Goal: Task Accomplishment & Management: Manage account settings

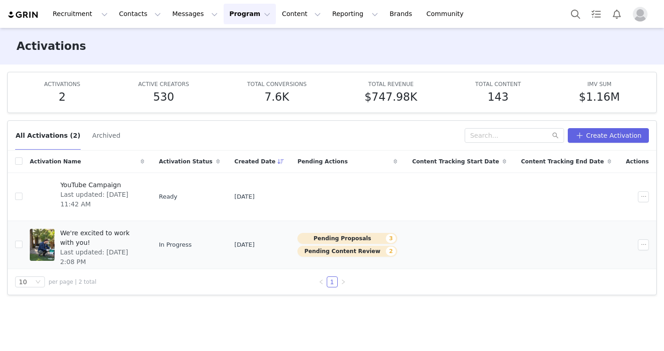
click at [143, 254] on div "We're excited to work with you! Last updated: Sep 30, 2025 2:08 PM" at bounding box center [100, 245] width 90 height 37
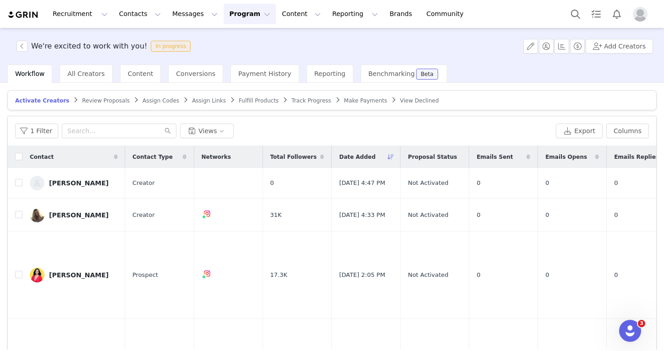
click at [88, 99] on span "Review Proposals" at bounding box center [106, 101] width 48 height 6
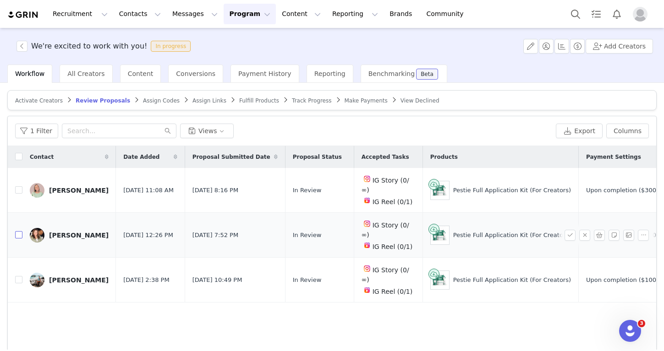
click at [22, 231] on input "checkbox" at bounding box center [18, 234] width 7 height 7
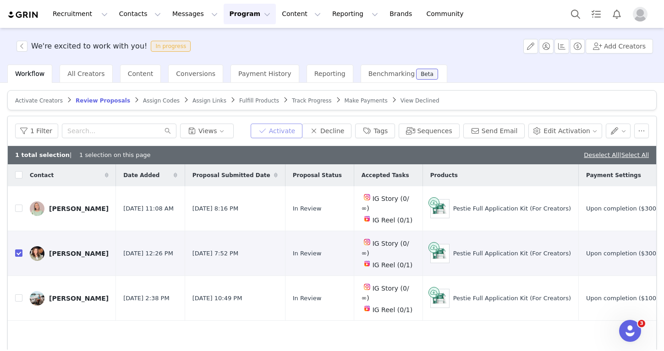
click at [279, 126] on button "Activate" at bounding box center [277, 131] width 52 height 15
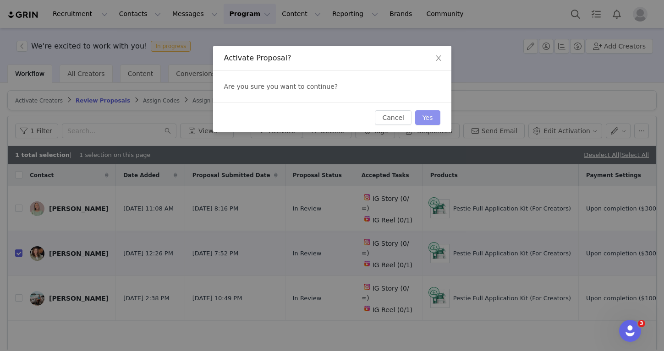
click at [424, 116] on button "Yes" at bounding box center [427, 117] width 25 height 15
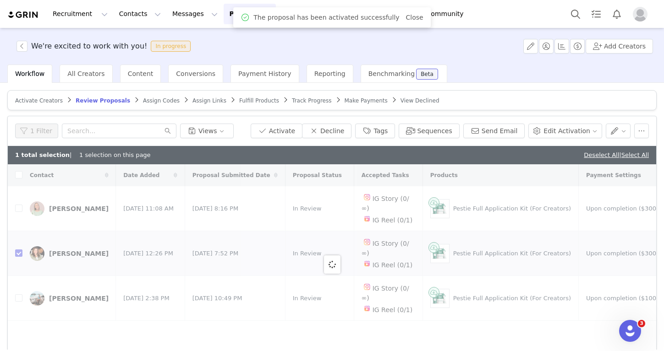
checkbox input "false"
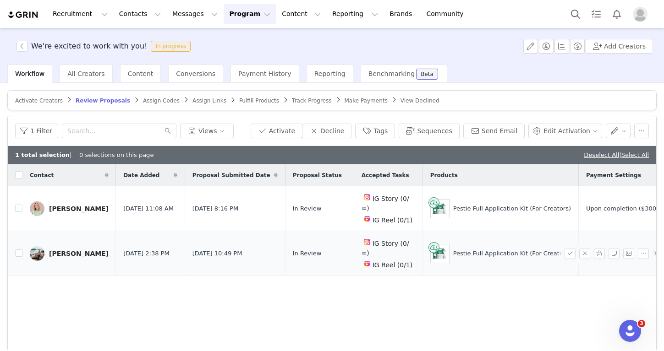
click at [67, 250] on div "Amber Rangel" at bounding box center [79, 253] width 60 height 7
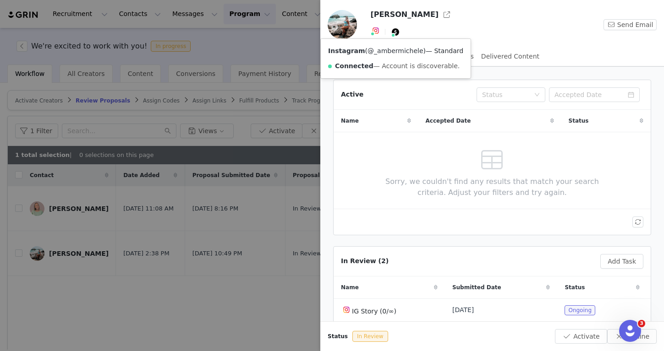
click at [387, 54] on link "@_ambermichele" at bounding box center [394, 50] width 55 height 7
click at [243, 90] on div at bounding box center [332, 175] width 664 height 351
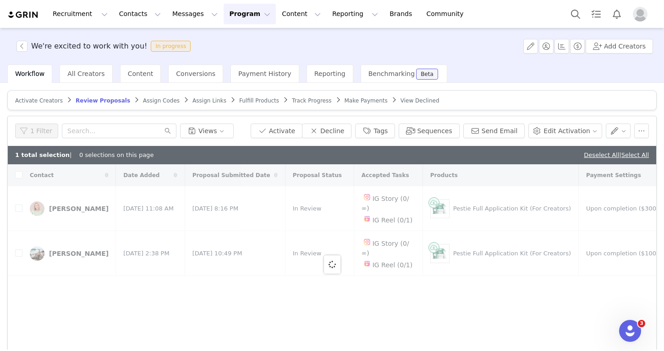
click at [150, 101] on span "Assign Codes" at bounding box center [161, 101] width 37 height 6
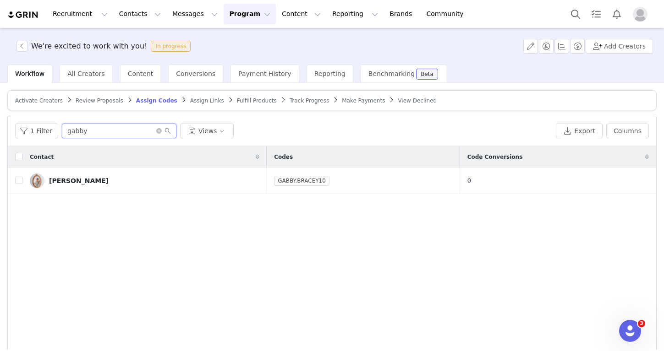
click at [88, 137] on input "gabby" at bounding box center [119, 131] width 115 height 15
type input "Brooke"
drag, startPoint x: 90, startPoint y: 136, endPoint x: 22, endPoint y: 184, distance: 83.5
click at [22, 184] on input "checkbox" at bounding box center [18, 180] width 7 height 7
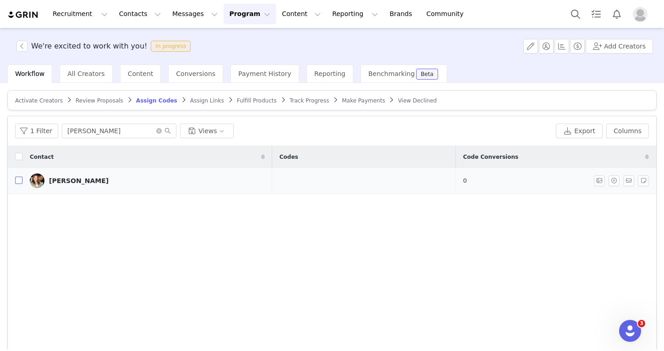
checkbox input "true"
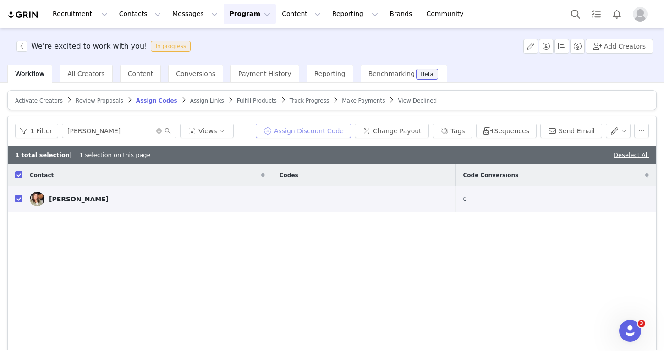
click at [341, 136] on button "Assign Discount Code" at bounding box center [303, 131] width 95 height 15
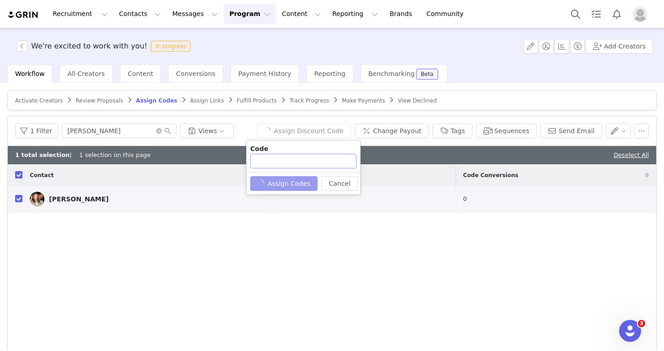
type input "CRIBBSSTYLE10"
click at [274, 197] on td at bounding box center [363, 199] width 183 height 26
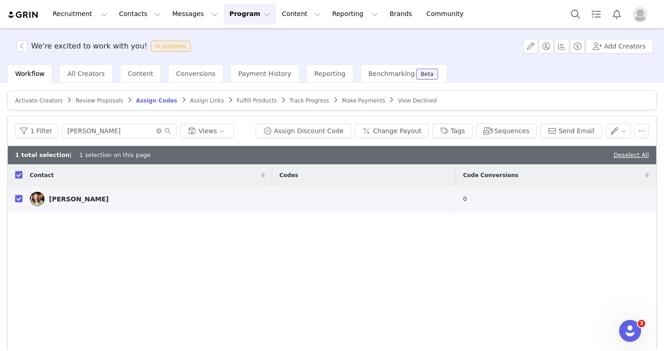
click at [280, 177] on span "Codes" at bounding box center [289, 175] width 19 height 8
click at [312, 129] on button "Assign Discount Code" at bounding box center [303, 131] width 95 height 15
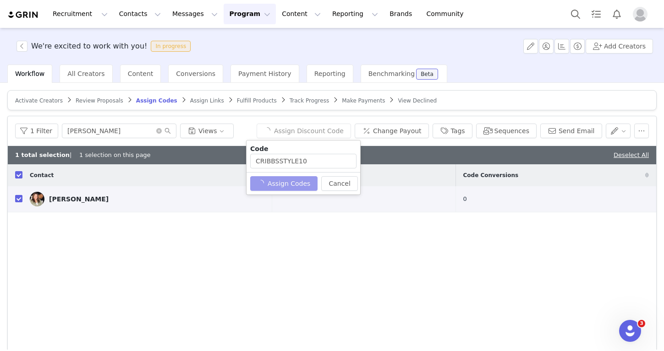
click at [293, 179] on div "Cancel Assign Codes" at bounding box center [303, 183] width 106 height 15
click at [293, 181] on button "Assign Codes" at bounding box center [278, 183] width 57 height 15
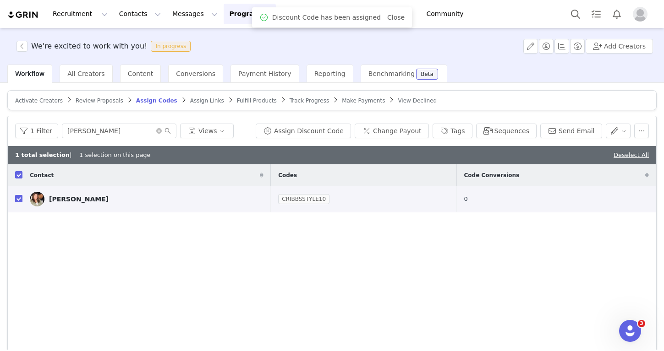
click at [203, 98] on span "Assign Links" at bounding box center [207, 101] width 34 height 6
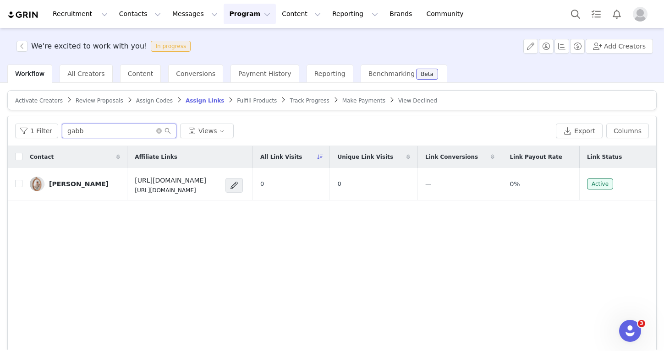
click at [106, 131] on input "gabb" at bounding box center [119, 131] width 115 height 15
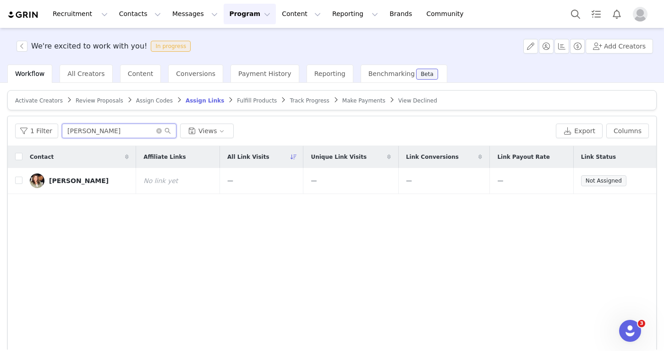
type input "Brooke"
drag, startPoint x: 106, startPoint y: 131, endPoint x: 17, endPoint y: 185, distance: 103.7
click at [17, 185] on label at bounding box center [18, 181] width 7 height 10
click at [17, 184] on input "checkbox" at bounding box center [18, 180] width 7 height 7
checkbox input "true"
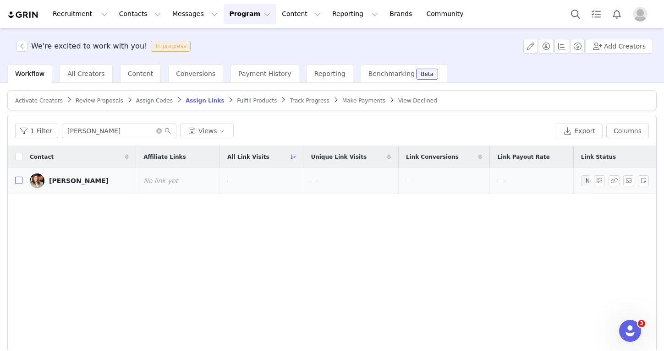
checkbox input "true"
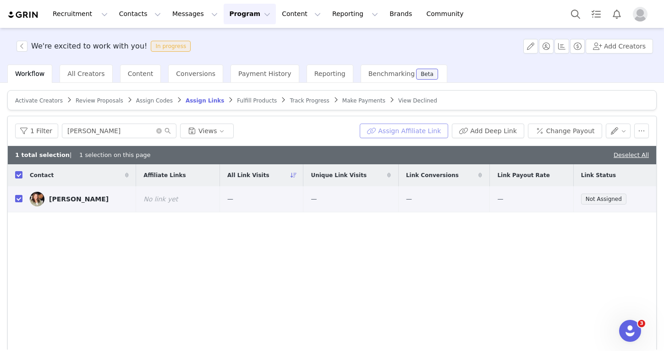
click at [400, 131] on button "Assign Affiliate Link" at bounding box center [404, 131] width 88 height 15
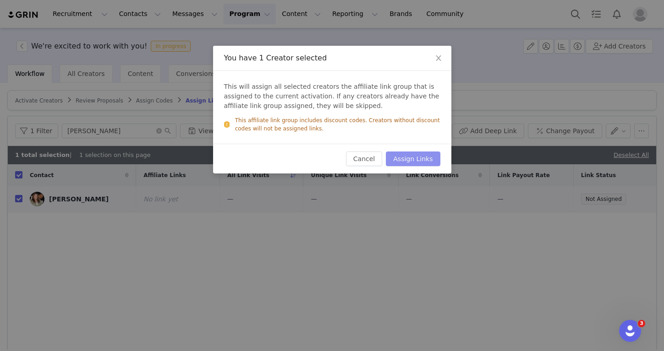
click at [416, 155] on button "Assign Links" at bounding box center [413, 159] width 54 height 15
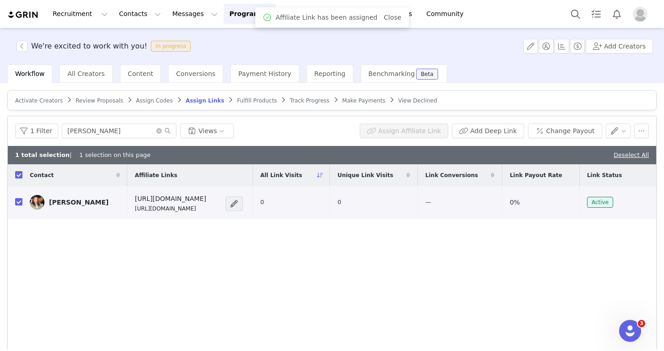
click at [257, 98] on span "Fulfill Products" at bounding box center [257, 101] width 40 height 6
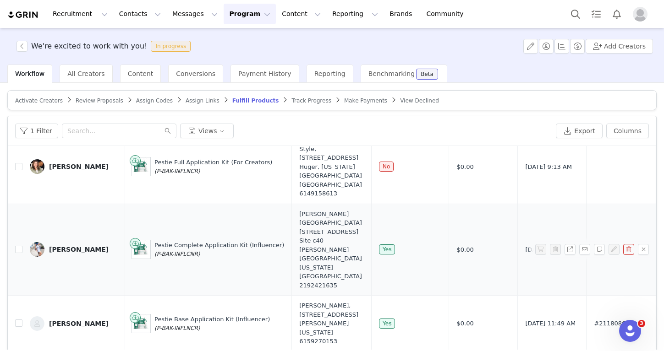
scroll to position [143, 1]
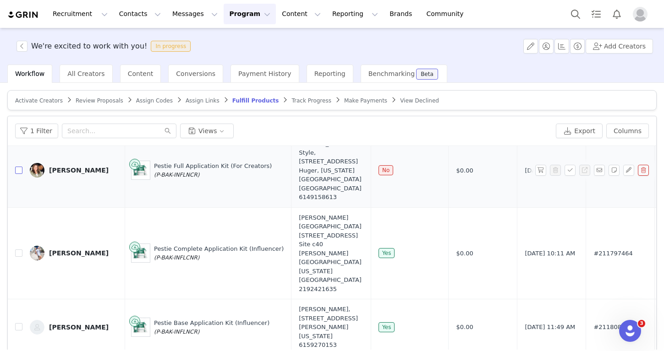
click at [17, 174] on input "checkbox" at bounding box center [18, 170] width 7 height 7
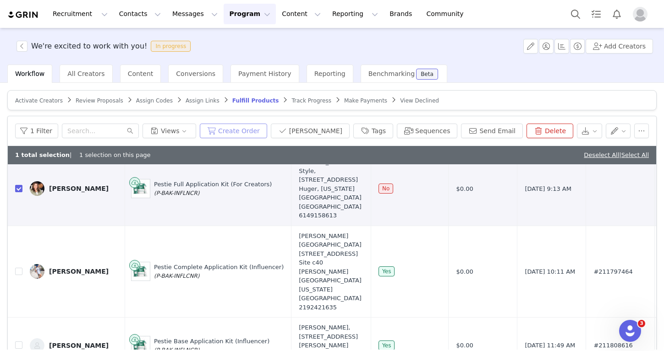
click at [251, 133] on button "Create Order" at bounding box center [233, 131] width 67 height 15
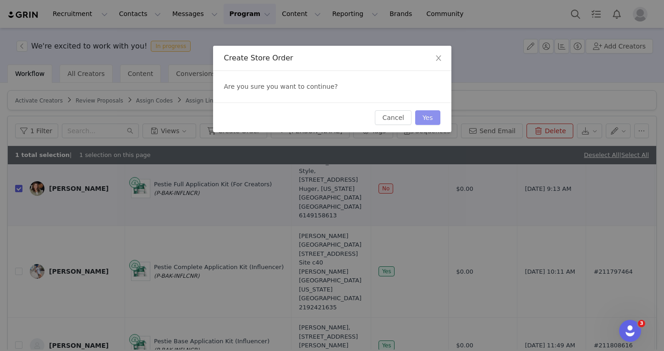
click at [428, 113] on button "Yes" at bounding box center [427, 117] width 25 height 15
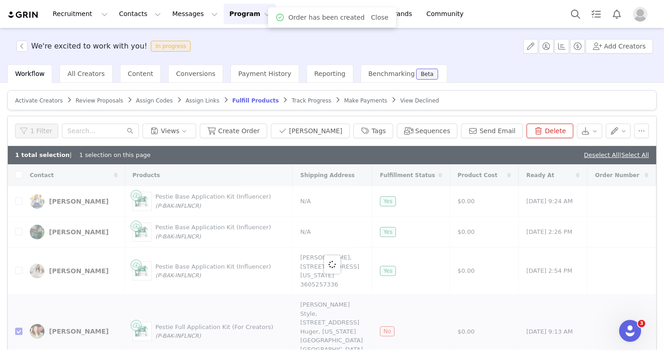
checkbox input "false"
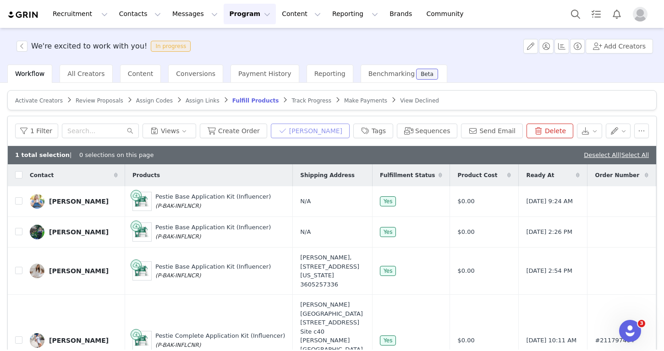
click at [345, 132] on button "Mark Fulfilled" at bounding box center [310, 131] width 79 height 15
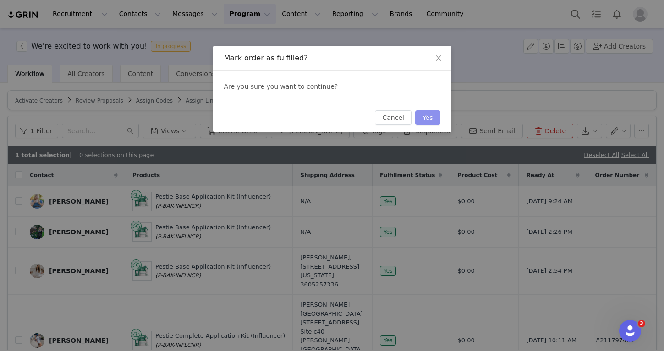
click at [422, 123] on button "Yes" at bounding box center [427, 117] width 25 height 15
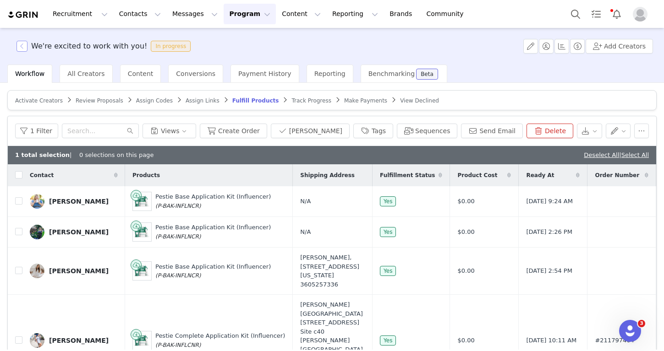
click at [25, 49] on button "button" at bounding box center [21, 46] width 11 height 11
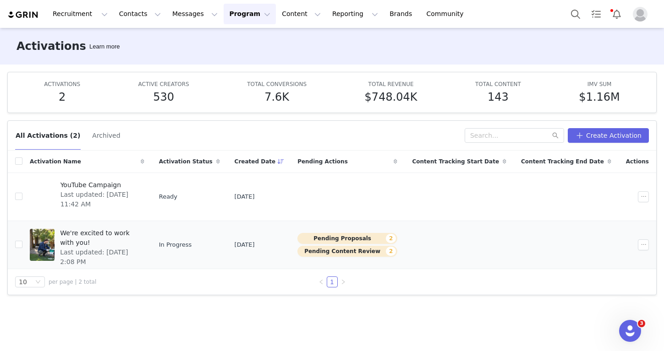
click at [139, 248] on span "Last updated: [DATE] 2:08 PM" at bounding box center [99, 257] width 79 height 19
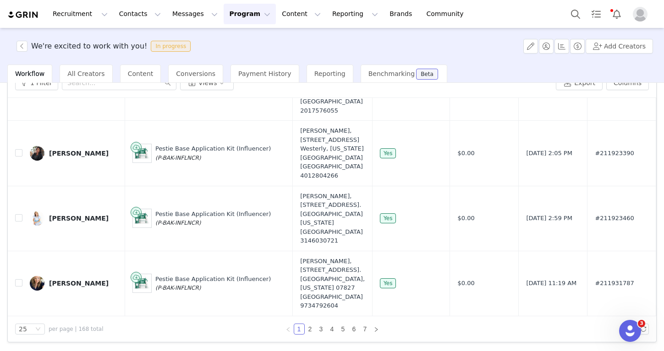
scroll to position [48, 0]
click at [367, 333] on link "7" at bounding box center [365, 329] width 10 height 10
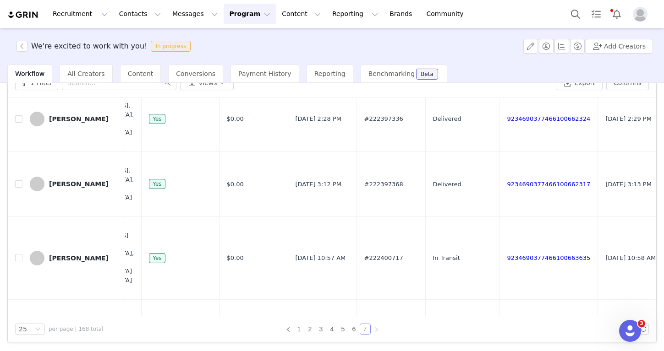
scroll to position [859, 219]
click at [507, 254] on div "9234690377466100663635" at bounding box center [548, 258] width 83 height 9
click at [507, 255] on link "9234690377466100663635" at bounding box center [548, 258] width 83 height 7
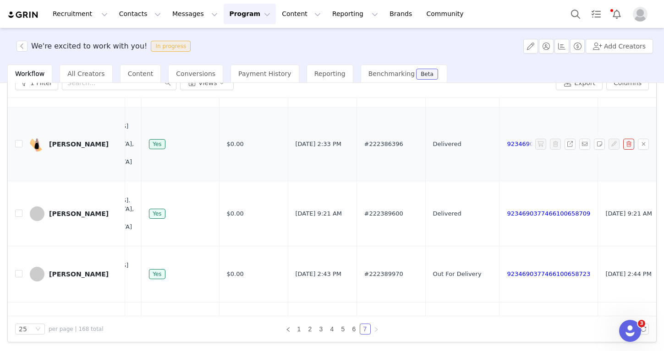
scroll to position [510, 219]
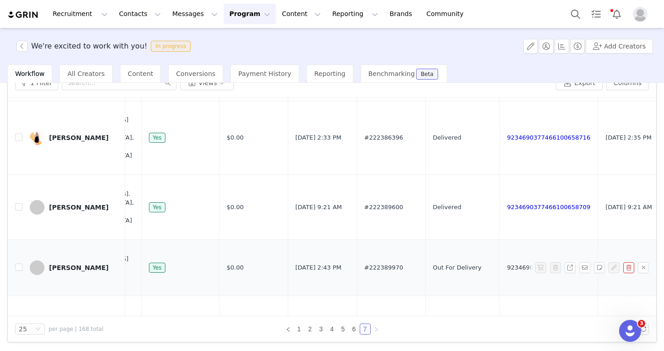
click at [507, 264] on link "9234690377466100658723" at bounding box center [548, 267] width 83 height 7
click at [17, 41] on button "button" at bounding box center [21, 46] width 11 height 11
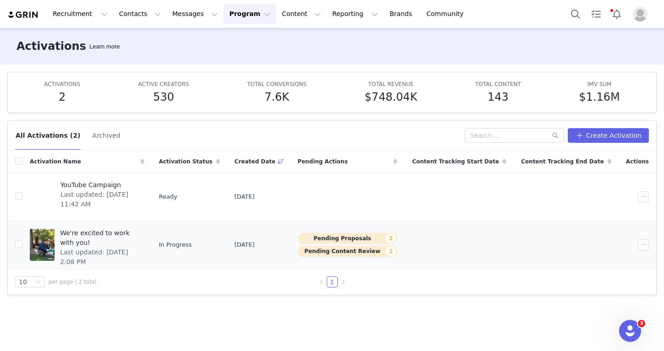
click at [139, 248] on span "Last updated: Sep 30, 2025 2:08 PM" at bounding box center [99, 257] width 79 height 19
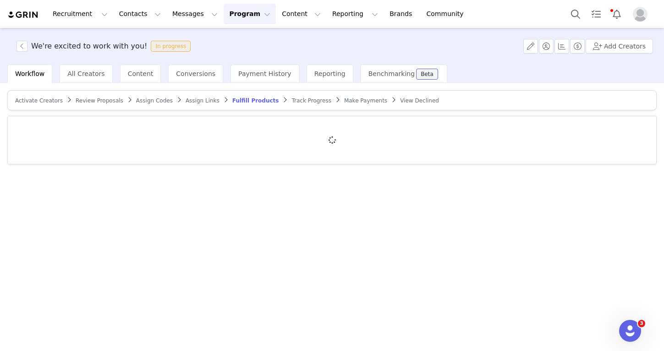
click at [104, 98] on span "Review Proposals" at bounding box center [100, 101] width 48 height 6
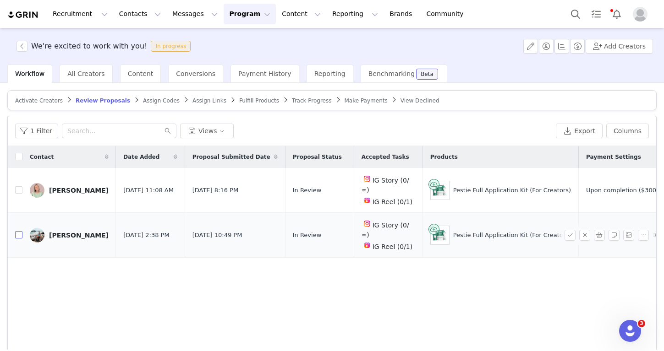
click at [19, 231] on input "checkbox" at bounding box center [18, 234] width 7 height 7
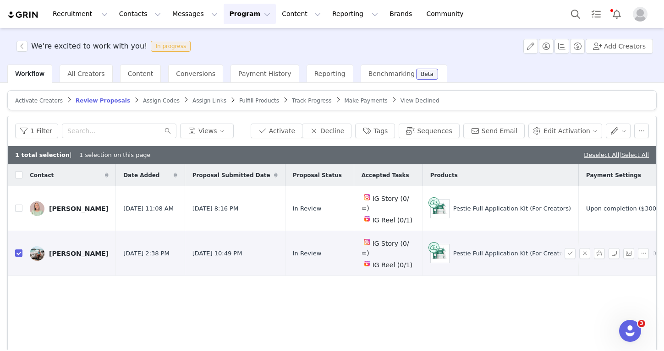
checkbox input "true"
click at [295, 130] on button "Activate" at bounding box center [277, 131] width 52 height 15
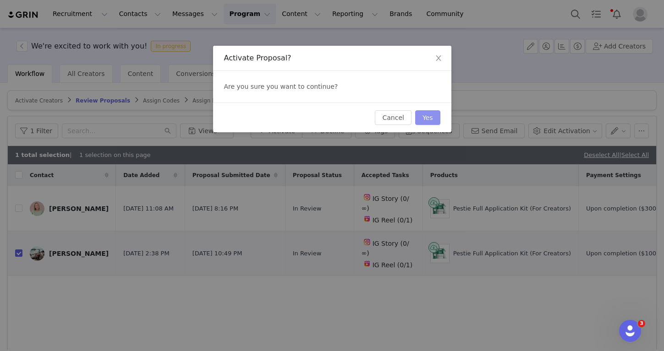
click at [431, 115] on button "Yes" at bounding box center [427, 117] width 25 height 15
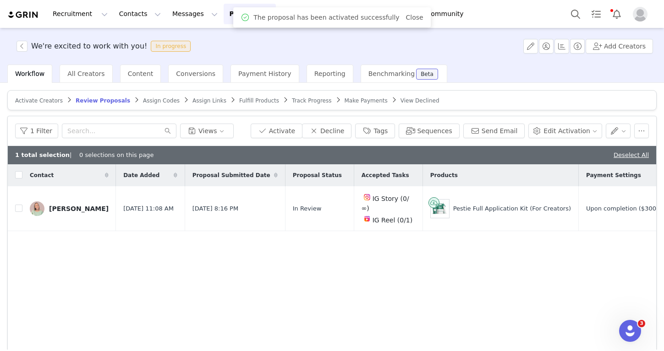
click at [161, 101] on span "Assign Codes" at bounding box center [161, 101] width 37 height 6
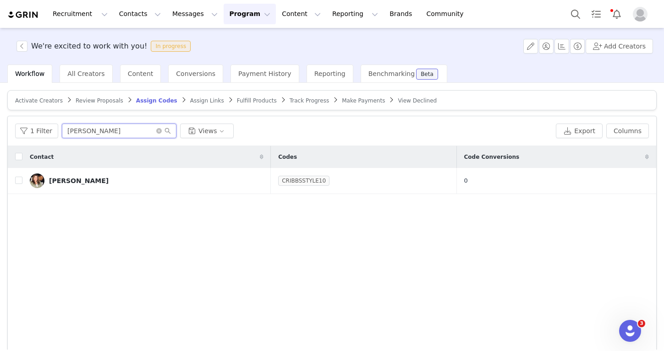
click at [138, 132] on input "Brooke" at bounding box center [119, 131] width 115 height 15
type input "ambe"
click at [20, 184] on input "checkbox" at bounding box center [18, 180] width 7 height 7
checkbox input "true"
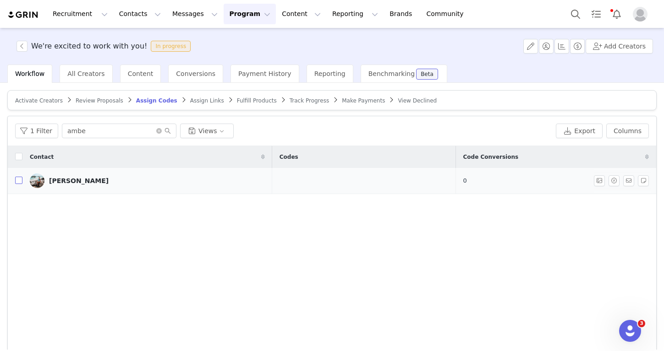
checkbox input "true"
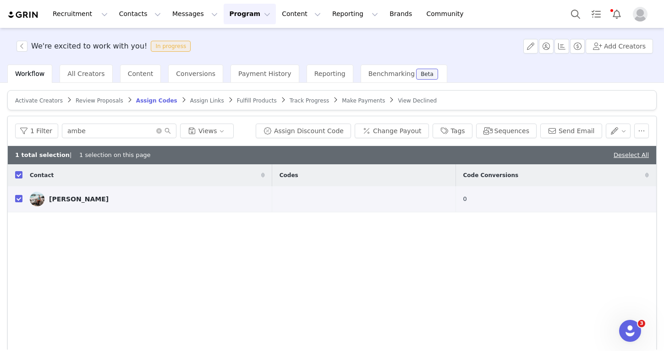
click at [298, 134] on button "Assign Discount Code" at bounding box center [303, 131] width 95 height 15
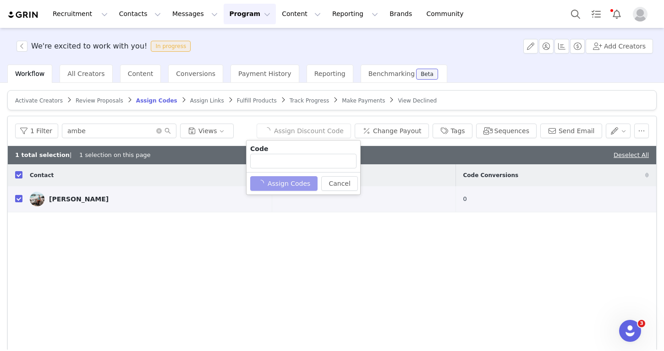
type input "_AMBERMICHELE10"
click at [294, 188] on button "Assign Codes" at bounding box center [278, 183] width 57 height 15
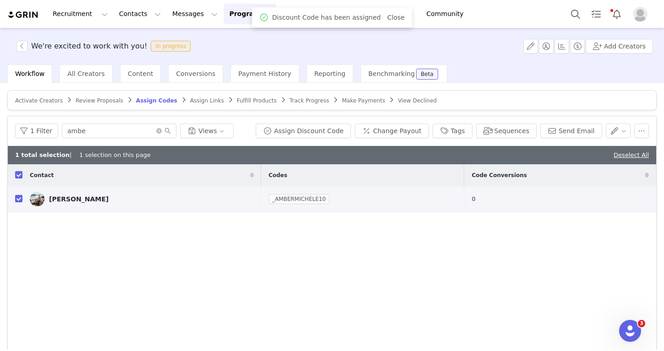
click at [204, 101] on span "Assign Links" at bounding box center [207, 101] width 34 height 6
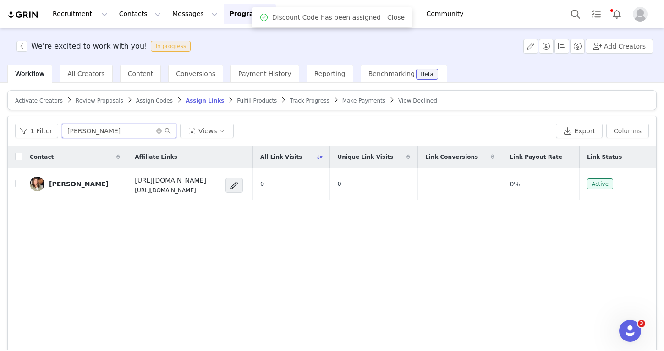
click at [128, 132] on input "Brooke" at bounding box center [119, 131] width 115 height 15
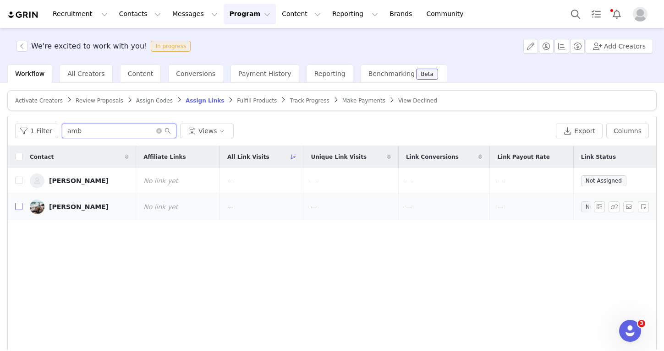
type input "amb"
click at [22, 208] on tr "Amber Rangel No link yet — — — — Not Assigned" at bounding box center [332, 207] width 648 height 26
click at [17, 210] on input "checkbox" at bounding box center [18, 206] width 7 height 7
checkbox input "true"
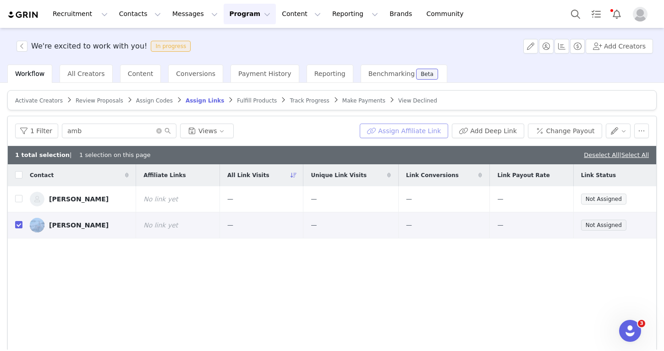
click at [406, 132] on button "Assign Affiliate Link" at bounding box center [404, 131] width 88 height 15
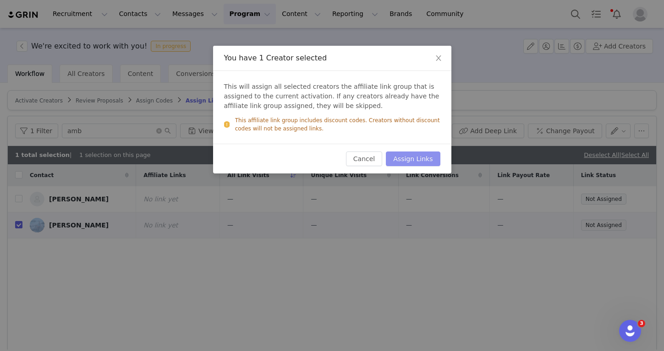
click at [419, 152] on button "Assign Links" at bounding box center [413, 159] width 54 height 15
click at [419, 153] on div "Cancel Assign Links" at bounding box center [393, 159] width 94 height 15
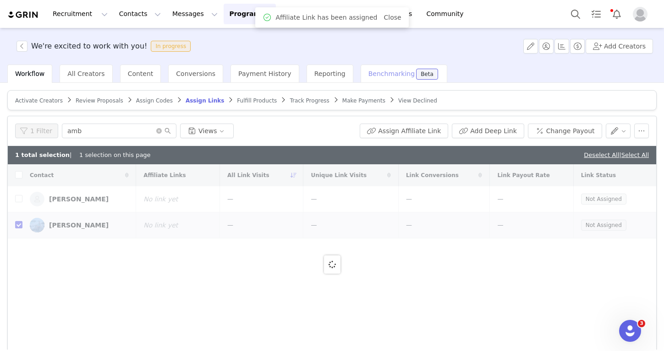
checkbox input "true"
checkbox input "false"
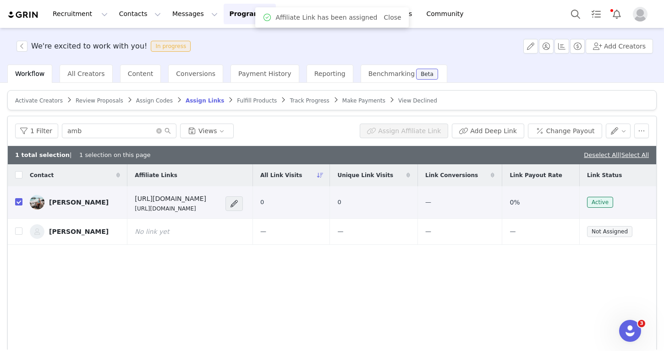
click at [246, 105] on article "Activate Creators Review Proposals Assign Codes Assign Links Fulfill Products T…" at bounding box center [331, 100] width 649 height 20
click at [247, 101] on span "Fulfill Products" at bounding box center [257, 101] width 40 height 6
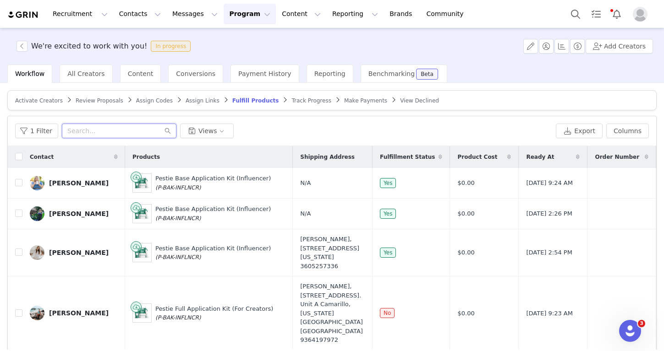
click at [122, 128] on input "text" at bounding box center [119, 131] width 115 height 15
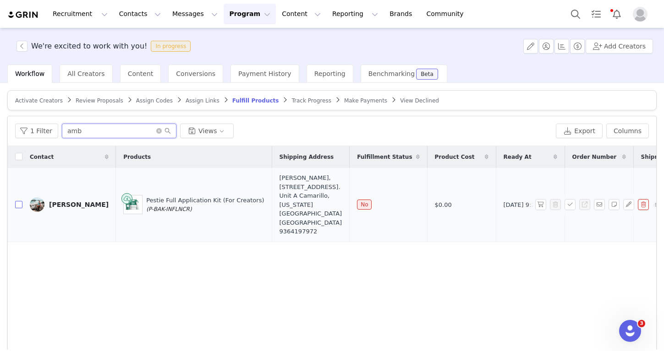
type input "amb"
click at [15, 206] on input "checkbox" at bounding box center [18, 204] width 7 height 7
checkbox input "true"
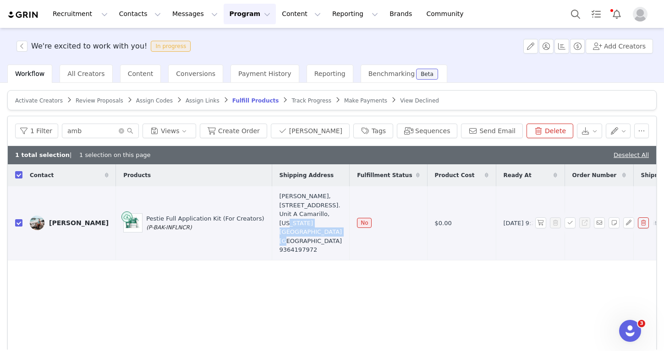
drag, startPoint x: 255, startPoint y: 223, endPoint x: 302, endPoint y: 228, distance: 47.9
click at [302, 228] on td "Amber Rangel, 268 calle la fiesta. Unit A Camarillo, American Samoa 93010 Unite…" at bounding box center [311, 223] width 78 height 74
click at [280, 226] on div "Amber Rangel, 268 calle la fiesta. Unit A Camarillo, American Samoa 93010 Unite…" at bounding box center [311, 223] width 63 height 63
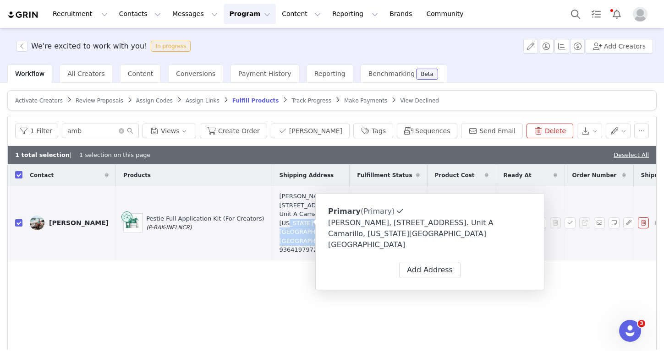
drag, startPoint x: 274, startPoint y: 241, endPoint x: 257, endPoint y: 219, distance: 28.0
click at [280, 219] on div "Amber Rangel, 268 calle la fiesta. Unit A Camarillo, American Samoa 93010 Unite…" at bounding box center [311, 223] width 63 height 63
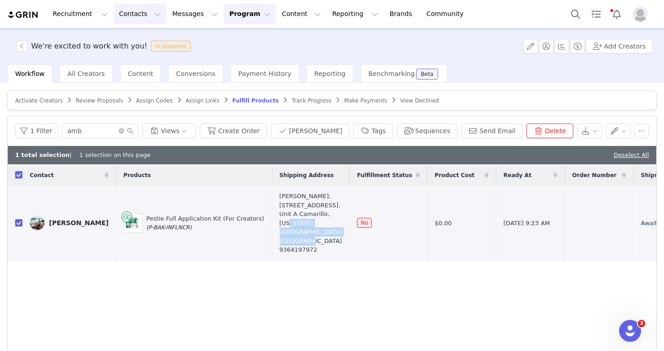
copy div "American Samoa 93010 United States"
click at [259, 128] on button "Create Order" at bounding box center [233, 131] width 67 height 15
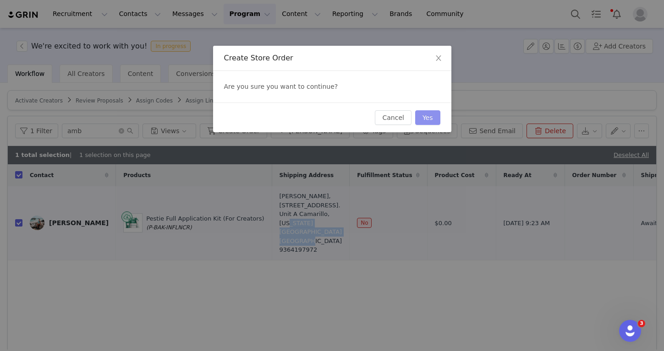
click at [417, 121] on button "Yes" at bounding box center [427, 117] width 25 height 15
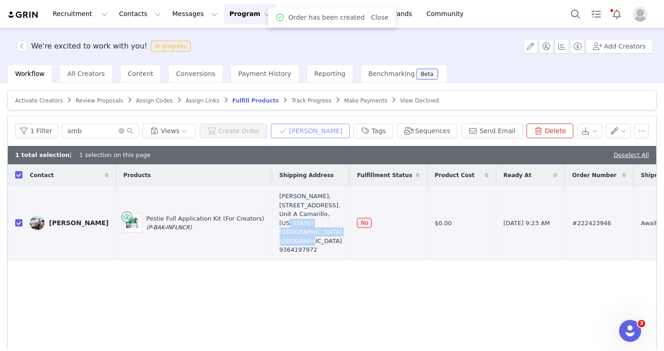
click at [308, 128] on button "Mark Fulfilled" at bounding box center [310, 131] width 79 height 15
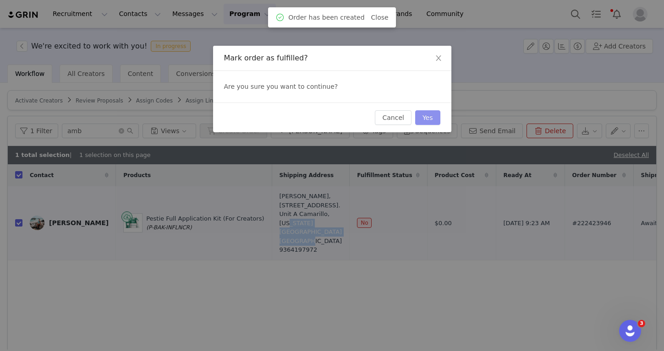
click at [425, 117] on button "Yes" at bounding box center [427, 117] width 25 height 15
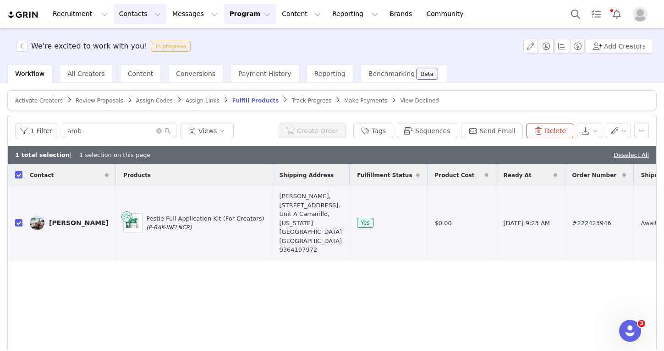
click at [136, 21] on button "Contacts Contacts" at bounding box center [140, 14] width 53 height 21
click at [136, 35] on link "Creators" at bounding box center [143, 40] width 72 height 17
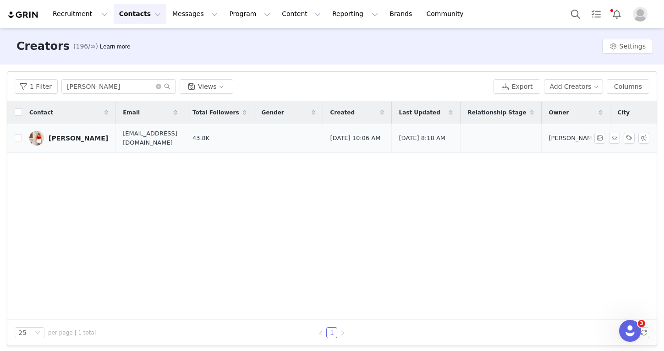
click at [79, 132] on link "[PERSON_NAME]" at bounding box center [68, 138] width 79 height 15
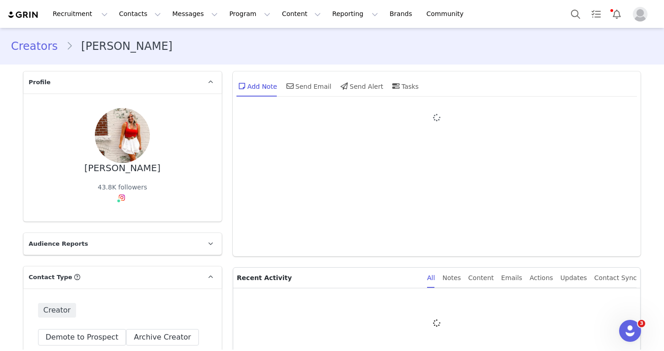
type input "+1 ([GEOGRAPHIC_DATA])"
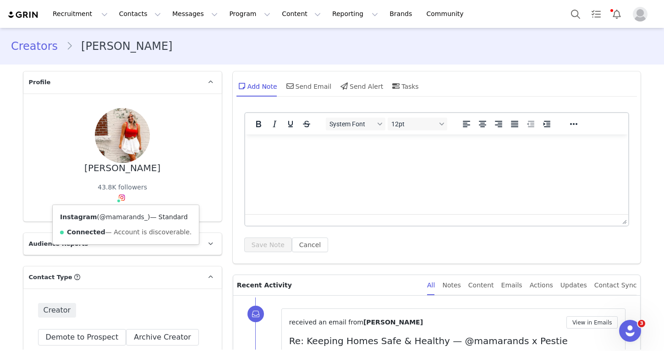
click at [121, 216] on link "@mamarands_" at bounding box center [123, 217] width 48 height 7
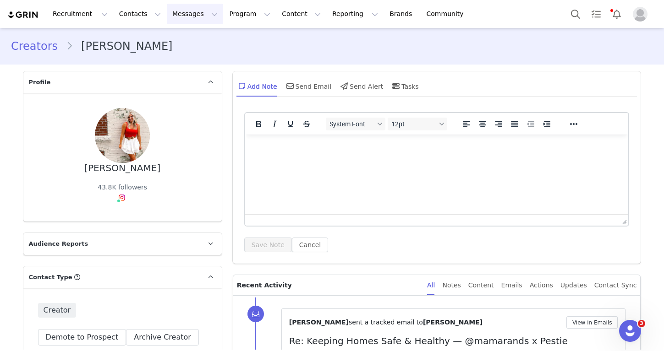
click at [192, 17] on button "Messages Messages" at bounding box center [195, 14] width 56 height 21
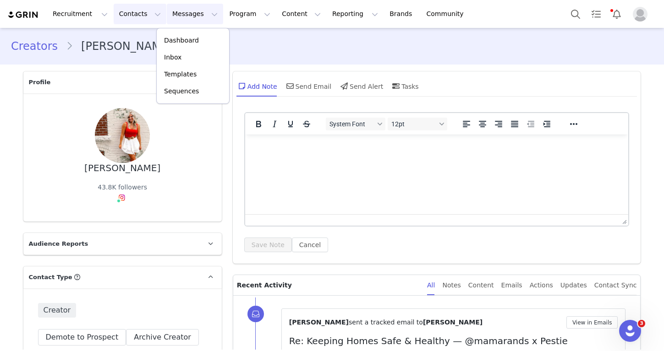
click at [138, 18] on button "Contacts Contacts" at bounding box center [140, 14] width 53 height 21
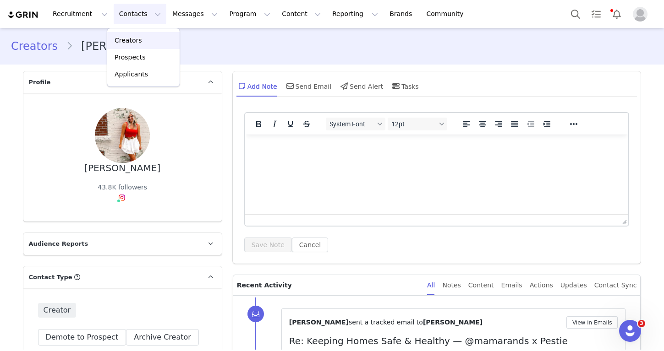
click at [138, 40] on p "Creators" at bounding box center [128, 41] width 27 height 10
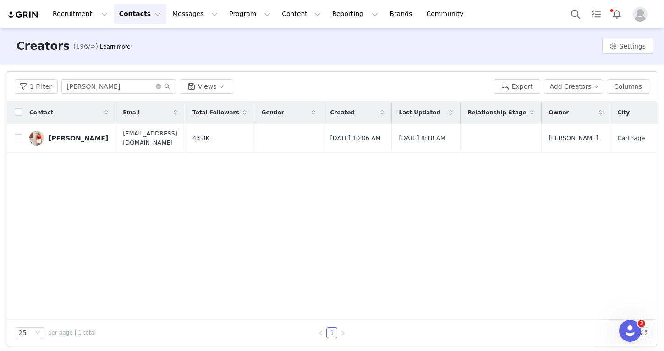
click at [232, 3] on div "Recruitment Recruitment Creator Search Curated Lists Landing Pages Web Extensio…" at bounding box center [332, 14] width 664 height 28
click at [592, 90] on button "Add Creators" at bounding box center [574, 86] width 60 height 15
click at [577, 102] on span "Add a Creator" at bounding box center [575, 105] width 44 height 10
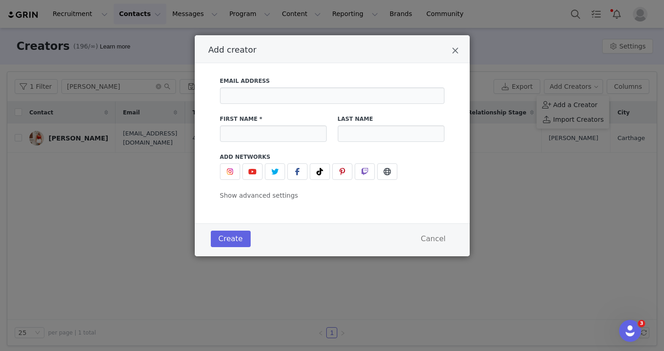
click at [276, 143] on div "First Name *" at bounding box center [273, 129] width 118 height 38
type input "Jenna"
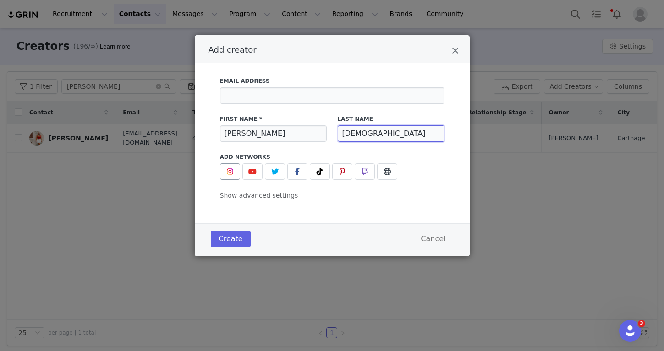
type input "Christian"
click at [238, 168] on button "Add creator" at bounding box center [230, 172] width 20 height 16
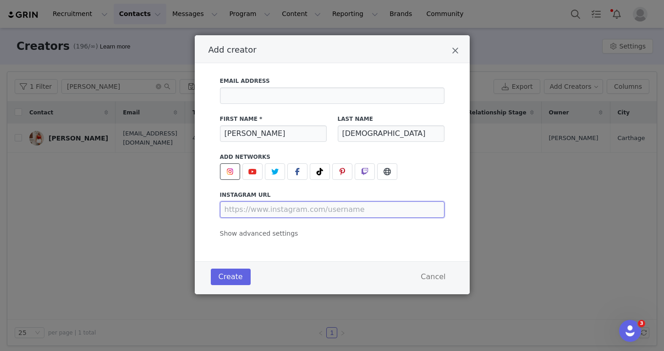
paste input "https://www.instagram.com/jennachristianblog/"
type input "https://www.instagram.com/jennachristianblog/"
click at [248, 104] on div "Email Address" at bounding box center [332, 90] width 236 height 38
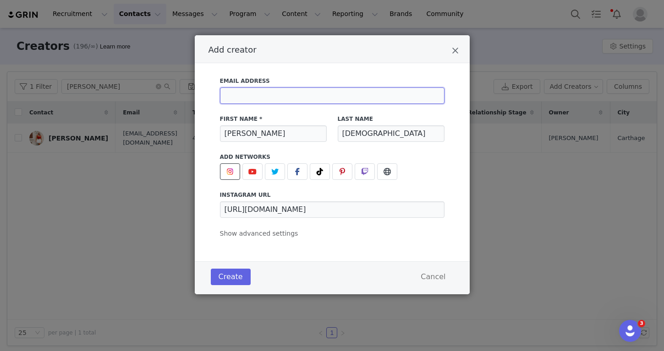
paste input "collabs@jennachristian.com"
type input "collabs@jennachristian.com"
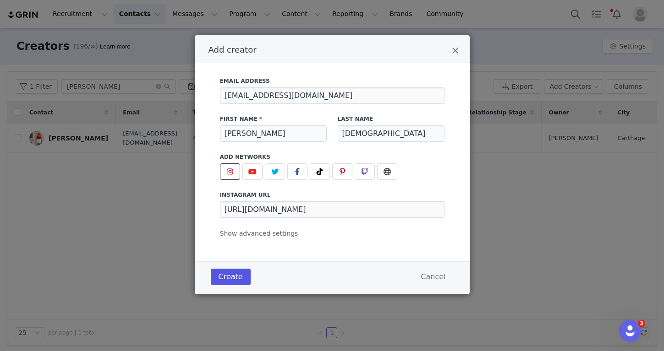
click at [236, 274] on button "Create" at bounding box center [231, 277] width 40 height 16
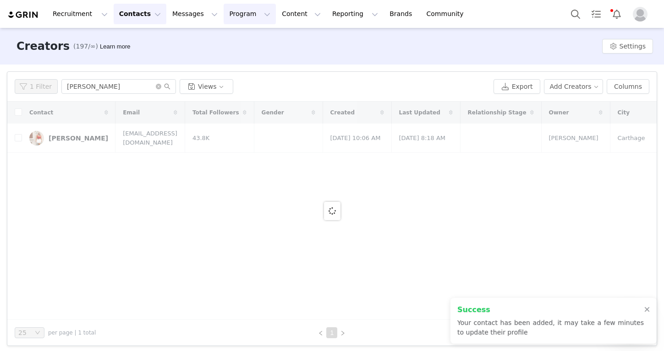
click at [233, 14] on button "Program Program" at bounding box center [250, 14] width 52 height 21
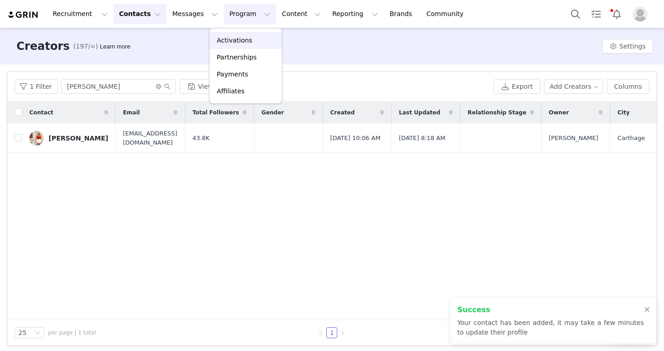
click at [234, 43] on p "Activations" at bounding box center [234, 41] width 35 height 10
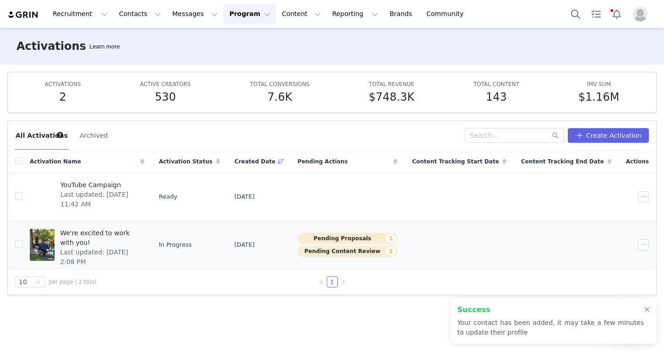
click at [115, 232] on span "We're excited to work with you!" at bounding box center [99, 238] width 79 height 19
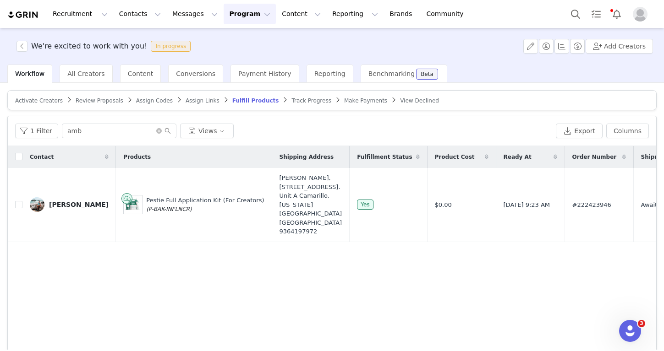
click at [53, 99] on span "Activate Creators" at bounding box center [39, 101] width 48 height 6
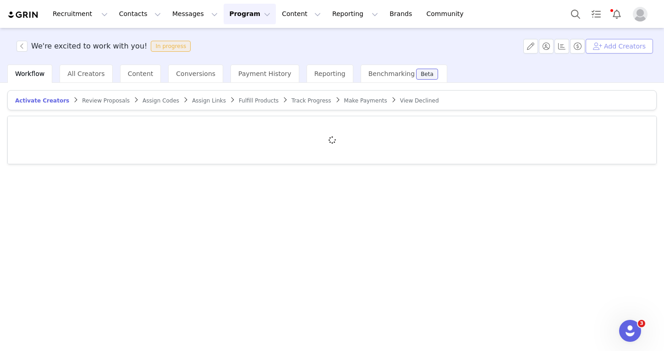
click at [598, 52] on button "Add Creators" at bounding box center [619, 46] width 67 height 15
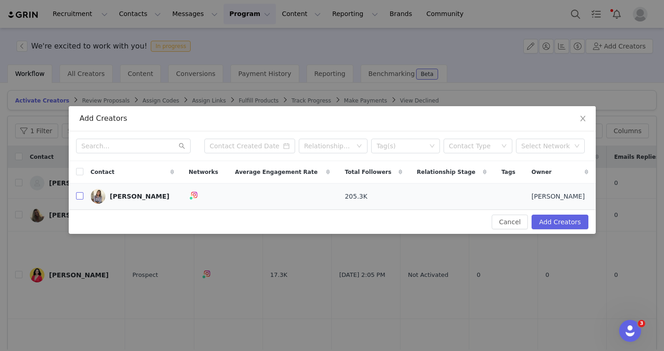
click at [77, 197] on input "checkbox" at bounding box center [79, 195] width 7 height 7
checkbox input "true"
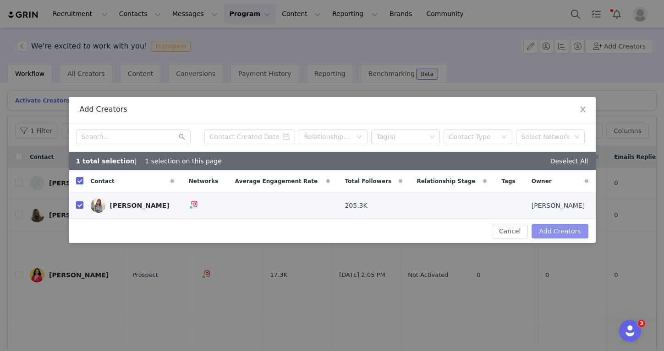
click at [551, 235] on button "Add Creators" at bounding box center [560, 231] width 56 height 15
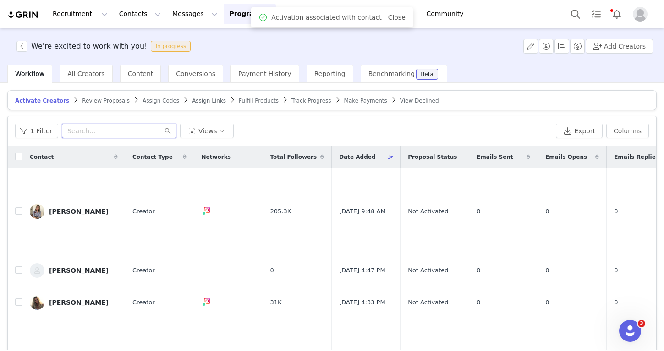
click at [111, 132] on input "text" at bounding box center [119, 131] width 115 height 15
click at [87, 217] on td "Jenna Christian" at bounding box center [73, 212] width 103 height 88
click at [87, 208] on div "Jenna Christian" at bounding box center [79, 211] width 60 height 7
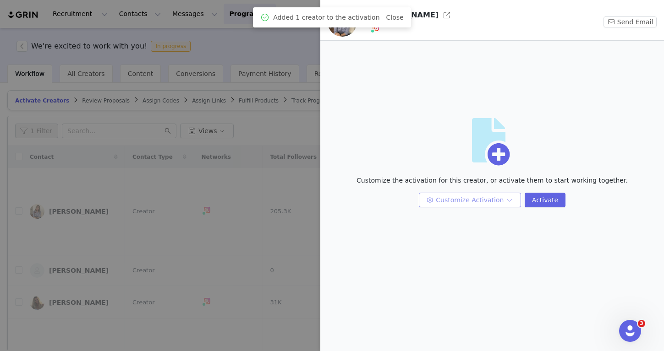
click at [433, 204] on button "Customize Activation" at bounding box center [470, 200] width 102 height 15
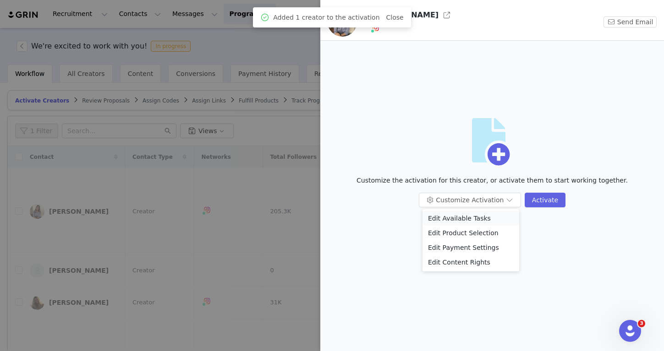
click at [442, 219] on li "Edit Available Tasks" at bounding box center [470, 218] width 97 height 15
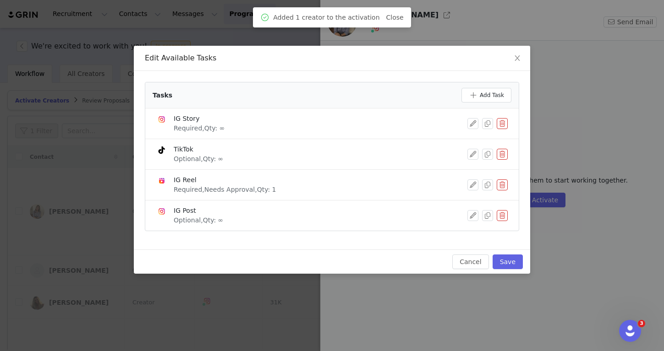
click at [503, 151] on button "button" at bounding box center [502, 154] width 11 height 11
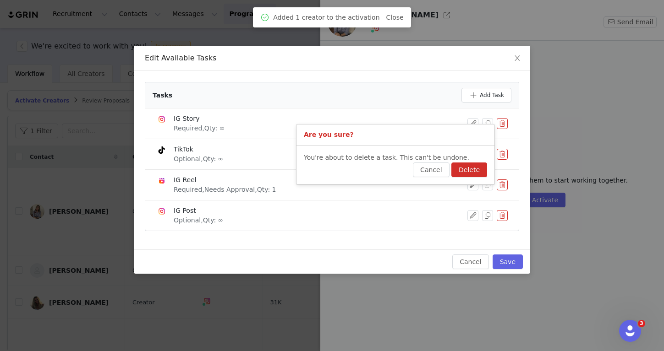
click at [474, 165] on button "Delete" at bounding box center [469, 170] width 36 height 15
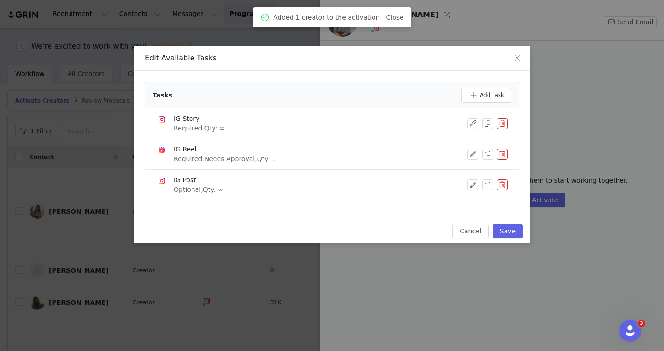
click at [502, 126] on button "button" at bounding box center [502, 123] width 11 height 11
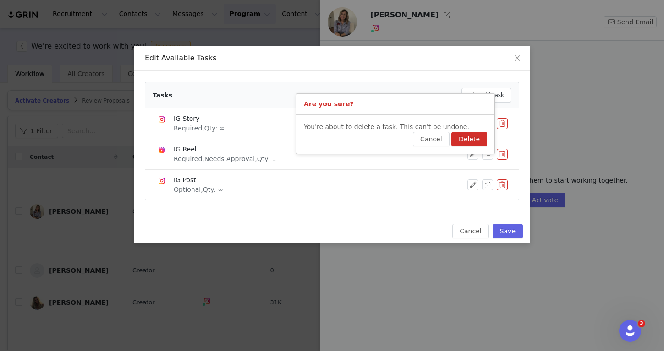
click at [476, 139] on button "Delete" at bounding box center [469, 139] width 36 height 15
click at [475, 139] on li "IG Reel Required, Needs Approval, Qty: 1" at bounding box center [331, 154] width 373 height 31
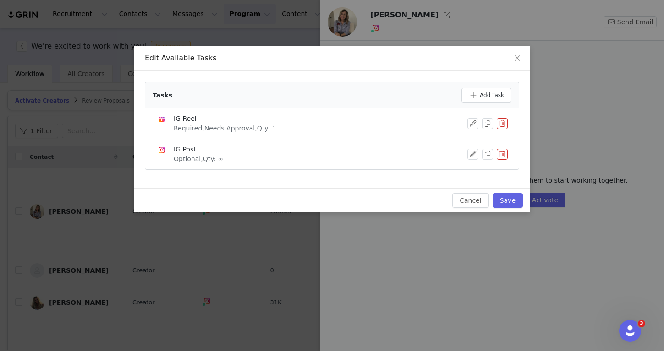
click at [500, 154] on button "button" at bounding box center [502, 154] width 11 height 11
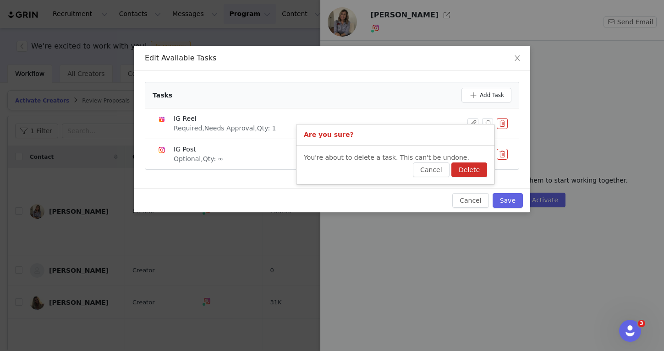
click at [478, 165] on button "Delete" at bounding box center [469, 170] width 36 height 15
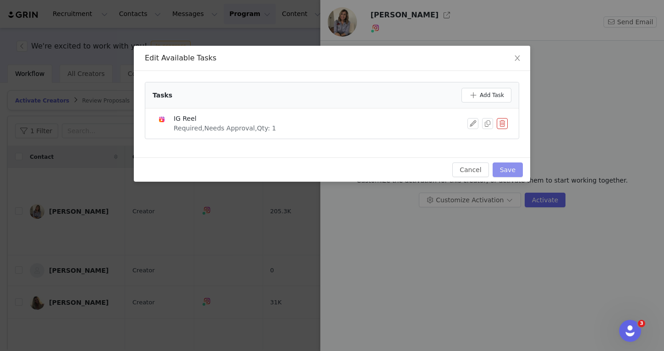
click at [505, 168] on button "Save" at bounding box center [508, 170] width 30 height 15
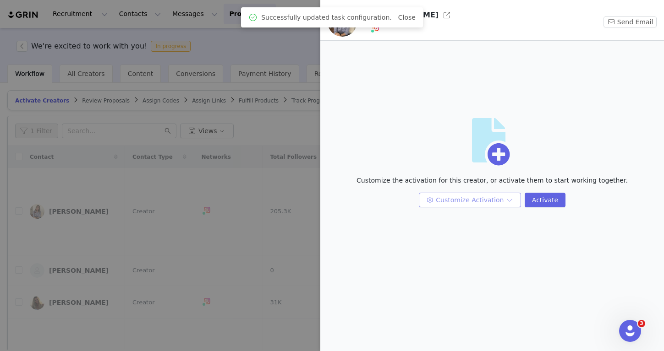
click at [498, 199] on button "Customize Activation" at bounding box center [470, 200] width 102 height 15
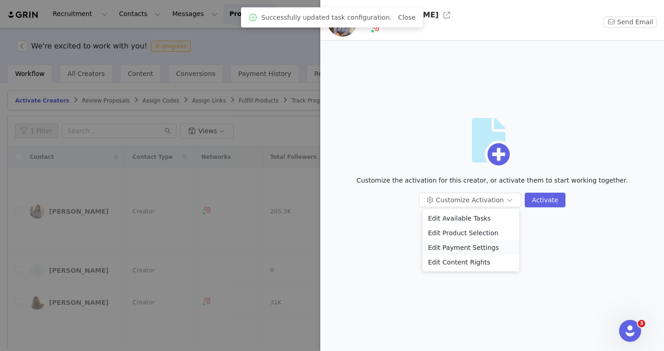
click at [477, 248] on li "Edit Payment Settings" at bounding box center [470, 248] width 97 height 15
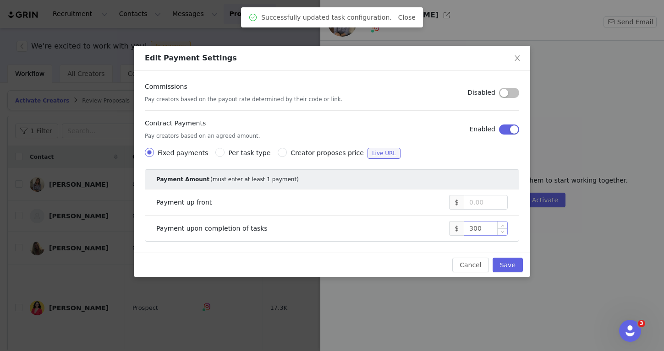
click at [472, 229] on input "300" at bounding box center [485, 229] width 43 height 14
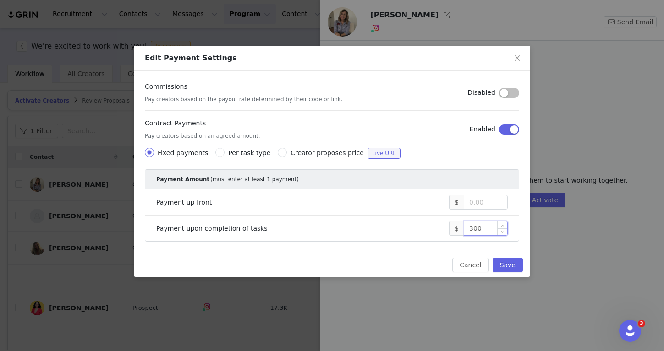
click at [471, 229] on input "300" at bounding box center [485, 229] width 43 height 14
type input "1,300"
click at [509, 267] on button "Save" at bounding box center [508, 265] width 30 height 15
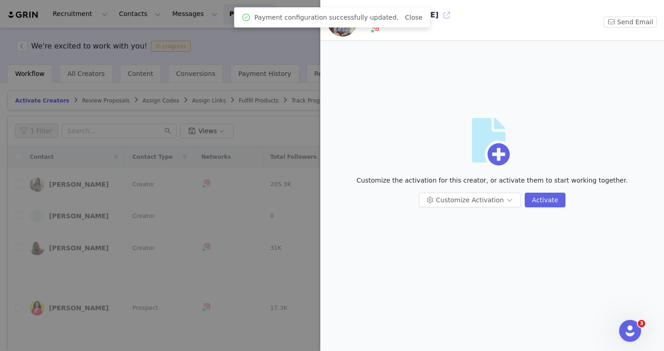
click at [439, 19] on button "button" at bounding box center [446, 15] width 15 height 15
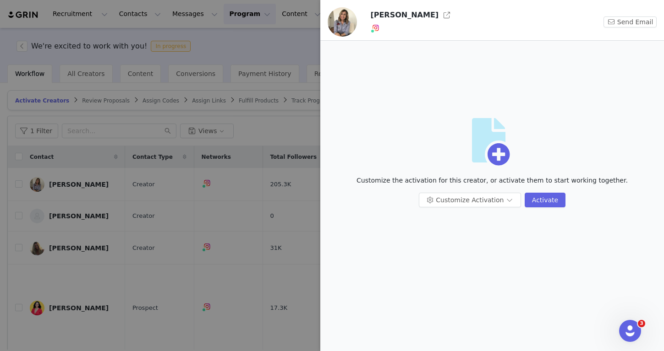
click at [215, 126] on div at bounding box center [332, 175] width 664 height 351
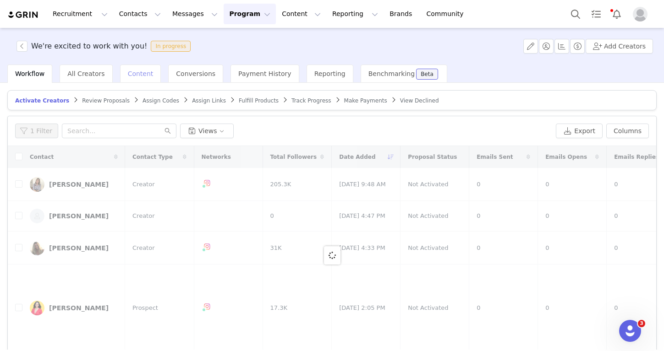
click at [137, 77] on div "Content" at bounding box center [140, 74] width 41 height 18
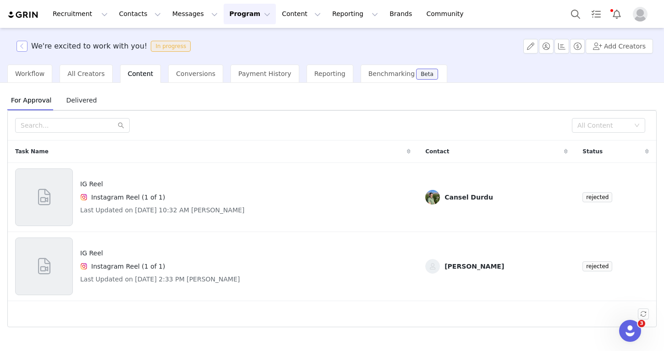
click at [26, 44] on button "button" at bounding box center [21, 46] width 11 height 11
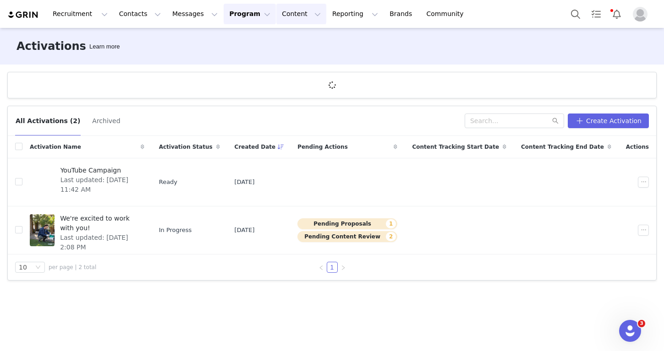
click at [279, 15] on button "Content Content" at bounding box center [301, 14] width 50 height 21
click at [272, 37] on p "Creator Content" at bounding box center [290, 41] width 51 height 10
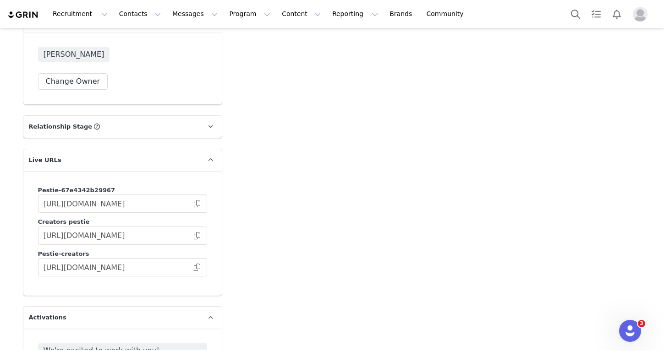
scroll to position [1451, 0]
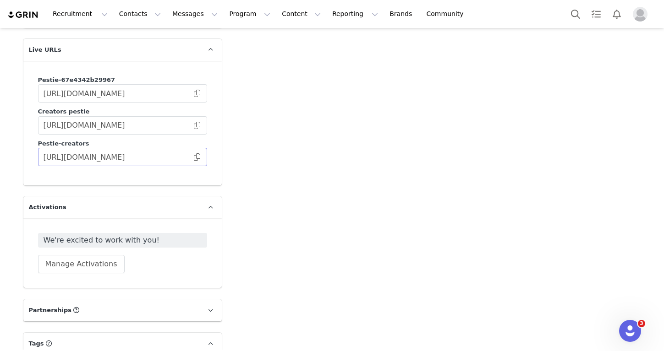
click at [197, 157] on span at bounding box center [196, 157] width 9 height 0
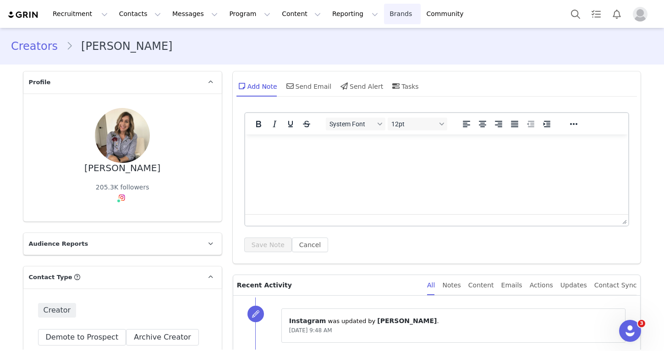
scroll to position [0, 0]
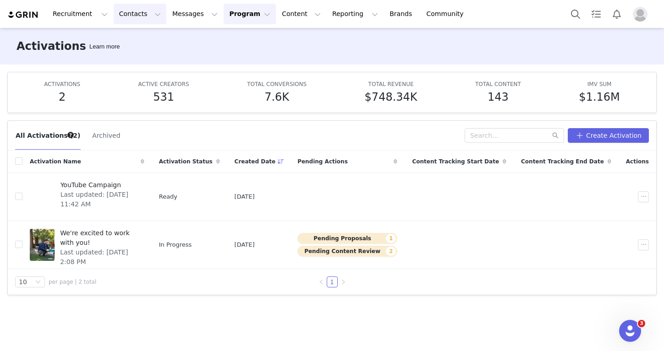
click at [114, 21] on button "Contacts Contacts" at bounding box center [140, 14] width 53 height 21
click at [122, 34] on link "Creators" at bounding box center [143, 40] width 72 height 17
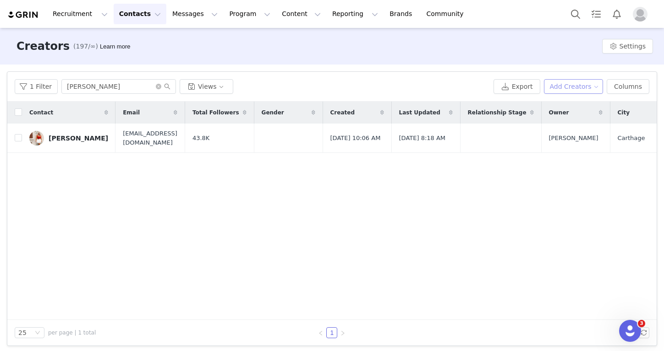
click at [594, 87] on button "Add Creators" at bounding box center [574, 86] width 60 height 15
click at [587, 101] on span "Add a Creator" at bounding box center [575, 105] width 44 height 10
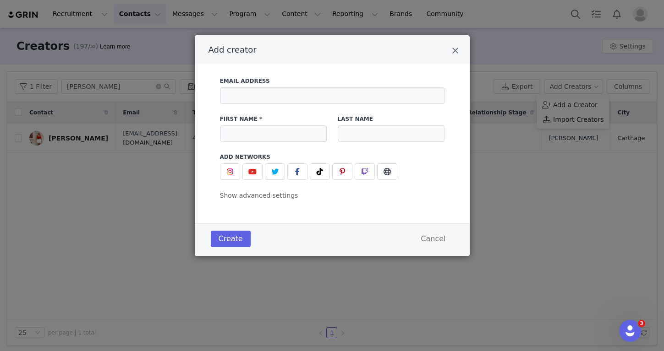
click at [308, 142] on div "First Name *" at bounding box center [273, 129] width 118 height 38
type input "Betzabel"
paste input "Gonzalez"
type input "Gonzalez"
click at [227, 176] on span "Add creator" at bounding box center [230, 171] width 11 height 11
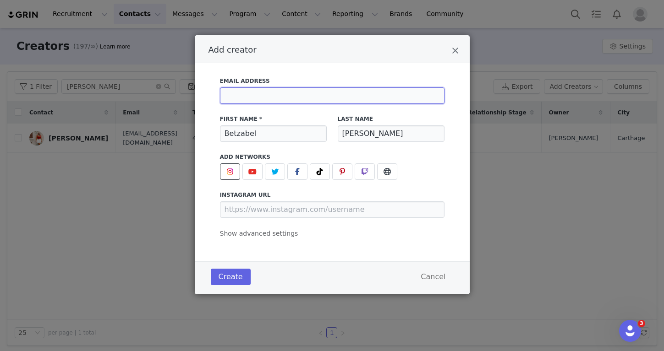
paste input "betzabel.ugc@gmail.com"
type input "betzabel.ugc@gmail.com"
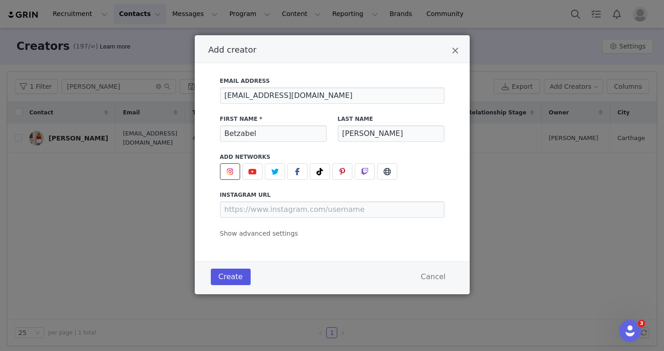
click at [236, 269] on button "Create" at bounding box center [231, 277] width 40 height 16
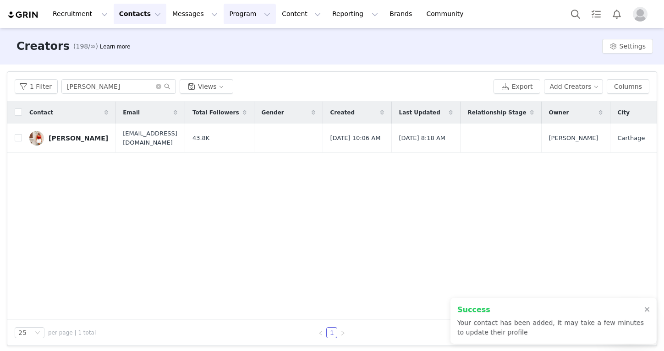
click at [241, 11] on button "Program Program" at bounding box center [250, 14] width 52 height 21
click at [243, 34] on link "Activations" at bounding box center [245, 40] width 72 height 17
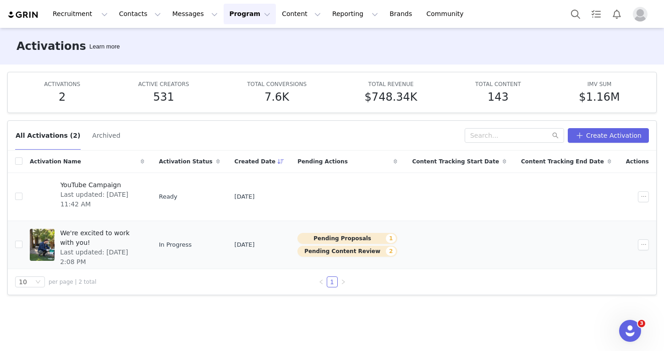
click at [128, 248] on span "Last updated: [DATE] 2:08 PM" at bounding box center [99, 257] width 79 height 19
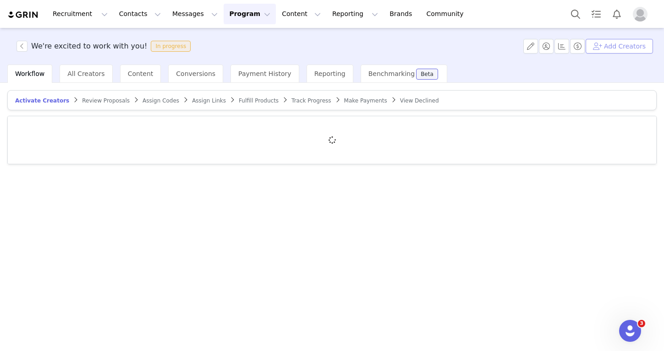
click at [620, 39] on button "Add Creators" at bounding box center [619, 46] width 67 height 15
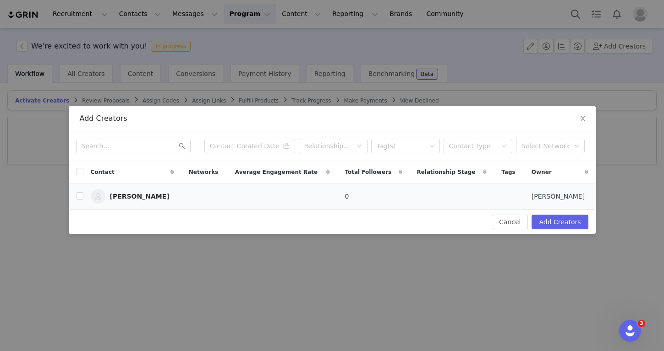
click at [88, 196] on td "[PERSON_NAME]" at bounding box center [132, 197] width 98 height 26
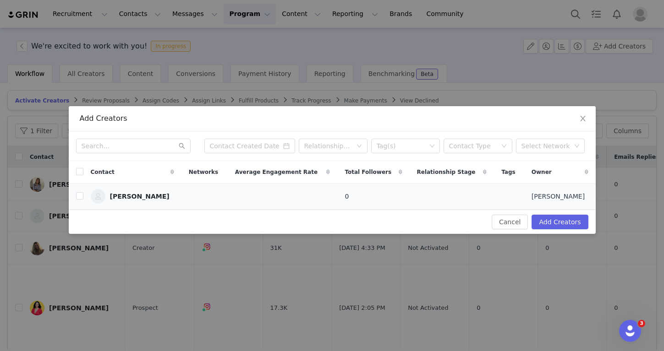
click at [83, 196] on td "[PERSON_NAME]" at bounding box center [132, 197] width 98 height 26
click at [81, 196] on input "checkbox" at bounding box center [79, 195] width 7 height 7
checkbox input "true"
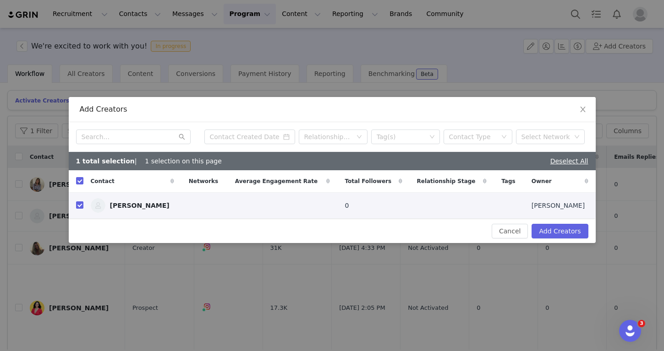
click at [560, 241] on div "Cancel Add Creators" at bounding box center [332, 231] width 527 height 24
click at [560, 232] on button "Add Creators" at bounding box center [560, 231] width 56 height 15
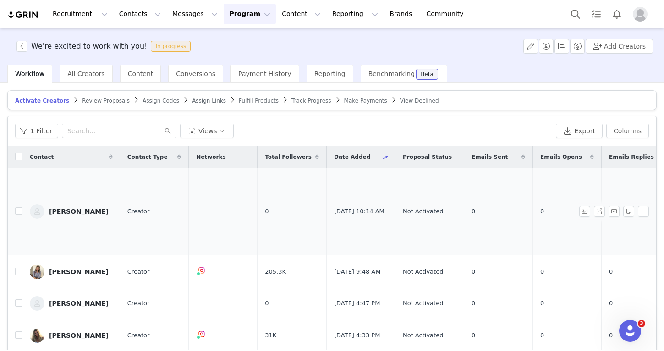
click at [101, 193] on td "Betzabel Gonzalez" at bounding box center [71, 212] width 98 height 88
click at [100, 198] on td "Betzabel Gonzalez" at bounding box center [71, 212] width 98 height 88
click at [83, 210] on link "Betzabel Gonzalez" at bounding box center [71, 211] width 83 height 15
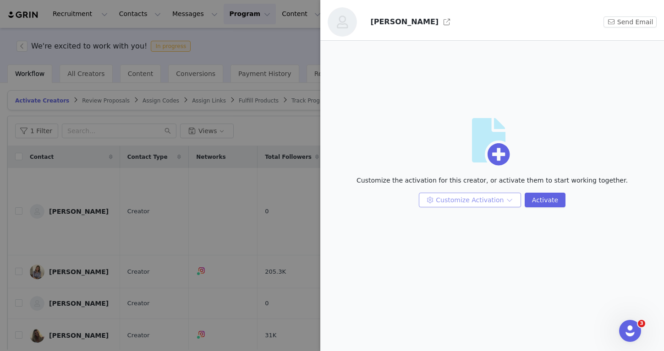
click at [451, 203] on button "Customize Activation" at bounding box center [470, 200] width 102 height 15
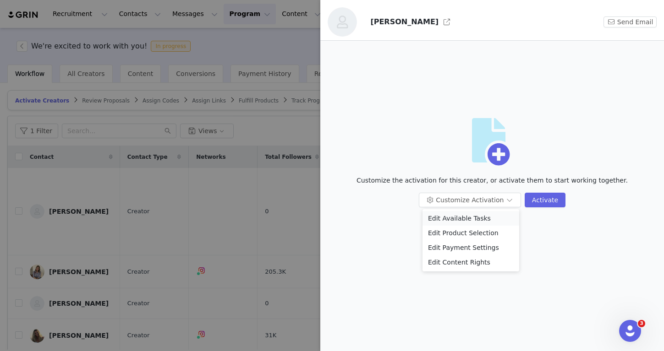
click at [451, 219] on li "Edit Available Tasks" at bounding box center [470, 218] width 97 height 15
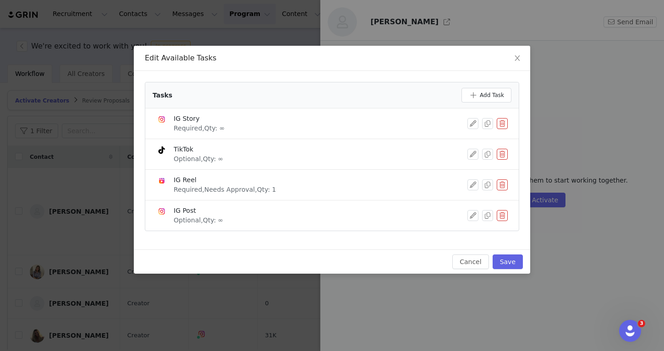
click at [501, 130] on div "IG Story Required, Qty: ∞" at bounding box center [331, 123] width 351 height 19
click at [501, 127] on button "button" at bounding box center [502, 123] width 11 height 11
click at [475, 139] on button "Delete" at bounding box center [469, 139] width 36 height 15
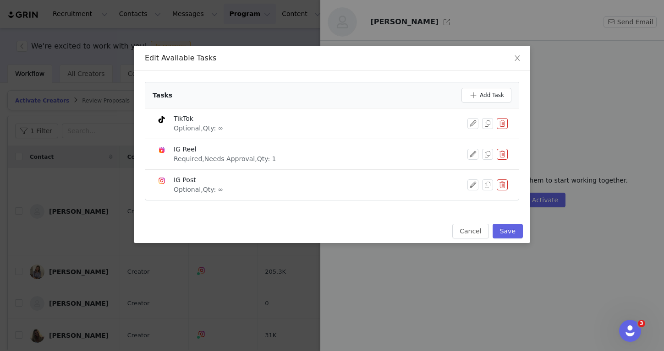
click at [509, 121] on li "TikTok Optional, Qty: ∞" at bounding box center [331, 124] width 373 height 31
click at [506, 121] on button "button" at bounding box center [502, 123] width 11 height 11
click at [480, 140] on button "Delete" at bounding box center [469, 139] width 36 height 15
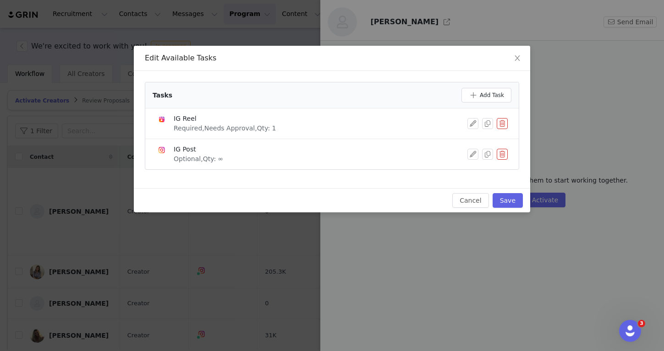
click at [502, 126] on button "button" at bounding box center [502, 123] width 11 height 11
click at [488, 136] on div "You're about to delete a task. This can't be undone. Cancel Delete" at bounding box center [395, 134] width 198 height 39
click at [484, 136] on button "Delete" at bounding box center [469, 139] width 36 height 15
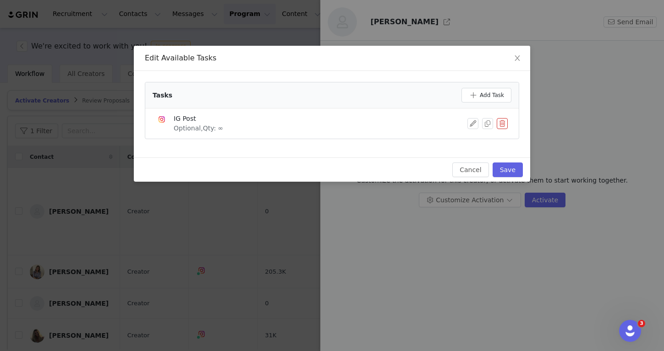
click at [508, 126] on li "IG Post Optional, Qty: ∞" at bounding box center [331, 124] width 373 height 30
click at [507, 126] on button "button" at bounding box center [502, 123] width 11 height 11
click at [480, 143] on button "Delete" at bounding box center [469, 139] width 36 height 15
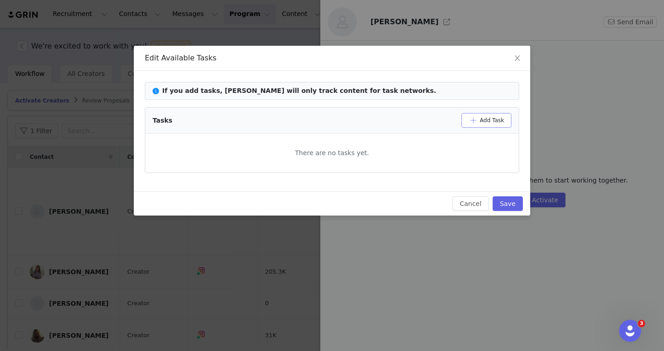
click at [492, 122] on button "Add Task" at bounding box center [486, 120] width 50 height 15
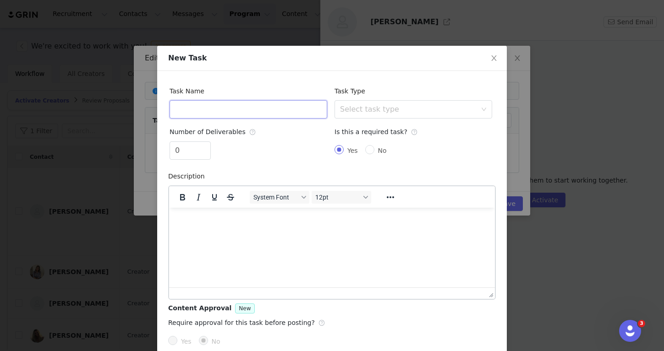
click at [267, 108] on input "text" at bounding box center [249, 109] width 158 height 18
click at [400, 106] on div "Select task type" at bounding box center [408, 109] width 137 height 9
type input "UGC Video"
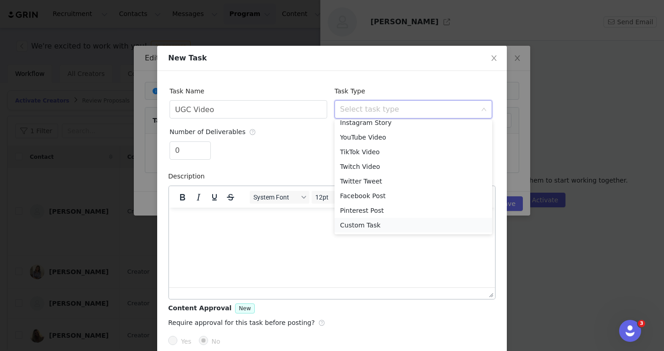
scroll to position [36, 0]
click at [360, 229] on li "Custom Task" at bounding box center [414, 225] width 158 height 15
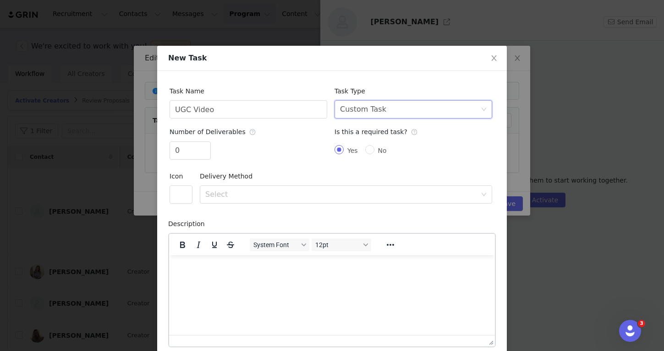
scroll to position [0, 0]
type input "1"
click at [205, 145] on span "Increase Value" at bounding box center [206, 147] width 10 height 11
click at [228, 190] on div "Select" at bounding box center [340, 194] width 271 height 9
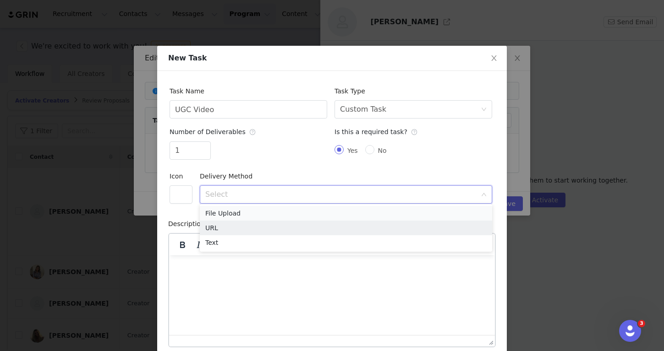
click at [241, 207] on li "File Upload" at bounding box center [346, 213] width 292 height 15
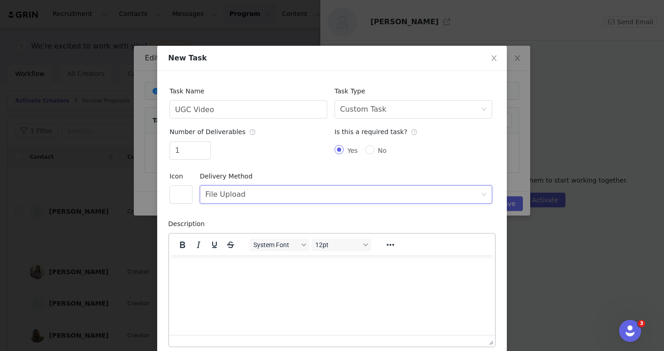
click at [290, 135] on div "Number of Deliverables 1" at bounding box center [249, 143] width 158 height 41
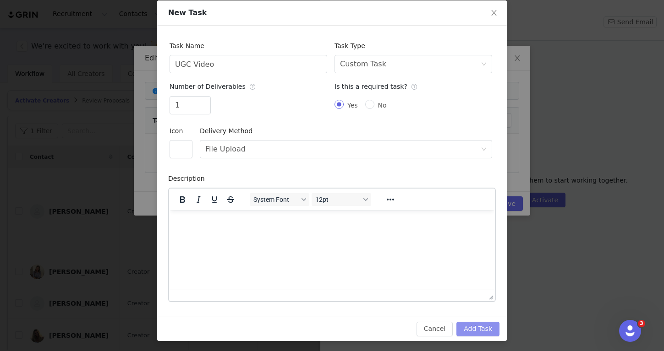
scroll to position [45, 0]
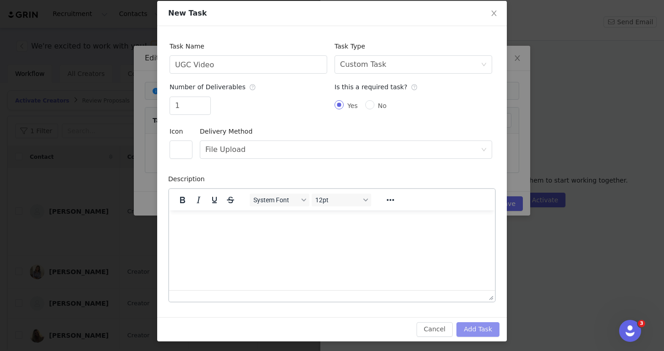
click at [476, 325] on button "Add Task" at bounding box center [477, 330] width 43 height 15
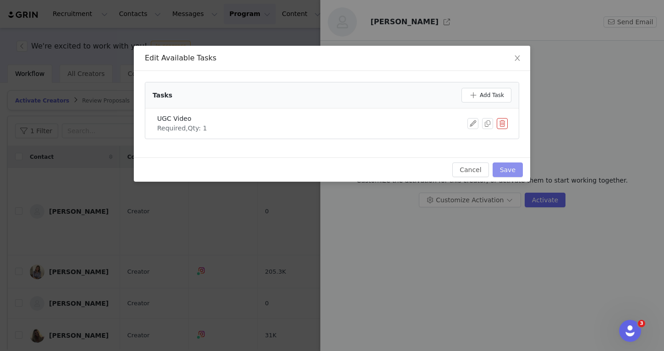
click at [505, 166] on button "Save" at bounding box center [508, 170] width 30 height 15
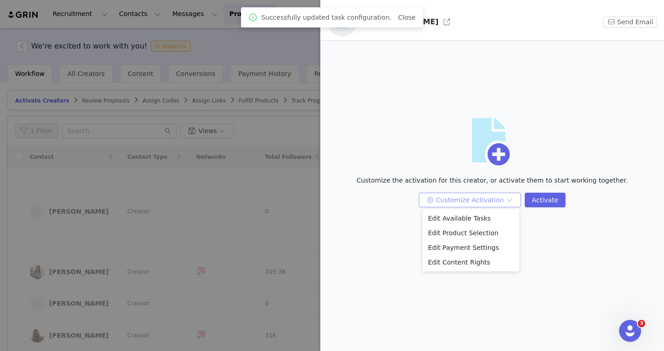
click at [494, 200] on button "Customize Activation" at bounding box center [470, 200] width 102 height 15
click at [477, 250] on li "Edit Payment Settings" at bounding box center [470, 248] width 97 height 15
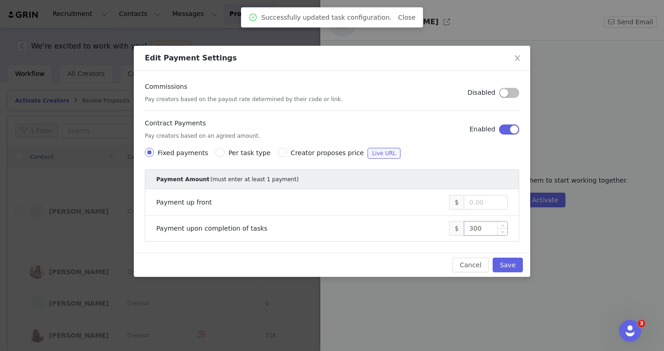
click at [484, 232] on input "300" at bounding box center [485, 229] width 43 height 14
type input "250"
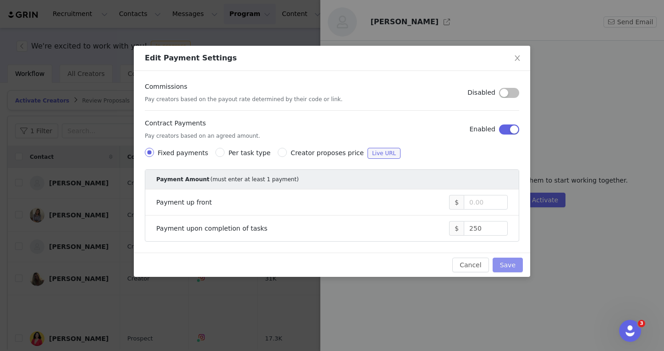
click at [507, 272] on div "Cancel Save" at bounding box center [332, 265] width 396 height 24
click at [507, 270] on button "Save" at bounding box center [508, 265] width 30 height 15
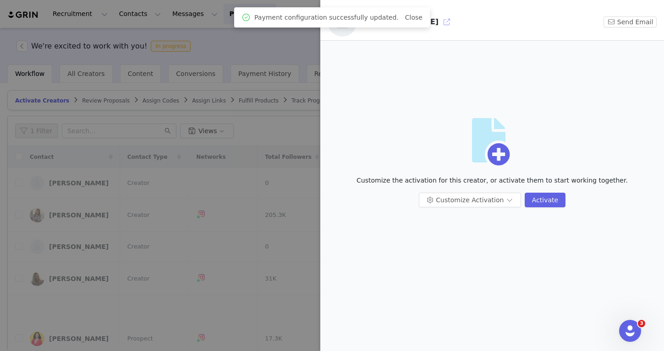
click at [442, 24] on button "button" at bounding box center [446, 22] width 15 height 15
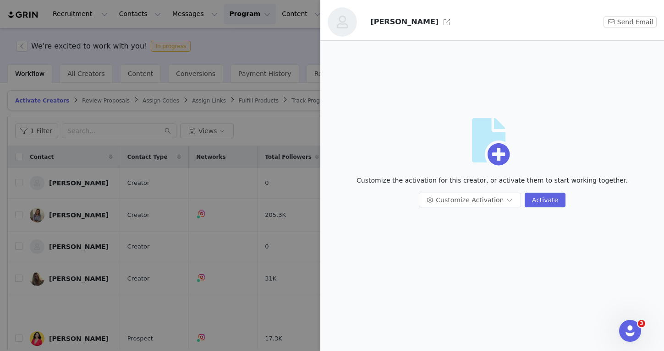
click at [255, 79] on div at bounding box center [332, 175] width 664 height 351
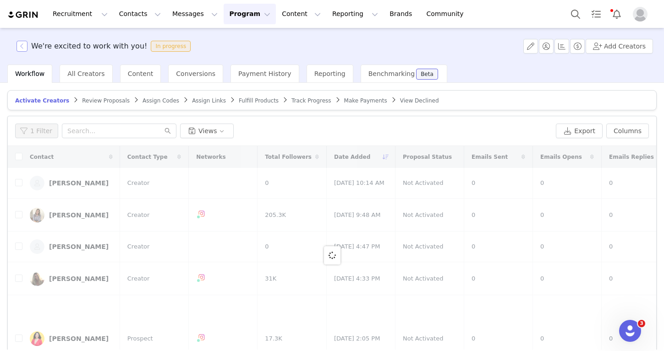
click at [23, 44] on button "button" at bounding box center [21, 46] width 11 height 11
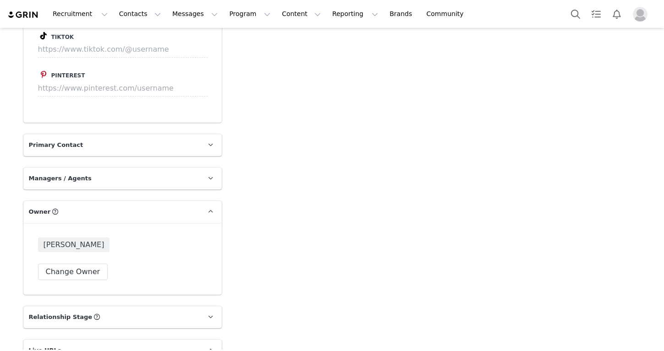
scroll to position [1393, 0]
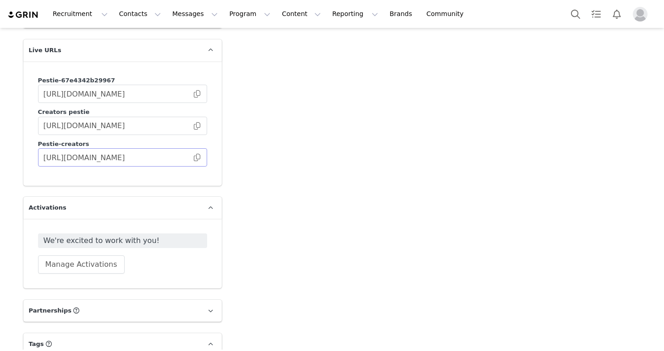
click at [197, 158] on span at bounding box center [196, 158] width 9 height 0
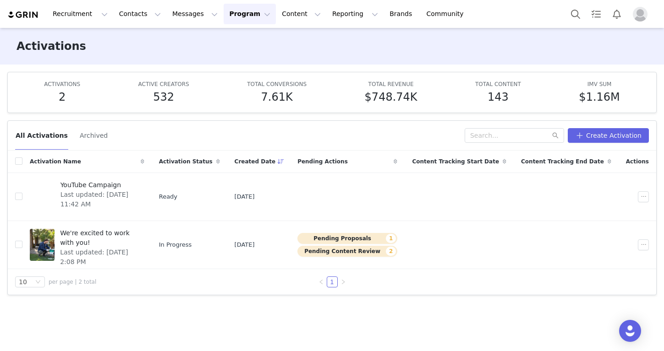
drag, startPoint x: 311, startPoint y: 21, endPoint x: 312, endPoint y: 35, distance: 14.2
click at [327, 21] on button "Reporting Reporting" at bounding box center [355, 14] width 57 height 21
click at [315, 39] on p "Dashboard" at bounding box center [328, 41] width 35 height 10
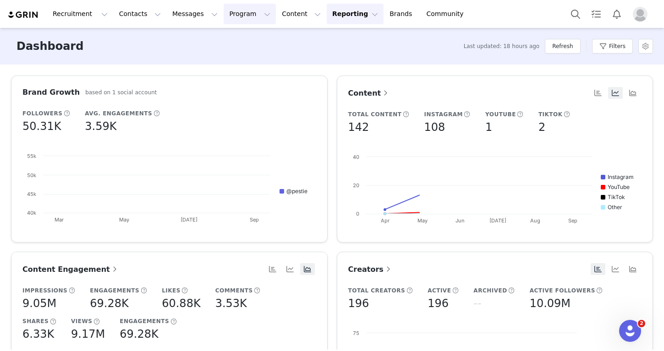
click at [239, 23] on button "Program Program" at bounding box center [250, 14] width 52 height 21
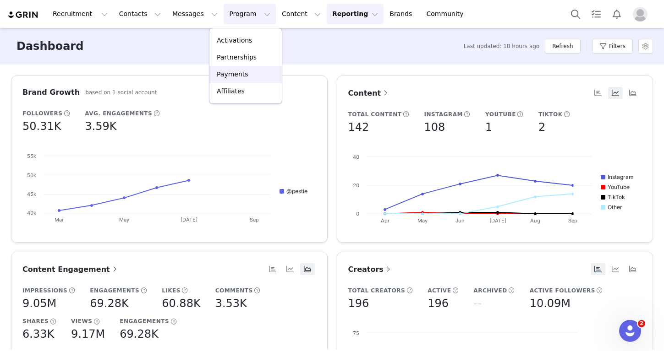
click at [240, 71] on p "Payments" at bounding box center [233, 75] width 32 height 10
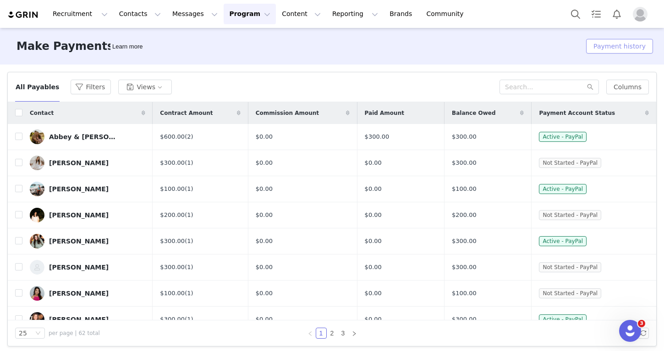
click at [638, 51] on button "Payment history" at bounding box center [619, 46] width 67 height 15
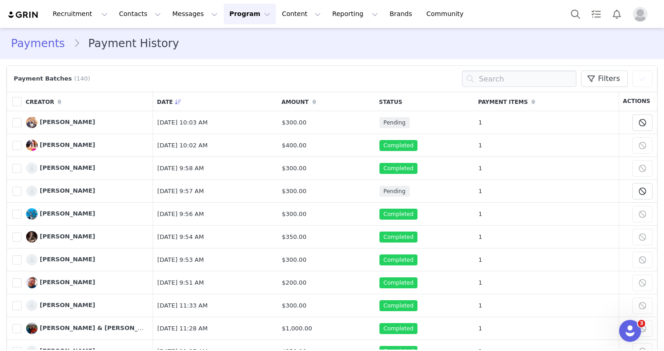
click at [226, 11] on button "Program Program" at bounding box center [250, 14] width 52 height 21
click at [230, 44] on p "Activations" at bounding box center [234, 41] width 35 height 10
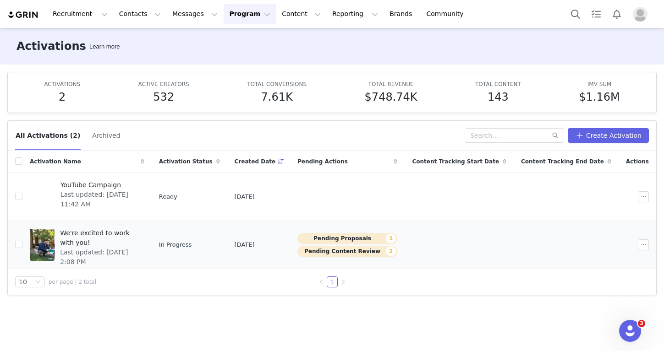
click at [129, 249] on div "We're excited to work with you! Last updated: Sep 30, 2025 2:08 PM" at bounding box center [100, 245] width 90 height 37
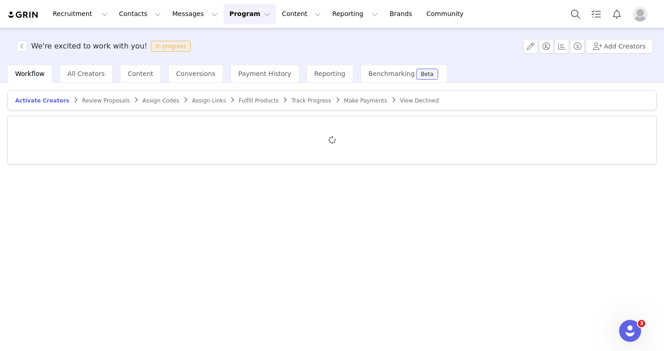
click at [256, 101] on span "Fulfill Products" at bounding box center [259, 101] width 40 height 6
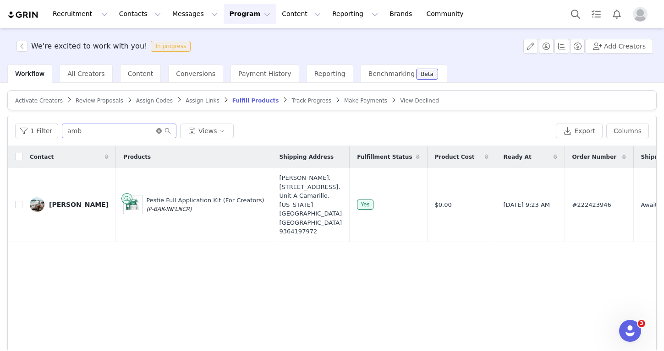
click at [158, 133] on icon "icon: close-circle" at bounding box center [158, 130] width 5 height 5
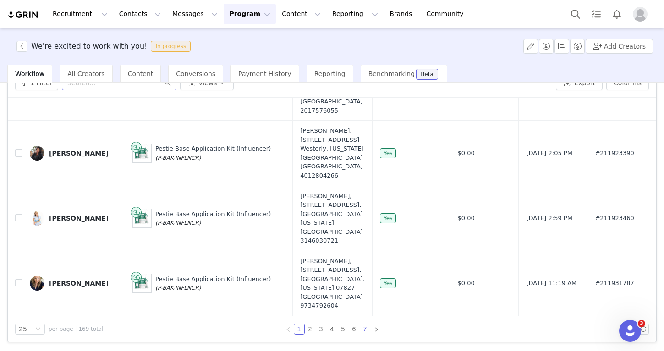
scroll to position [48, 0]
click at [367, 330] on link "7" at bounding box center [365, 329] width 10 height 10
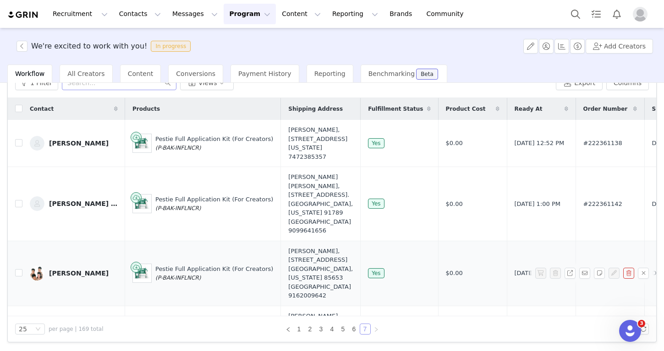
scroll to position [0, 0]
click at [357, 324] on li "6" at bounding box center [354, 329] width 11 height 11
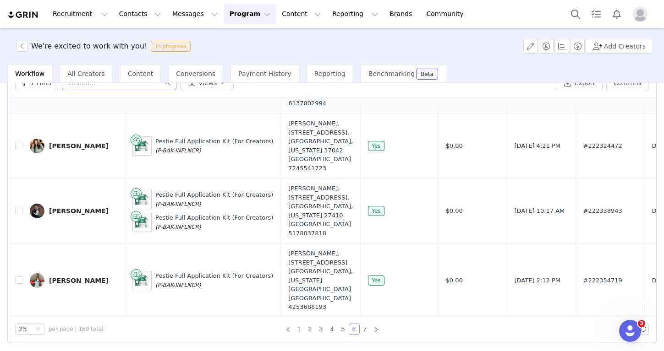
scroll to position [1110, 0]
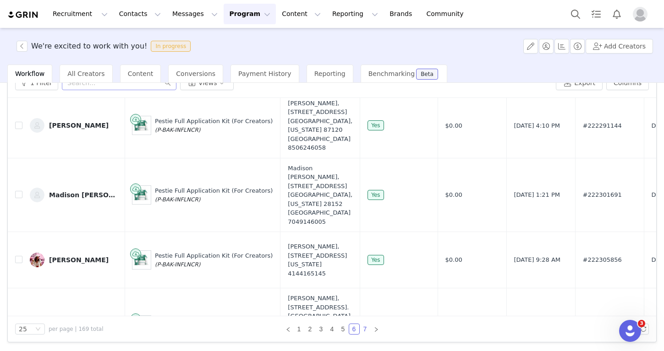
click at [364, 330] on link "7" at bounding box center [365, 329] width 10 height 10
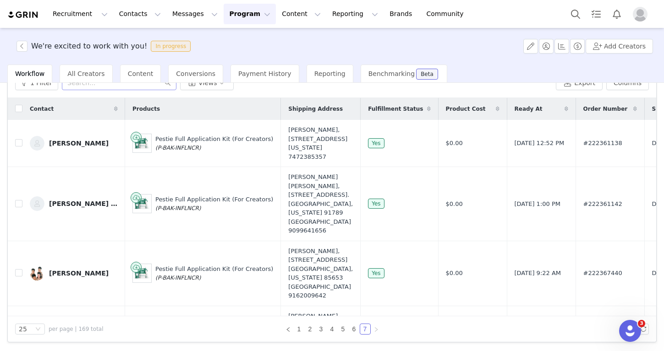
click at [224, 16] on button "Program Program" at bounding box center [250, 14] width 52 height 21
click at [227, 47] on link "Activations" at bounding box center [245, 40] width 72 height 17
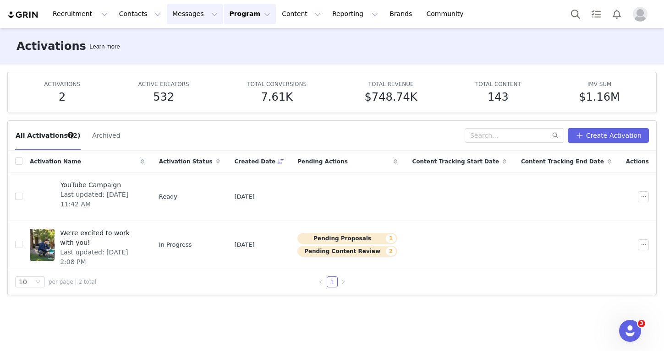
click at [173, 16] on button "Messages Messages" at bounding box center [195, 14] width 56 height 21
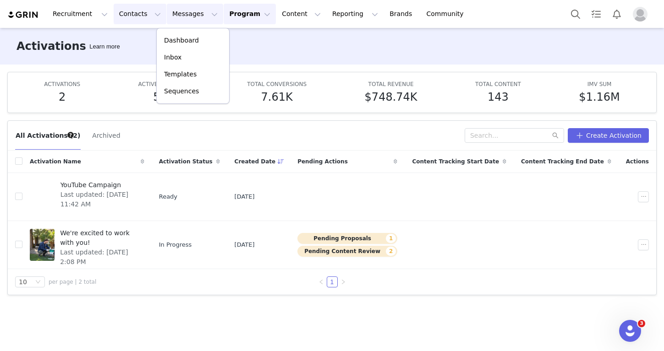
click at [137, 17] on button "Contacts Contacts" at bounding box center [140, 14] width 53 height 21
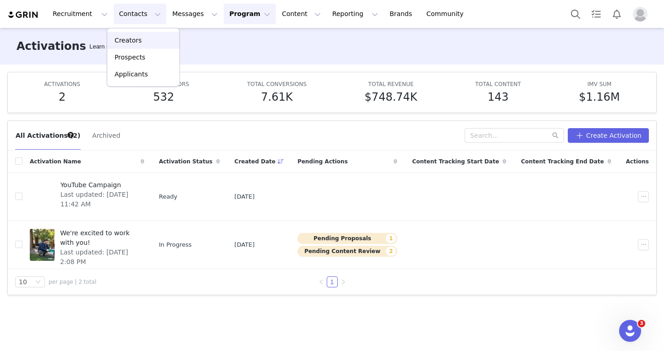
click at [137, 47] on link "Creators" at bounding box center [143, 40] width 72 height 17
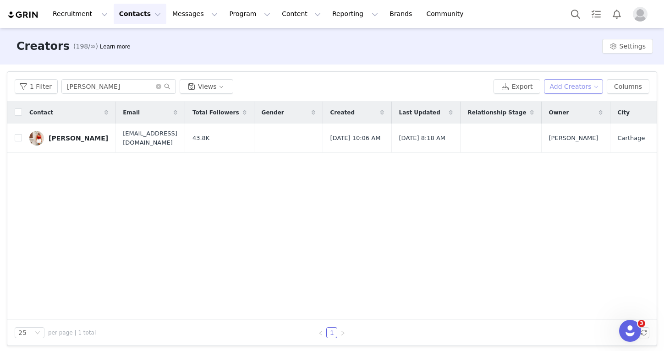
click at [572, 86] on button "Add Creators" at bounding box center [574, 86] width 60 height 15
click at [570, 106] on span "Add a Creator" at bounding box center [575, 105] width 44 height 10
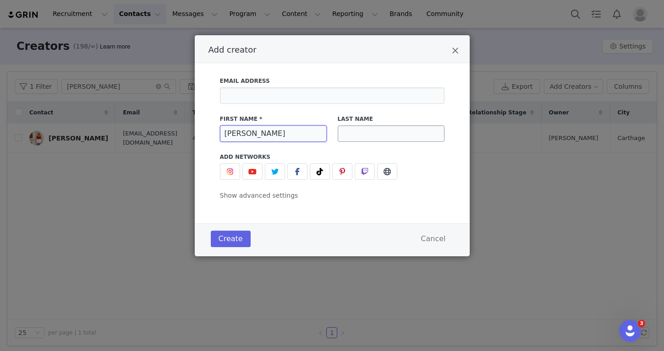
type input "[PERSON_NAME]"
type input "K"
type input "Lim"
click at [226, 172] on img "Add creator" at bounding box center [229, 171] width 7 height 7
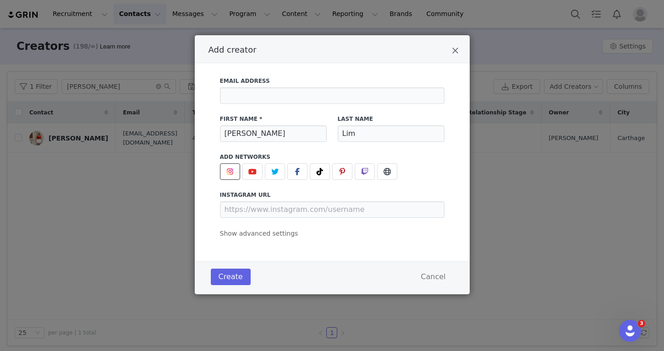
click at [272, 196] on label "instagram URL" at bounding box center [332, 195] width 225 height 8
click at [270, 93] on input "Add creator" at bounding box center [332, 96] width 225 height 16
paste input "[EMAIL_ADDRESS][DOMAIN_NAME]"
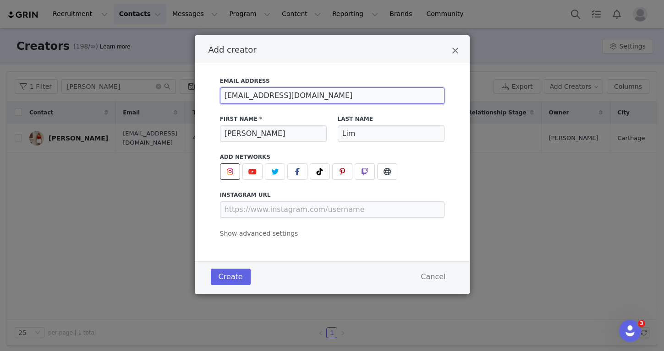
type input "[EMAIL_ADDRESS][DOMAIN_NAME]"
click at [228, 285] on div "Create Cancel" at bounding box center [331, 277] width 247 height 21
click at [228, 284] on button "Create" at bounding box center [231, 277] width 40 height 16
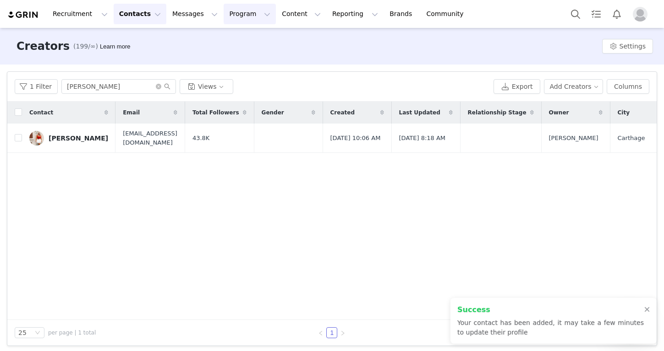
click at [235, 16] on button "Program Program" at bounding box center [250, 14] width 52 height 21
click at [235, 36] on p "Activations" at bounding box center [234, 41] width 35 height 10
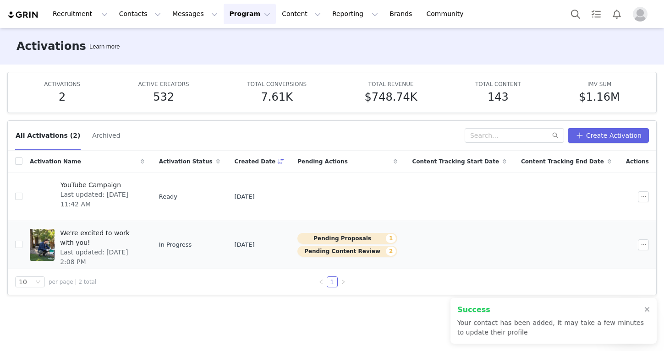
click at [102, 248] on span "Last updated: [DATE] 2:08 PM" at bounding box center [99, 257] width 79 height 19
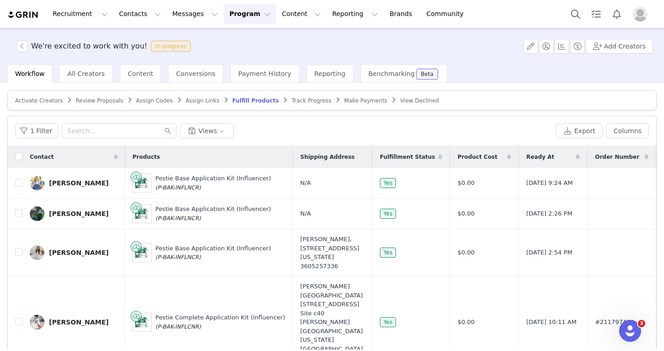
click at [54, 100] on span "Activate Creators" at bounding box center [39, 101] width 48 height 6
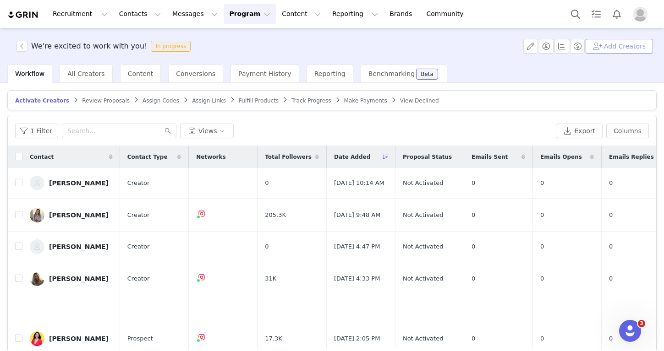
click at [620, 46] on button "Add Creators" at bounding box center [619, 46] width 67 height 15
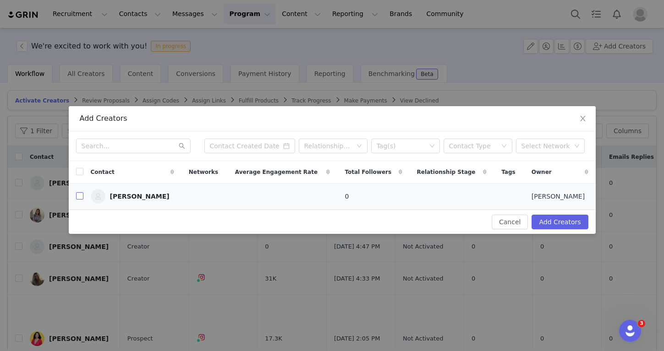
click at [79, 199] on input "checkbox" at bounding box center [79, 195] width 7 height 7
checkbox input "true"
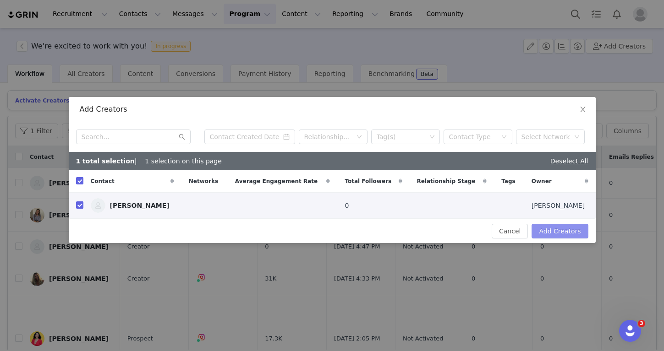
click at [547, 231] on button "Add Creators" at bounding box center [560, 231] width 56 height 15
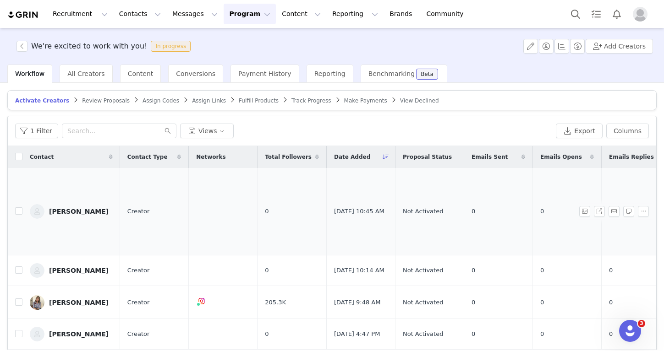
click at [70, 208] on div "[PERSON_NAME]" at bounding box center [79, 211] width 60 height 7
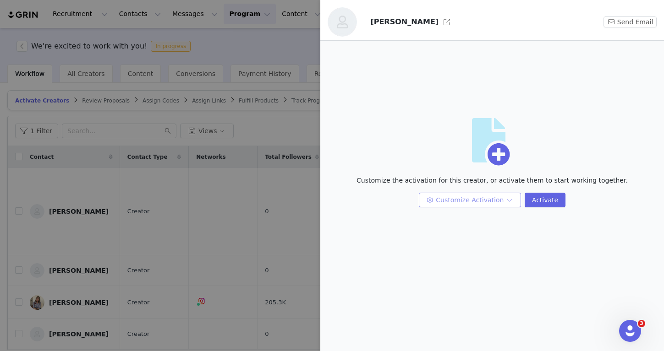
click at [483, 200] on button "Customize Activation" at bounding box center [470, 200] width 102 height 15
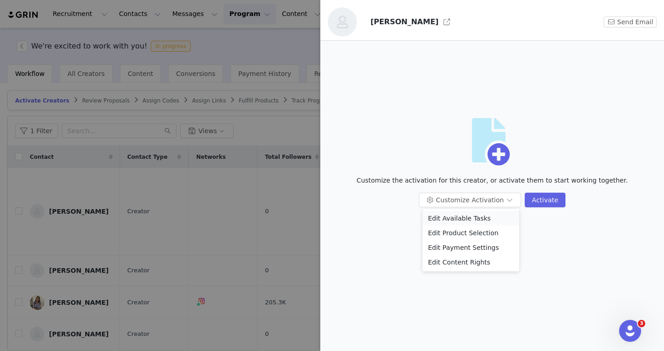
click at [482, 213] on li "Edit Available Tasks" at bounding box center [470, 218] width 97 height 15
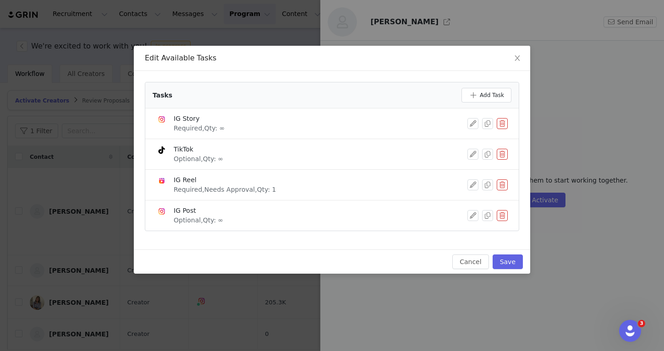
click at [506, 148] on div "TikTok Optional, Qty: ∞" at bounding box center [331, 154] width 351 height 19
click at [505, 159] on button "button" at bounding box center [502, 154] width 11 height 11
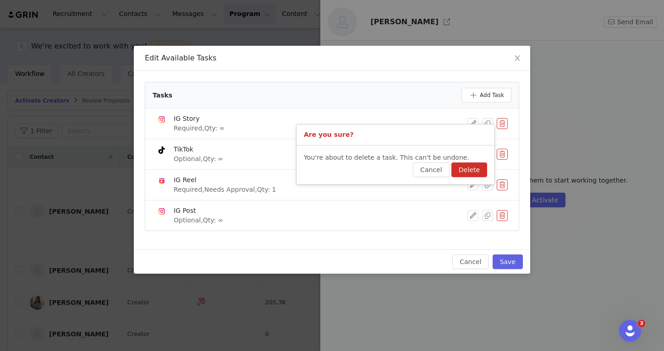
click at [478, 169] on button "Delete" at bounding box center [469, 170] width 36 height 15
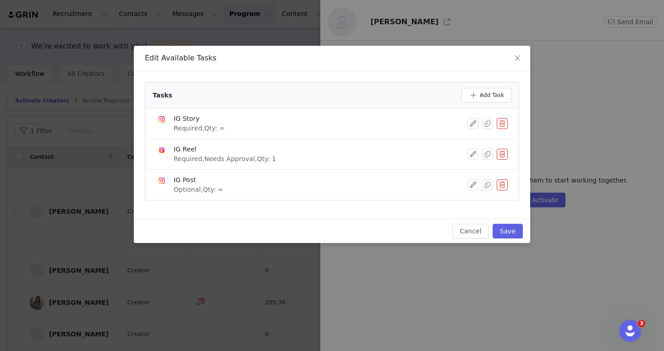
click at [506, 125] on button "button" at bounding box center [502, 123] width 11 height 11
click at [477, 139] on button "Delete" at bounding box center [469, 139] width 36 height 15
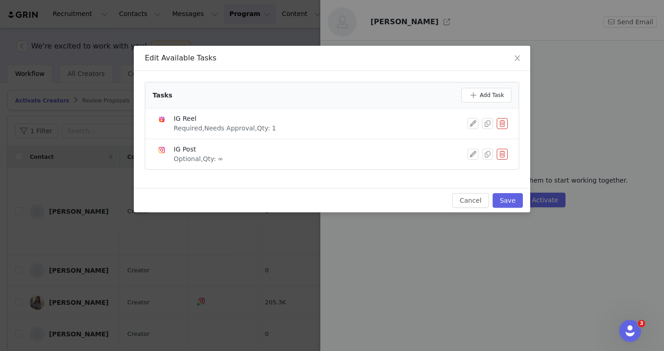
click at [507, 119] on button "button" at bounding box center [502, 123] width 11 height 11
click at [479, 143] on button "Delete" at bounding box center [469, 139] width 36 height 15
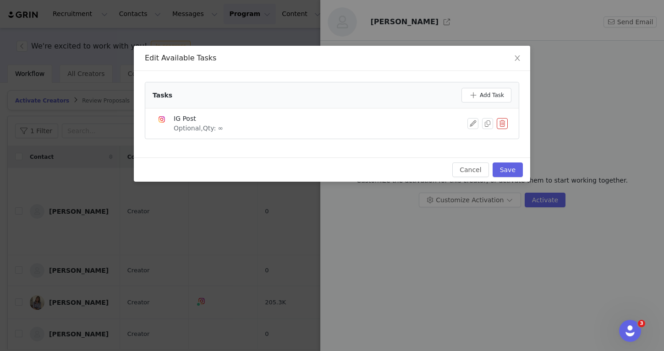
click at [498, 129] on button "button" at bounding box center [502, 123] width 11 height 11
click at [474, 143] on button "Delete" at bounding box center [469, 139] width 36 height 15
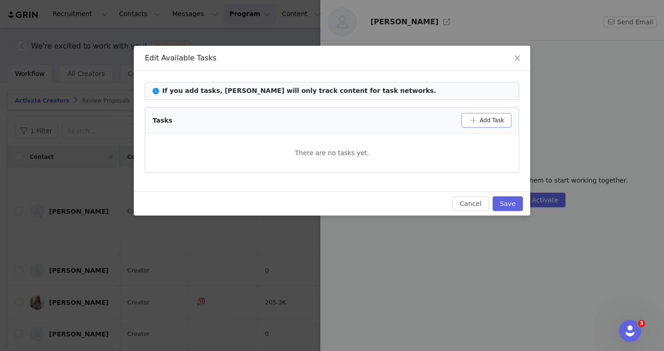
click at [485, 120] on button "Add Task" at bounding box center [486, 120] width 50 height 15
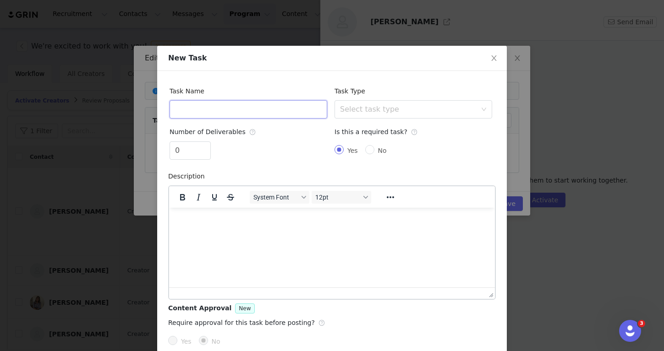
click at [217, 112] on input "text" at bounding box center [249, 109] width 158 height 18
click at [356, 106] on div "Select task type" at bounding box center [408, 109] width 137 height 9
type input "UGC Video"
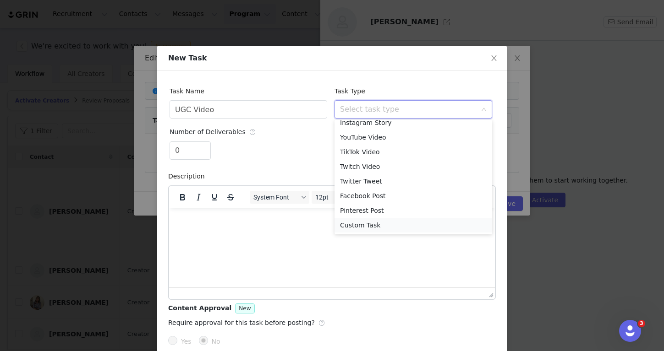
click at [352, 225] on li "Custom Task" at bounding box center [414, 225] width 158 height 15
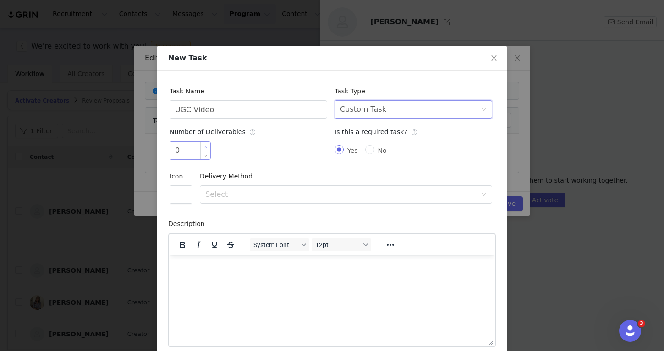
type input "1"
click at [207, 146] on icon "icon: up" at bounding box center [205, 147] width 3 height 3
click at [237, 186] on div "Select" at bounding box center [342, 194] width 275 height 17
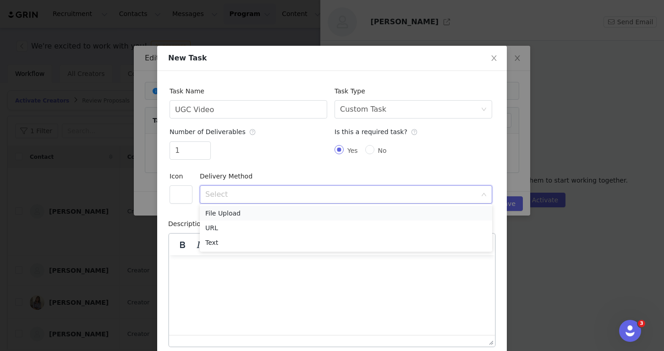
click at [237, 210] on li "File Upload" at bounding box center [346, 213] width 292 height 15
click at [258, 176] on div "Delivery Method Select File Upload" at bounding box center [346, 185] width 292 height 37
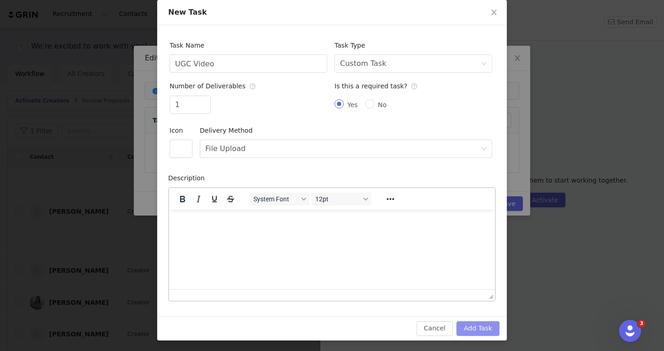
scroll to position [45, 0]
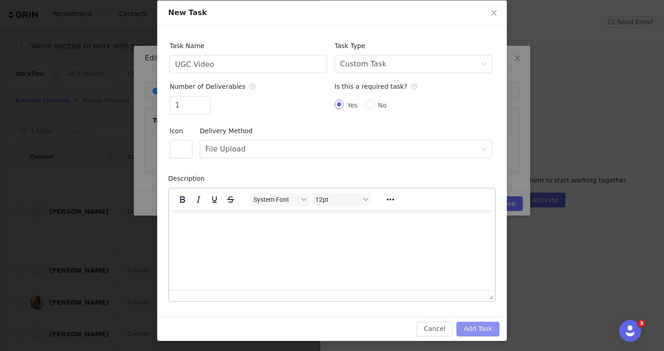
click at [477, 323] on button "Add Task" at bounding box center [477, 329] width 43 height 15
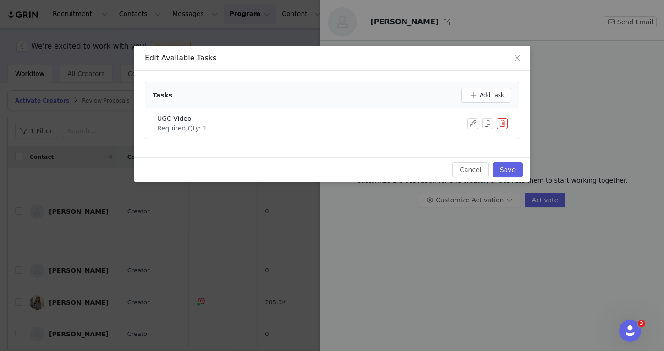
click at [512, 161] on div "Cancel Save" at bounding box center [332, 170] width 396 height 24
click at [512, 165] on button "Save" at bounding box center [508, 170] width 30 height 15
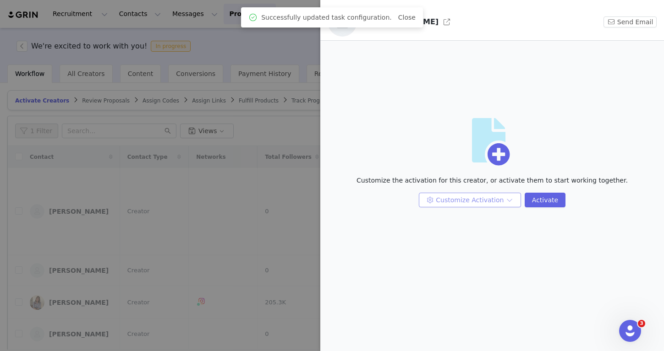
click at [502, 203] on button "Customize Activation" at bounding box center [470, 200] width 102 height 15
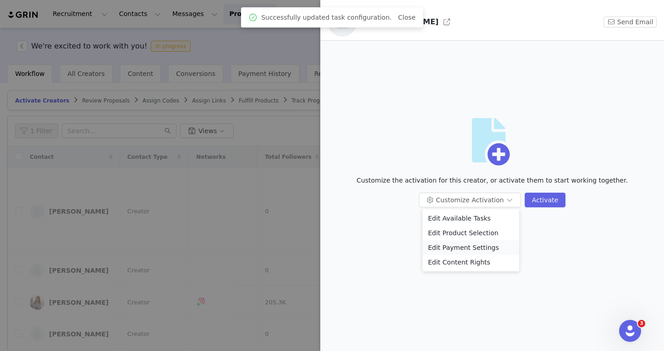
click at [492, 246] on li "Edit Payment Settings" at bounding box center [470, 248] width 97 height 15
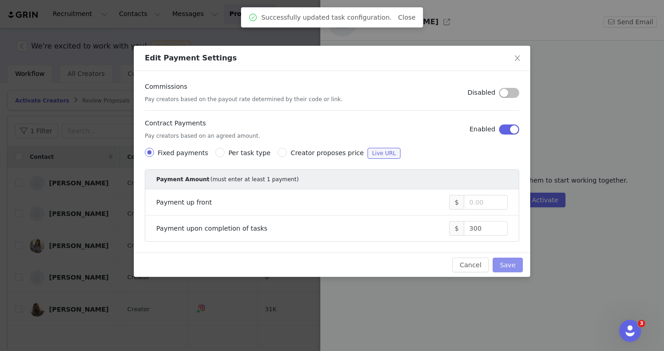
click at [510, 272] on button "Save" at bounding box center [508, 265] width 30 height 15
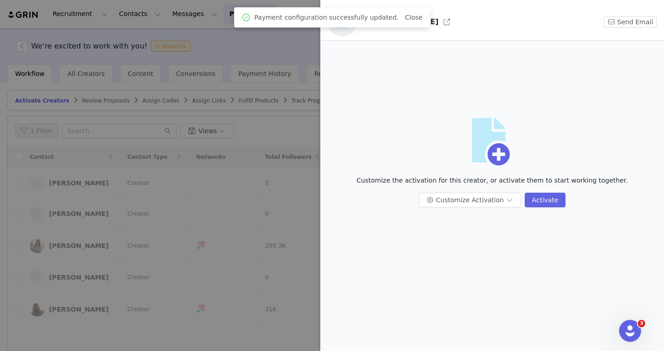
click at [422, 16] on div "Payment configuration successfully updated. Close" at bounding box center [332, 17] width 196 height 20
click at [423, 21] on div "Payment configuration successfully updated. Close" at bounding box center [332, 17] width 196 height 20
click at [439, 22] on button "button" at bounding box center [446, 22] width 15 height 15
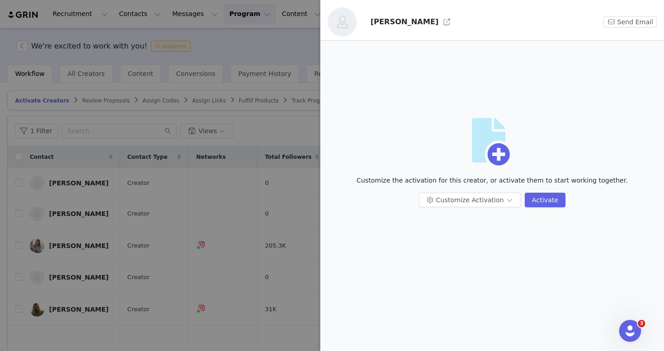
click at [283, 73] on div at bounding box center [332, 175] width 664 height 351
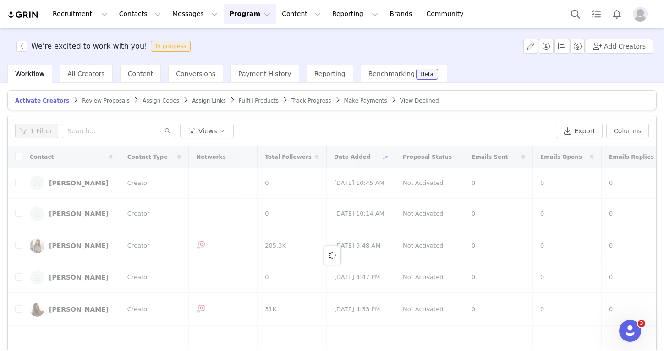
click at [14, 44] on div "We're excited to work with you! In progress" at bounding box center [102, 46] width 183 height 11
click at [22, 44] on button "button" at bounding box center [21, 46] width 11 height 11
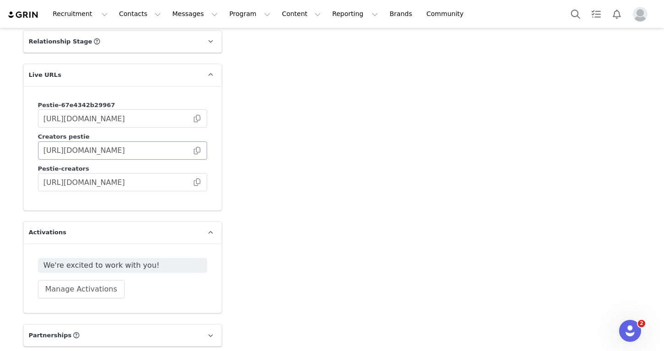
scroll to position [1406, 0]
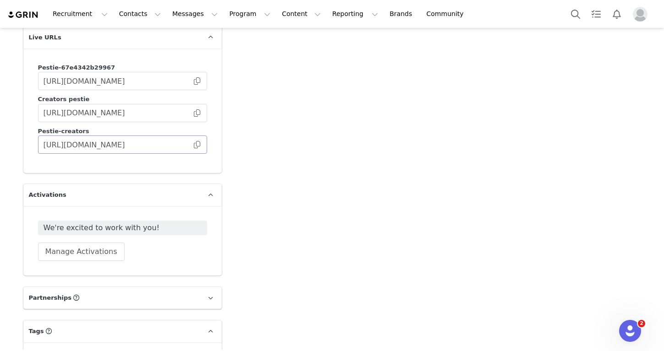
click at [197, 145] on span at bounding box center [196, 145] width 9 height 0
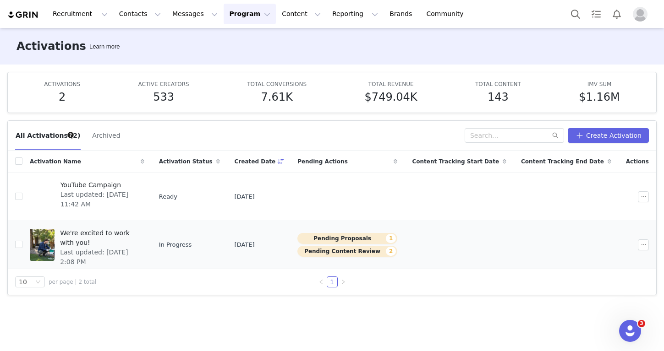
click at [139, 234] on span "We're excited to work with you!" at bounding box center [99, 238] width 79 height 19
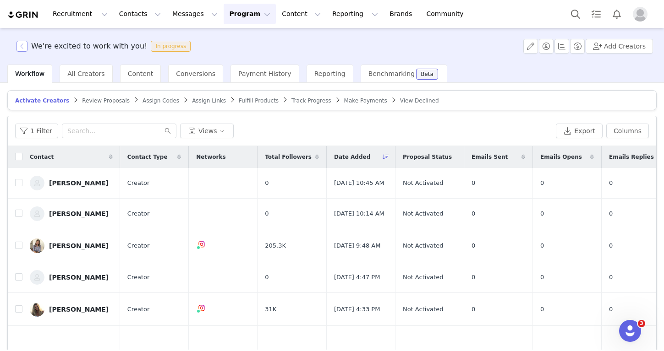
click at [22, 41] on button "button" at bounding box center [21, 46] width 11 height 11
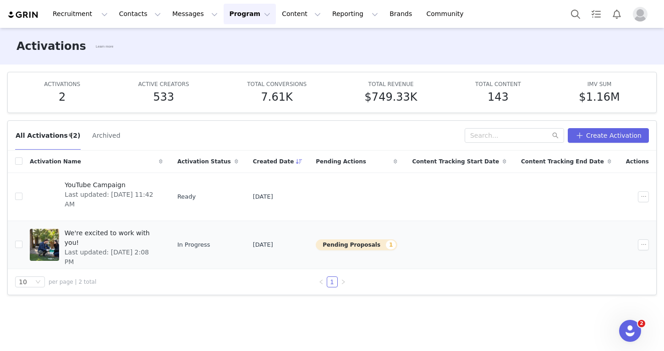
click at [104, 249] on div "We're excited to work with you! Last updated: [DATE] 2:08 PM" at bounding box center [111, 245] width 104 height 37
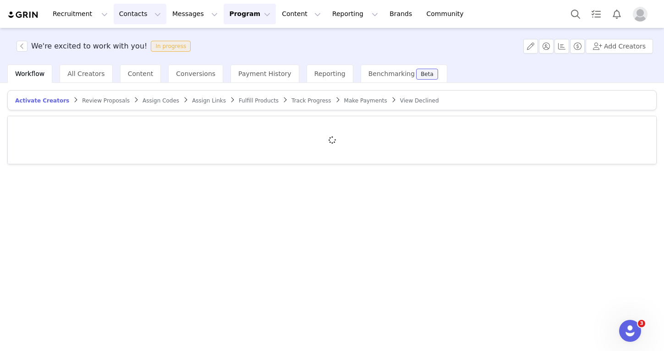
click at [151, 19] on button "Contacts Contacts" at bounding box center [140, 14] width 53 height 21
click at [149, 40] on div "Creators" at bounding box center [143, 41] width 61 height 10
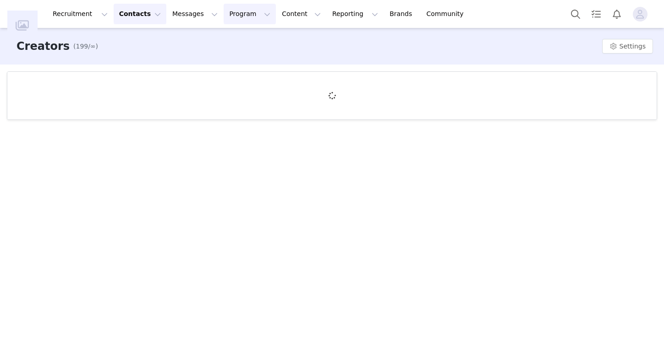
click at [224, 15] on button "Program Program" at bounding box center [250, 14] width 52 height 21
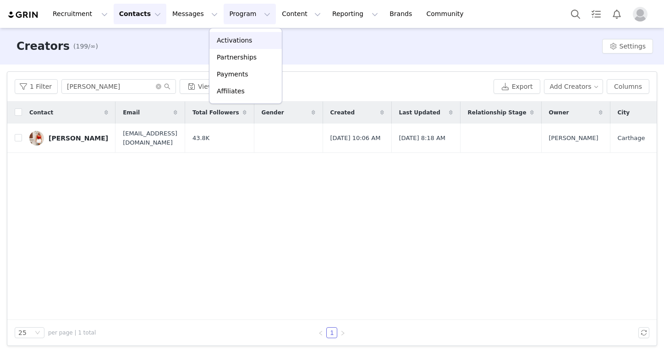
click at [223, 35] on link "Activations" at bounding box center [245, 40] width 72 height 17
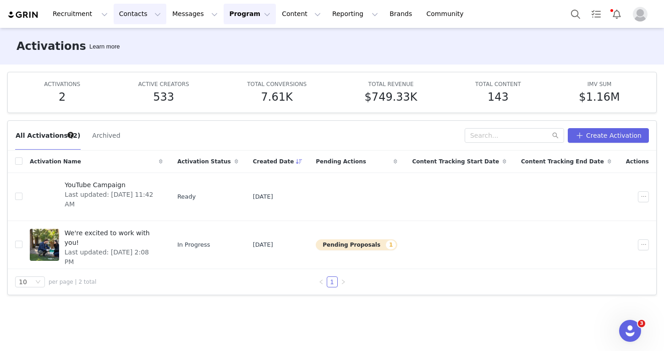
click at [137, 16] on button "Contacts Contacts" at bounding box center [140, 14] width 53 height 21
click at [135, 41] on p "Creators" at bounding box center [128, 41] width 27 height 10
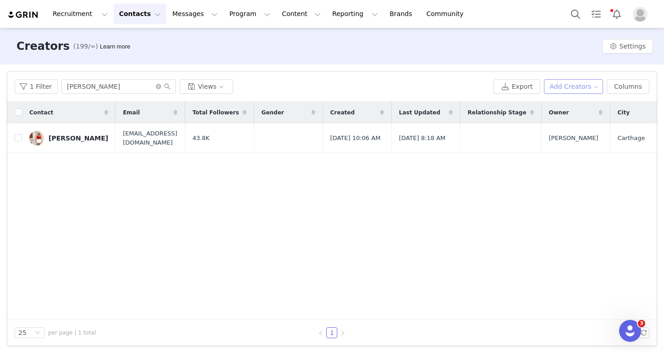
click at [570, 92] on button "Add Creators" at bounding box center [574, 86] width 60 height 15
click at [568, 103] on span "Add a Creator" at bounding box center [575, 105] width 44 height 10
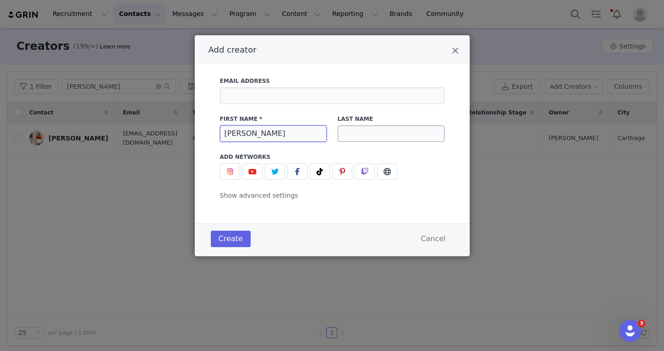
type input "[PERSON_NAME]"
paste input "[PERSON_NAME]"
type input "[PERSON_NAME]"
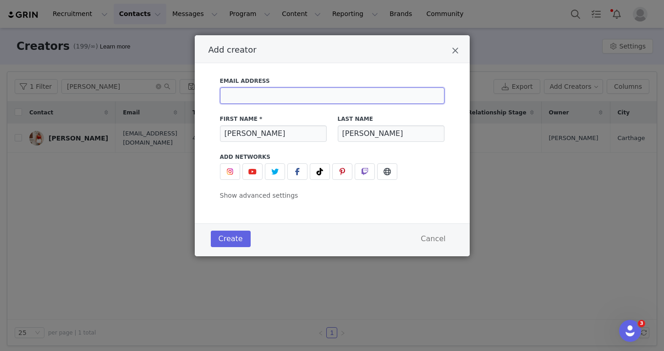
paste input "[EMAIL_ADDRESS][DOMAIN_NAME]"
type input "[EMAIL_ADDRESS][DOMAIN_NAME]"
click at [276, 57] on div "Add creator" at bounding box center [332, 49] width 275 height 28
click at [235, 168] on span "Add creator" at bounding box center [230, 171] width 11 height 11
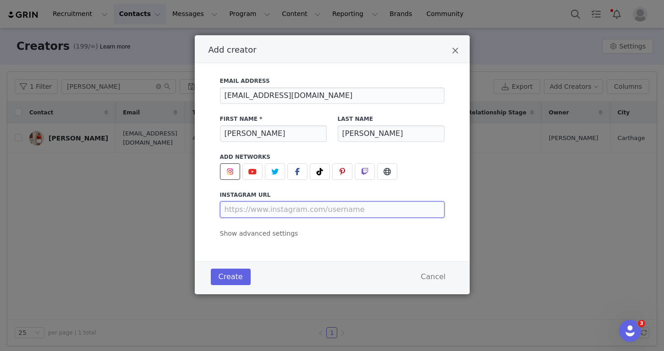
drag, startPoint x: 249, startPoint y: 215, endPoint x: 242, endPoint y: 190, distance: 25.7
paste input "[URL][DOMAIN_NAME]"
type input "[URL][DOMAIN_NAME]"
click at [222, 276] on button "Create" at bounding box center [231, 277] width 40 height 16
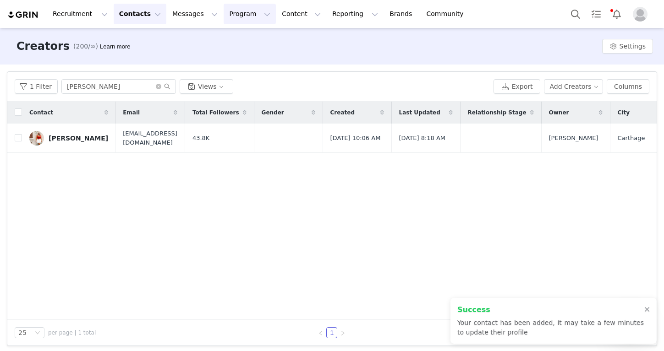
click at [234, 8] on button "Program Program" at bounding box center [250, 14] width 52 height 21
click at [236, 45] on p "Activations" at bounding box center [234, 41] width 35 height 10
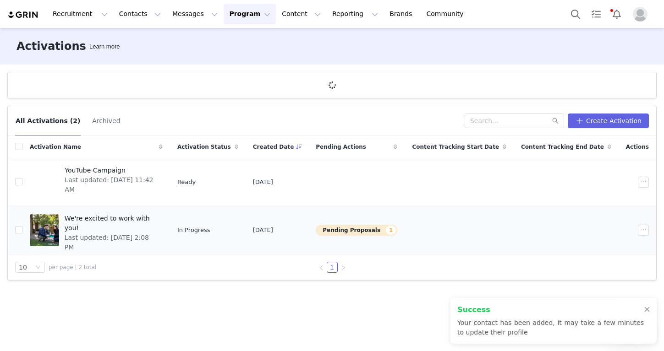
click at [137, 233] on span "Last updated: Sep 30, 2025 2:08 PM" at bounding box center [111, 242] width 93 height 19
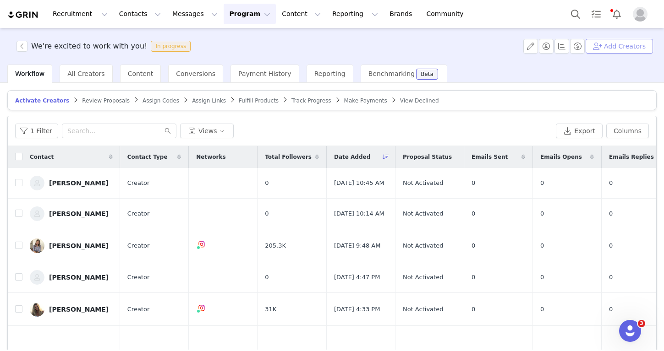
click at [615, 49] on button "Add Creators" at bounding box center [619, 46] width 67 height 15
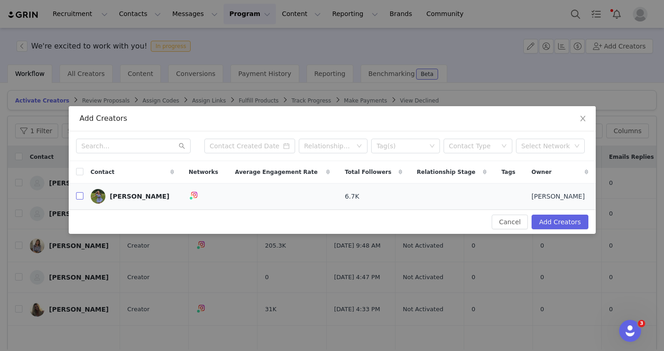
click at [80, 195] on input "checkbox" at bounding box center [79, 195] width 7 height 7
checkbox input "true"
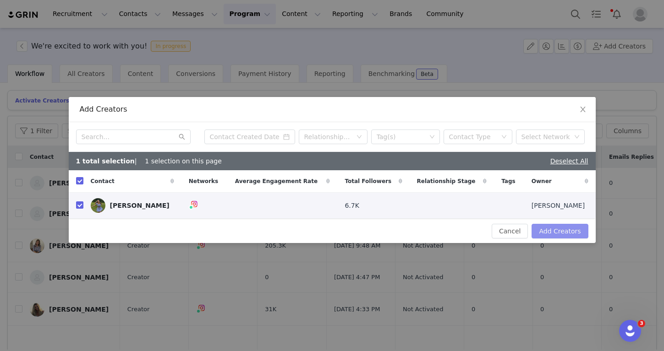
click at [536, 225] on button "Add Creators" at bounding box center [560, 231] width 56 height 15
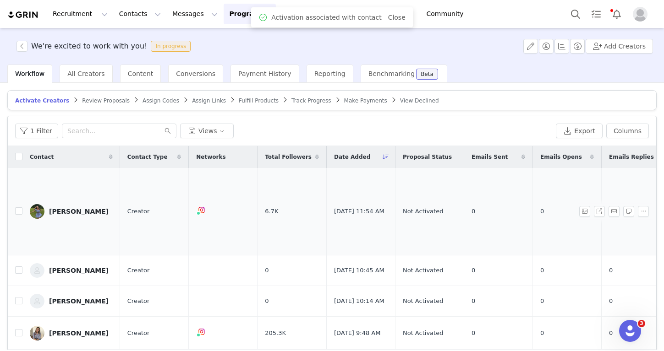
click at [80, 204] on link "[PERSON_NAME]" at bounding box center [71, 211] width 83 height 15
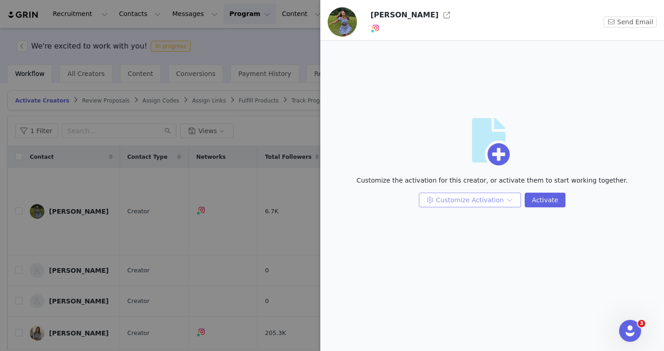
click at [450, 200] on button "Customize Activation" at bounding box center [470, 200] width 102 height 15
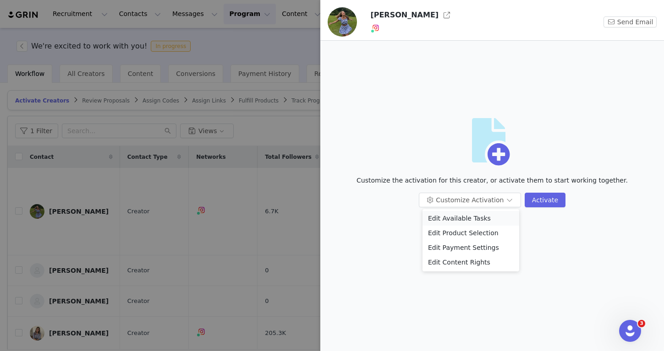
click at [451, 221] on li "Edit Available Tasks" at bounding box center [470, 218] width 97 height 15
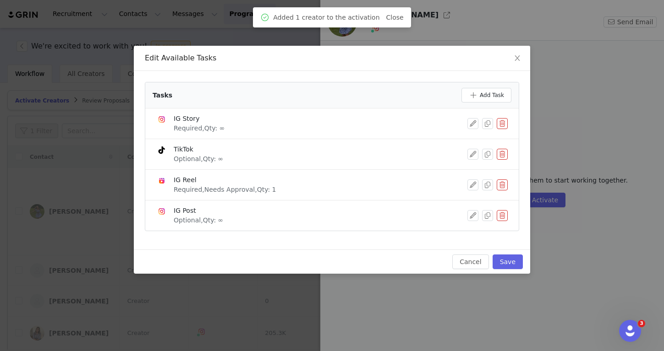
click at [500, 150] on button "button" at bounding box center [502, 154] width 11 height 11
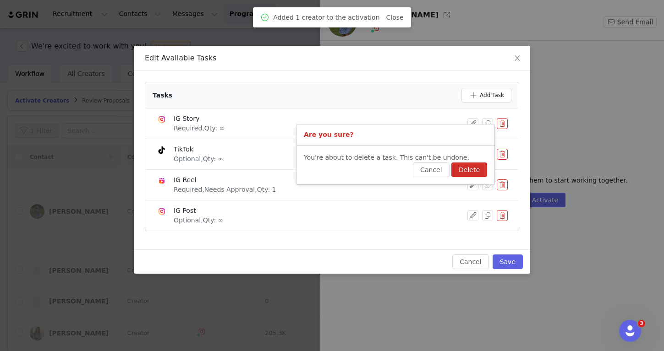
click at [477, 165] on button "Delete" at bounding box center [469, 170] width 36 height 15
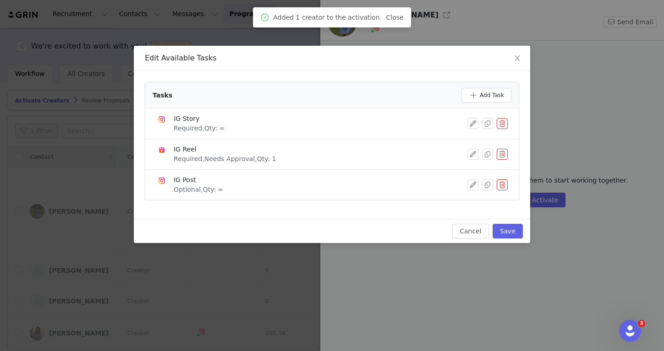
click at [499, 126] on button "button" at bounding box center [502, 123] width 11 height 11
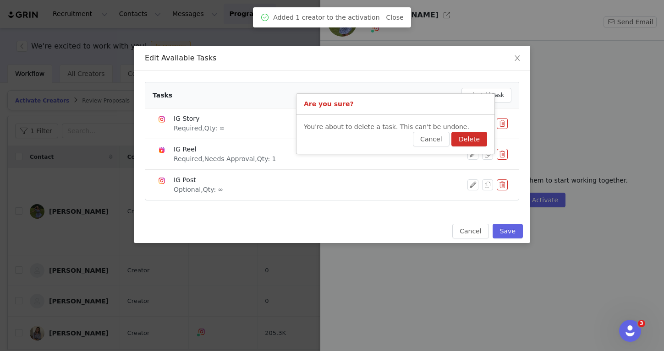
click at [475, 140] on button "Delete" at bounding box center [469, 139] width 36 height 15
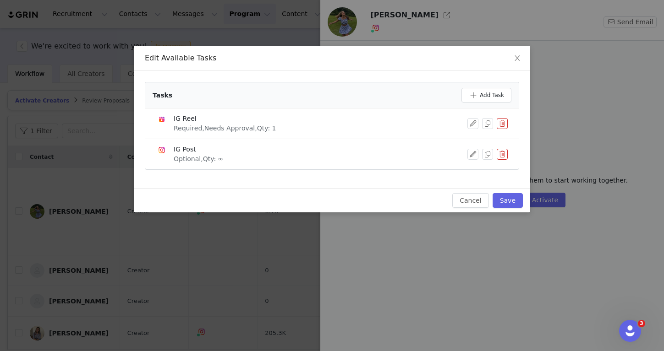
click at [505, 161] on div "IG Post Optional, Qty: ∞" at bounding box center [331, 154] width 351 height 19
click at [505, 156] on button "button" at bounding box center [502, 154] width 11 height 11
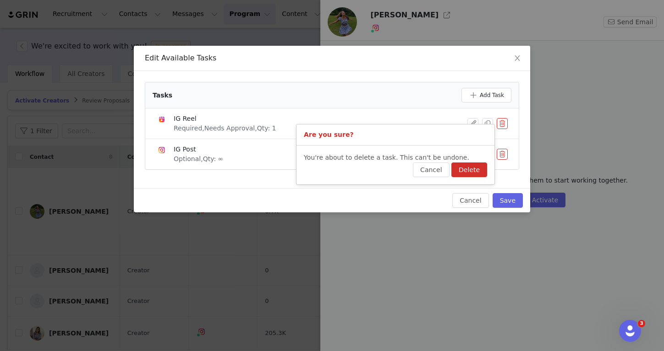
click at [479, 165] on button "Delete" at bounding box center [469, 170] width 36 height 15
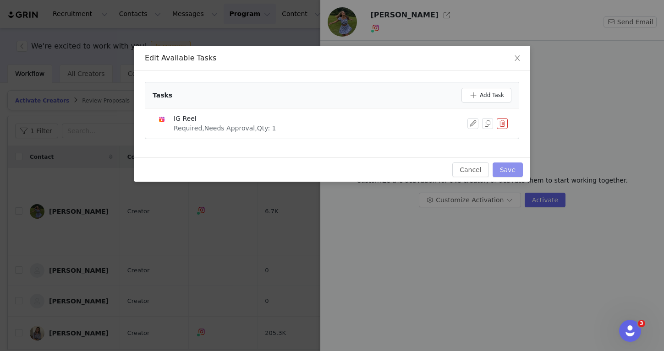
click at [503, 176] on button "Save" at bounding box center [508, 170] width 30 height 15
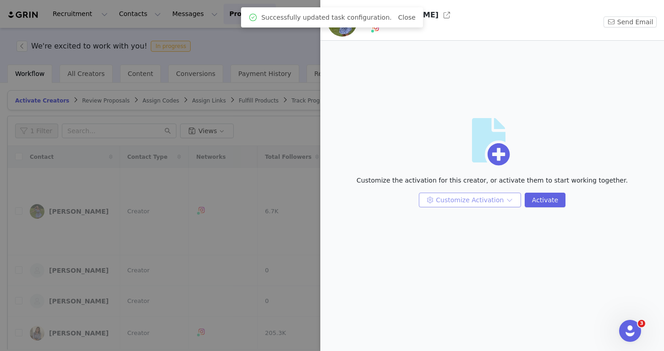
drag, startPoint x: 490, startPoint y: 201, endPoint x: 491, endPoint y: 193, distance: 7.3
click at [490, 201] on button "Customize Activation" at bounding box center [470, 200] width 102 height 15
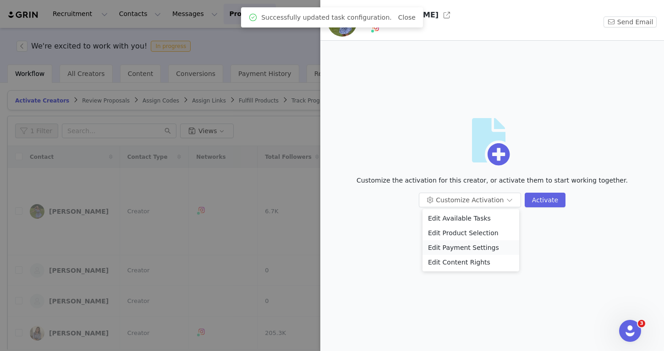
click at [478, 246] on li "Edit Payment Settings" at bounding box center [470, 248] width 97 height 15
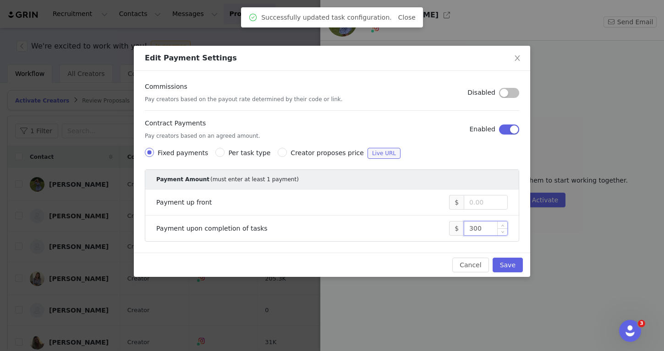
click at [477, 231] on input "300" at bounding box center [485, 229] width 43 height 14
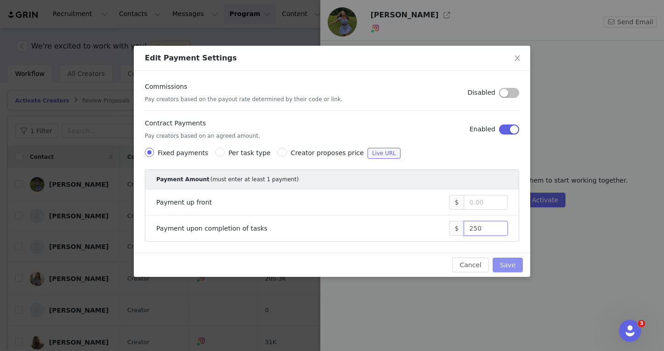
type input "250"
click at [509, 261] on button "Save" at bounding box center [508, 265] width 30 height 15
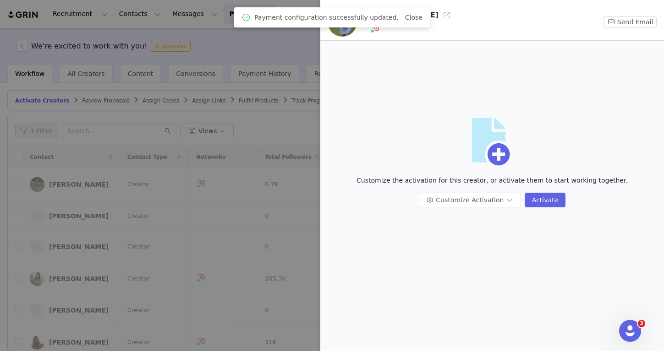
click at [439, 19] on button "button" at bounding box center [446, 15] width 15 height 15
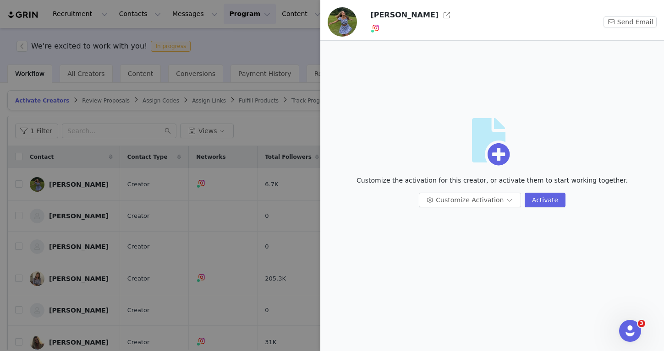
click at [230, 108] on div at bounding box center [332, 175] width 664 height 351
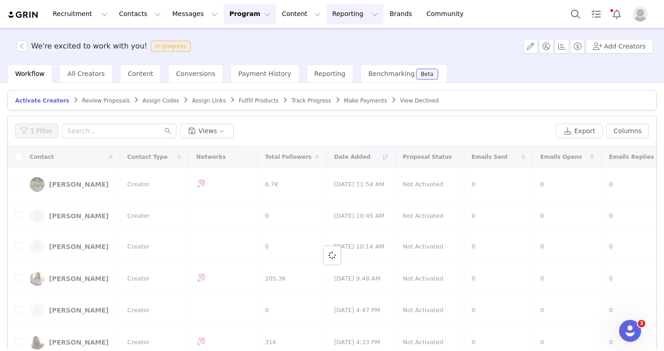
click at [327, 20] on button "Reporting Reporting" at bounding box center [355, 14] width 57 height 21
click at [319, 38] on p "Dashboard" at bounding box center [328, 41] width 35 height 10
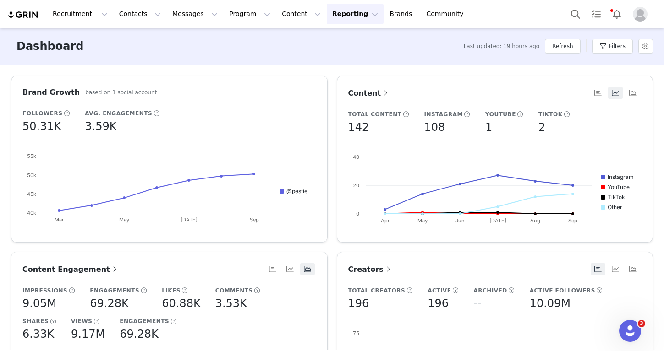
click at [581, 45] on div "Last updated: 19 hours ago Refresh Filters" at bounding box center [558, 46] width 189 height 27
click at [572, 44] on button "Refresh" at bounding box center [562, 46] width 35 height 15
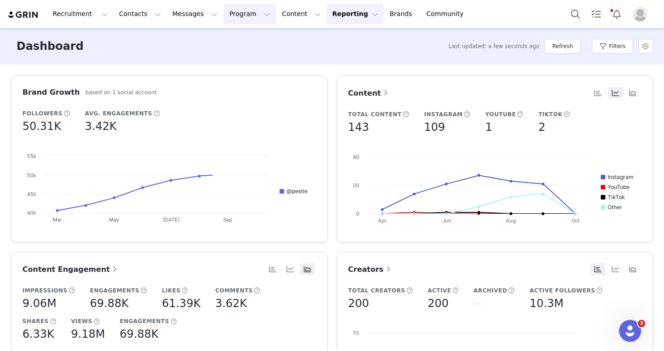
click at [239, 20] on button "Program Program" at bounding box center [250, 14] width 52 height 21
click at [238, 40] on p "Activations" at bounding box center [234, 41] width 35 height 10
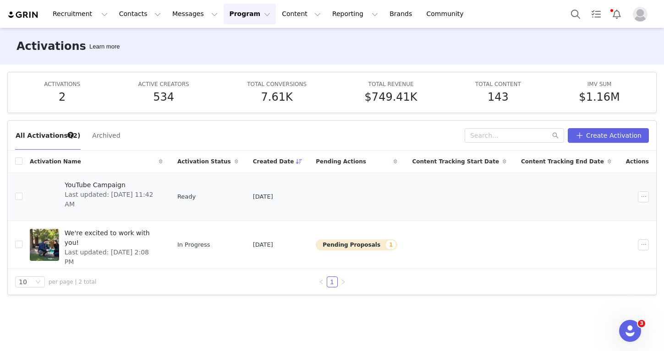
click at [120, 212] on div "YouTube Campaign Last updated: Aug 22, 2025 11:42 AM" at bounding box center [111, 197] width 104 height 37
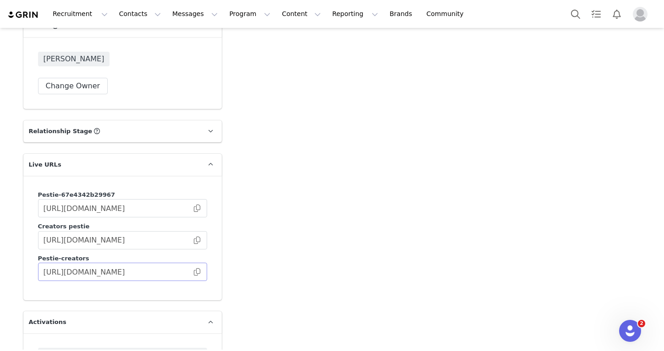
click at [197, 272] on span at bounding box center [196, 272] width 9 height 0
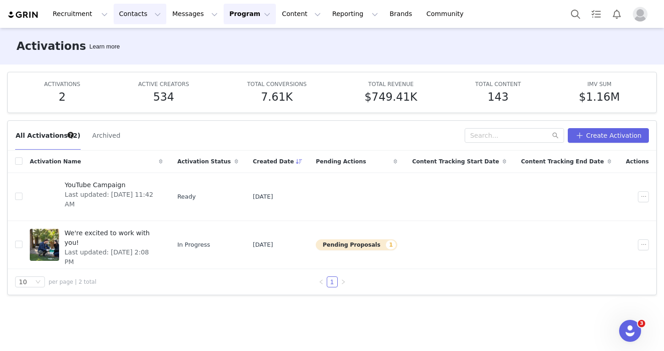
click at [126, 13] on button "Contacts Contacts" at bounding box center [140, 14] width 53 height 21
click at [130, 33] on link "Creators" at bounding box center [143, 40] width 72 height 17
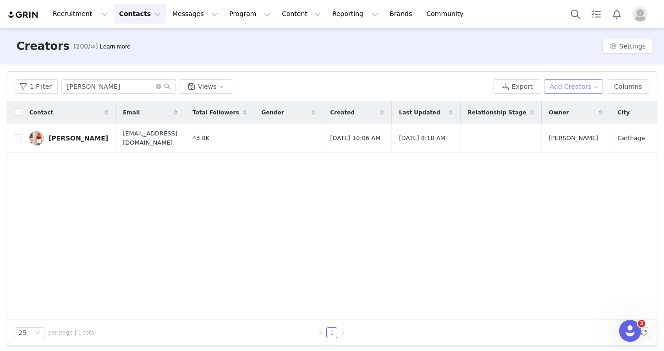
click at [570, 89] on button "Add Creators" at bounding box center [574, 86] width 60 height 15
click at [570, 103] on span "Add a Creator" at bounding box center [575, 105] width 44 height 10
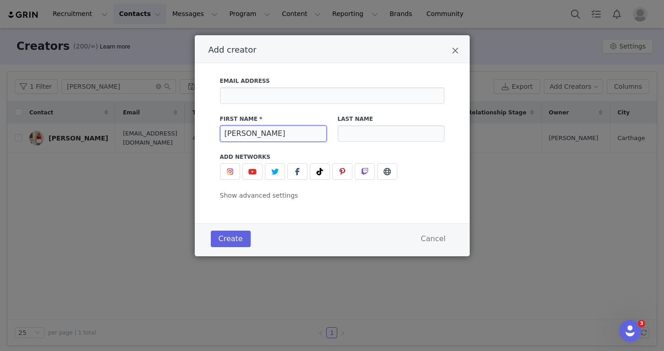
type input "[PERSON_NAME]"
click at [338, 145] on div "Last Name" at bounding box center [391, 129] width 118 height 38
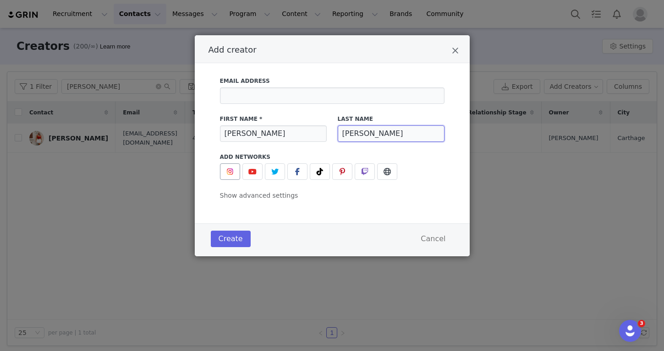
type input "[PERSON_NAME]"
click at [237, 166] on button "Add creator" at bounding box center [230, 172] width 20 height 16
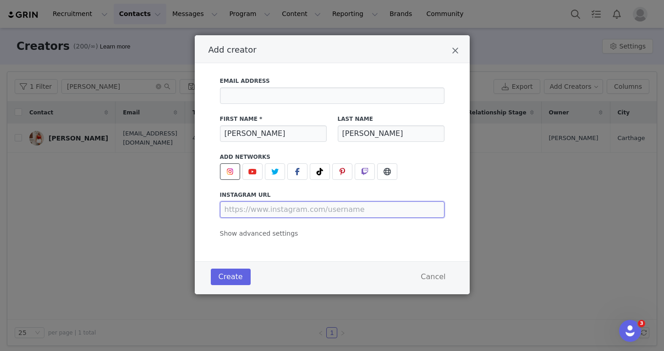
drag, startPoint x: 245, startPoint y: 211, endPoint x: 237, endPoint y: 199, distance: 14.1
click at [245, 211] on input "Add creator" at bounding box center [332, 210] width 225 height 16
paste input "[URL][DOMAIN_NAME]"
type input "[URL][DOMAIN_NAME]"
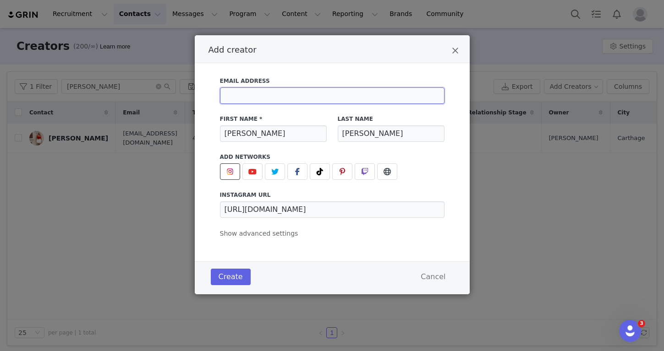
click at [272, 102] on input "Add creator" at bounding box center [332, 96] width 225 height 16
paste input "[EMAIL_ADDRESS][DOMAIN_NAME]"
type input "[EMAIL_ADDRESS][DOMAIN_NAME]"
click at [235, 292] on div "Create Cancel" at bounding box center [332, 278] width 275 height 33
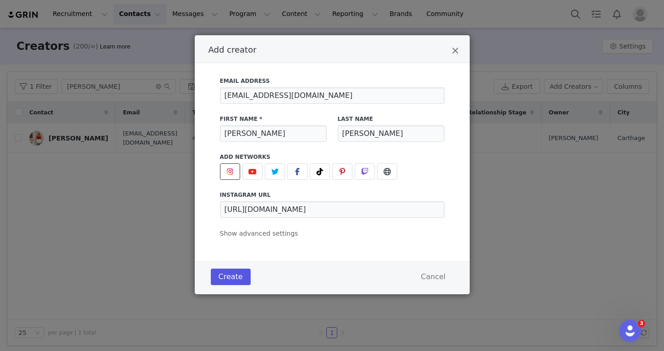
click at [233, 275] on button "Create" at bounding box center [231, 277] width 40 height 16
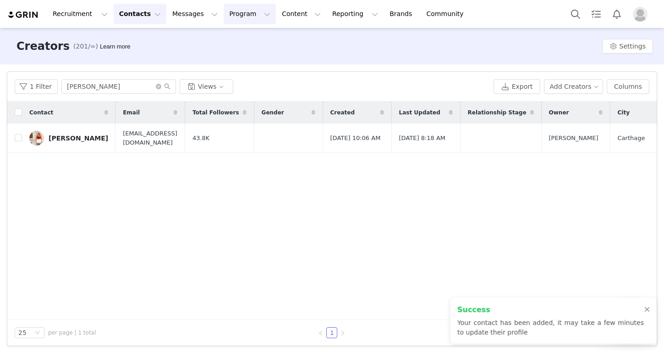
click at [241, 22] on button "Program Program" at bounding box center [250, 14] width 52 height 21
click at [241, 12] on button "Program Program" at bounding box center [250, 14] width 52 height 21
click at [241, 24] on div "Recruitment Recruitment Creator Search Curated Lists Landing Pages Web Extensio…" at bounding box center [332, 14] width 664 height 28
click at [241, 23] on button "Program Program" at bounding box center [250, 14] width 52 height 21
click at [240, 39] on p "Activations" at bounding box center [234, 40] width 34 height 9
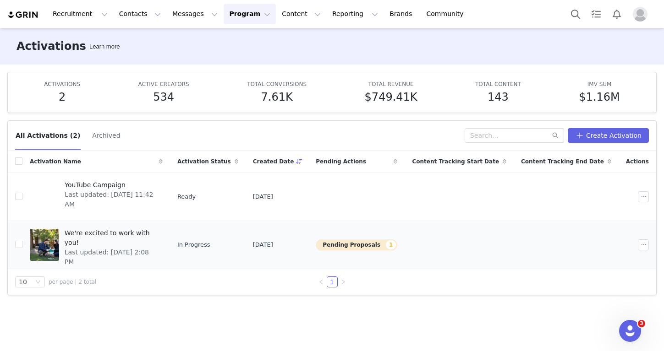
click at [123, 248] on span "Last updated: Sep 30, 2025 2:08 PM" at bounding box center [111, 257] width 93 height 19
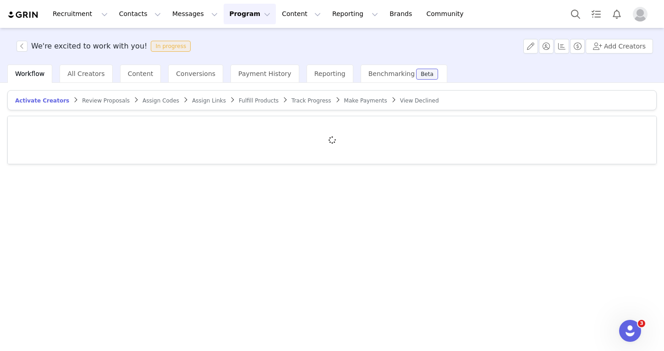
click at [52, 104] on span "Activate Creators" at bounding box center [42, 101] width 54 height 6
click at [593, 48] on button "Add Creators" at bounding box center [619, 46] width 67 height 15
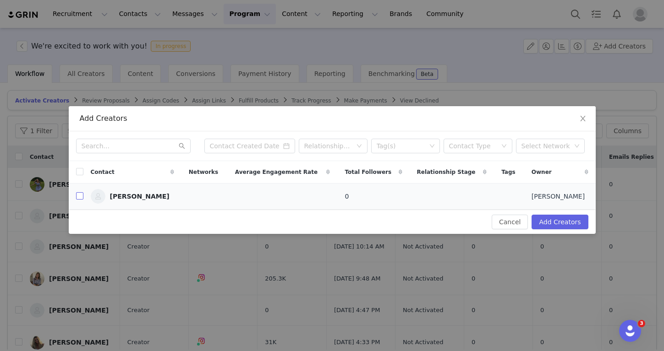
click at [82, 198] on input "checkbox" at bounding box center [79, 195] width 7 height 7
checkbox input "true"
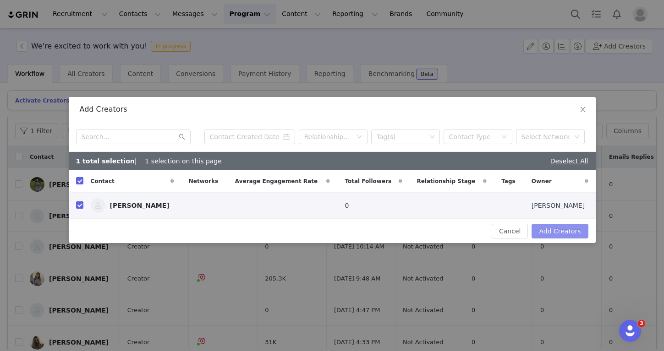
click at [560, 234] on button "Add Creators" at bounding box center [560, 231] width 56 height 15
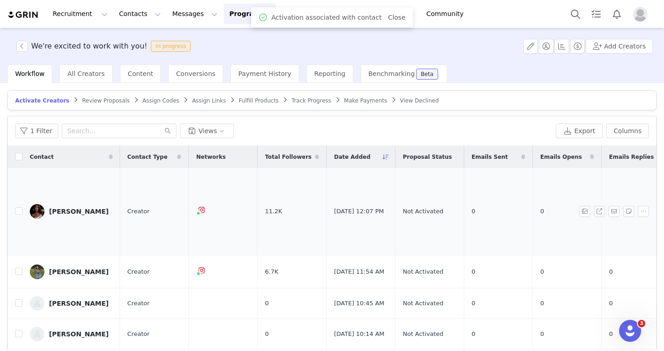
click at [88, 210] on link "Lorrayne Santos" at bounding box center [71, 211] width 83 height 15
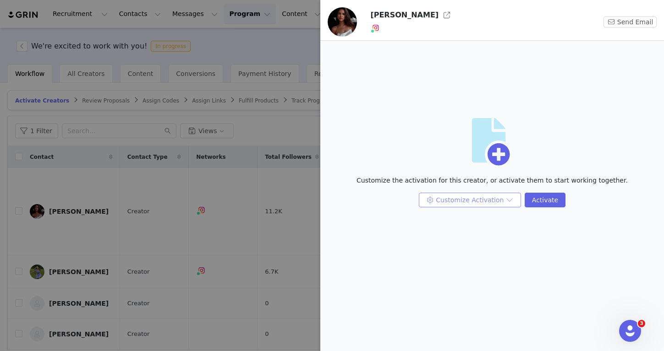
click at [448, 197] on button "Customize Activation" at bounding box center [470, 200] width 102 height 15
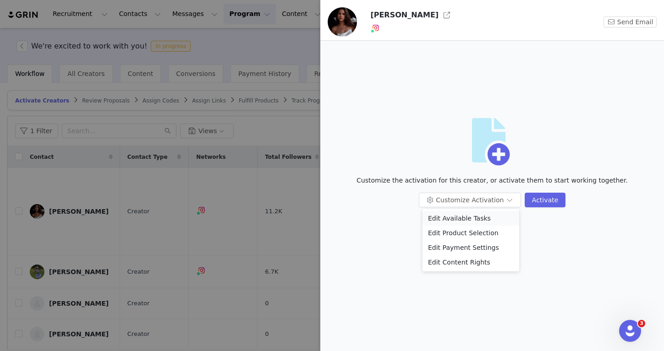
click at [453, 216] on li "Edit Available Tasks" at bounding box center [470, 218] width 97 height 15
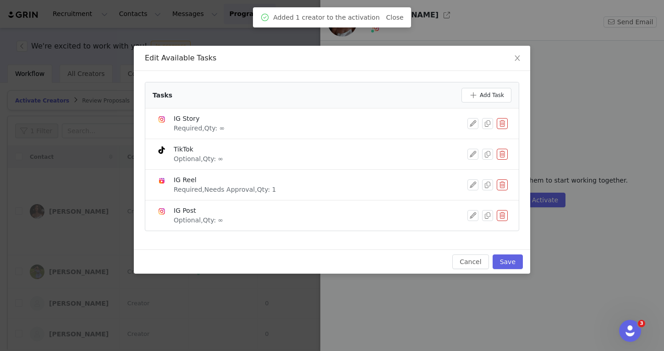
click at [508, 221] on li "IG Post Optional, Qty: ∞" at bounding box center [331, 216] width 373 height 30
click at [505, 219] on button "button" at bounding box center [502, 215] width 11 height 11
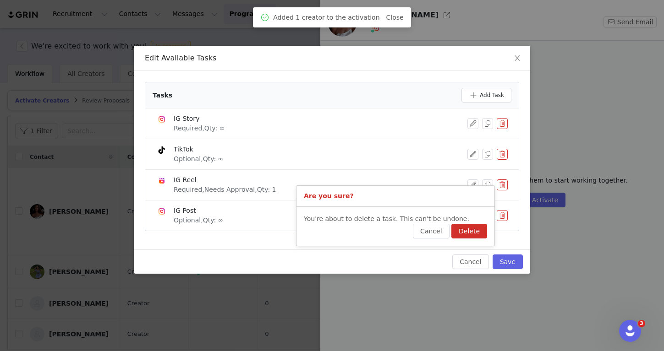
click at [486, 222] on p "You're about to delete a task. This can't be undone." at bounding box center [395, 219] width 183 height 10
click at [477, 228] on button "Delete" at bounding box center [469, 231] width 36 height 15
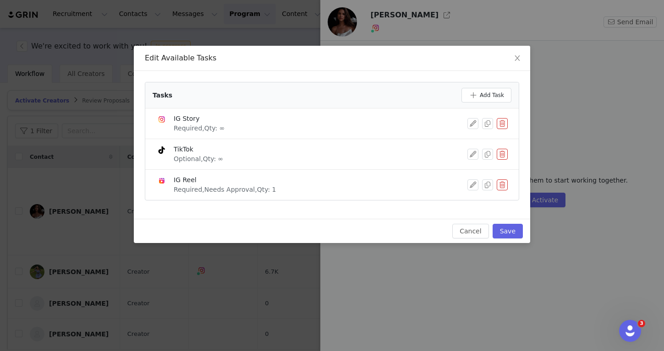
click at [503, 155] on button "button" at bounding box center [502, 154] width 11 height 11
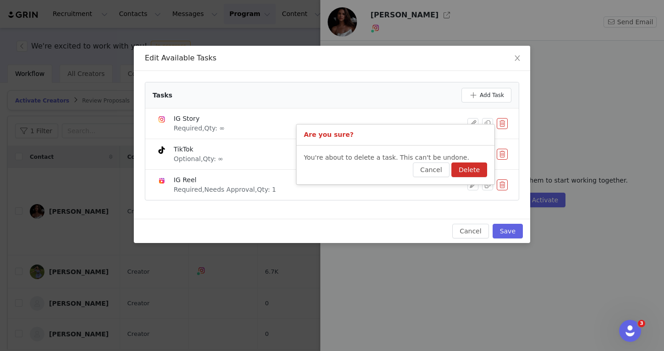
click at [470, 174] on button "Delete" at bounding box center [469, 170] width 36 height 15
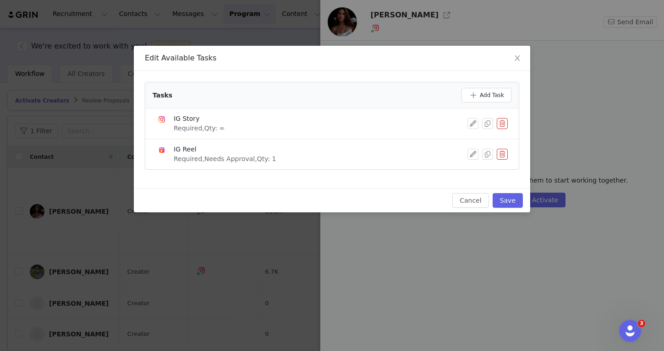
click at [500, 123] on button "button" at bounding box center [502, 123] width 11 height 11
click at [477, 140] on button "Delete" at bounding box center [469, 139] width 36 height 15
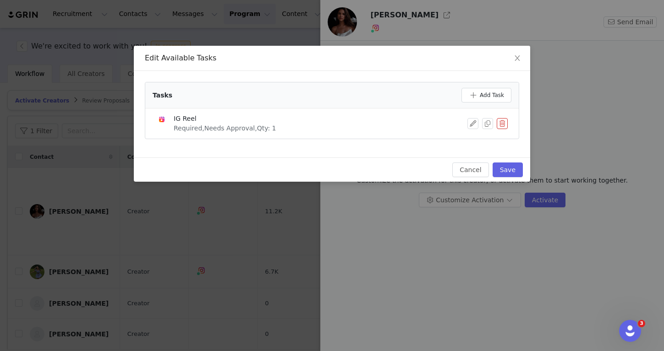
click at [523, 168] on div "Cancel Save" at bounding box center [332, 170] width 396 height 24
click at [522, 169] on button "Save" at bounding box center [508, 170] width 30 height 15
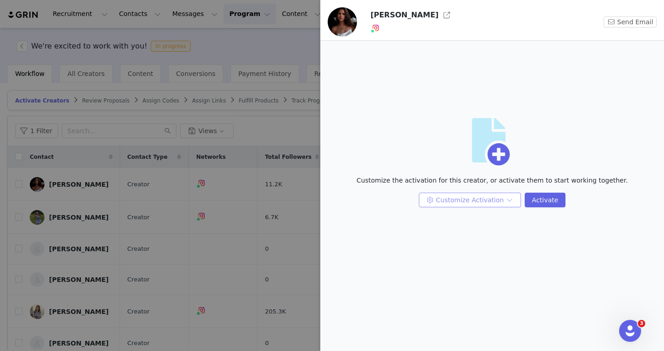
click at [463, 199] on button "Customize Activation" at bounding box center [470, 200] width 102 height 15
click at [474, 206] on button "Customize Activation" at bounding box center [470, 200] width 102 height 15
click at [467, 208] on div "Customize Activation Activate" at bounding box center [492, 204] width 333 height 22
click at [467, 201] on button "Customize Activation" at bounding box center [470, 200] width 102 height 15
click at [439, 12] on button "button" at bounding box center [446, 15] width 15 height 15
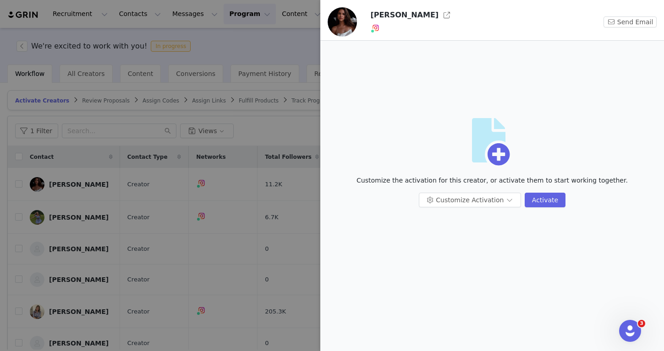
click at [266, 50] on div at bounding box center [332, 175] width 664 height 351
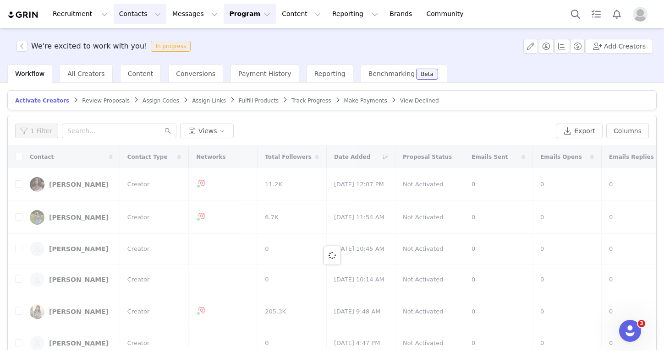
click at [148, 16] on button "Contacts Contacts" at bounding box center [140, 14] width 53 height 21
click at [145, 39] on div "Creators" at bounding box center [143, 41] width 61 height 10
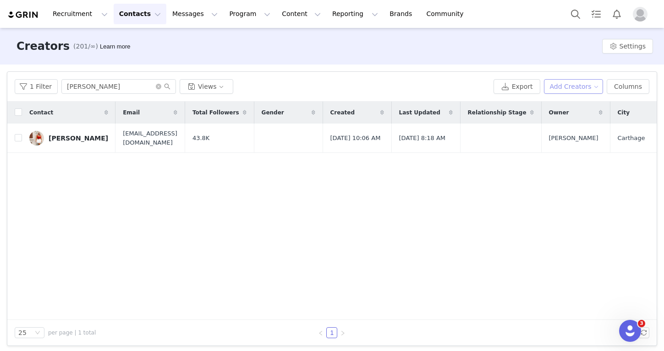
click at [596, 84] on button "Add Creators" at bounding box center [574, 86] width 60 height 15
click at [571, 108] on span "Add a Creator" at bounding box center [575, 105] width 44 height 10
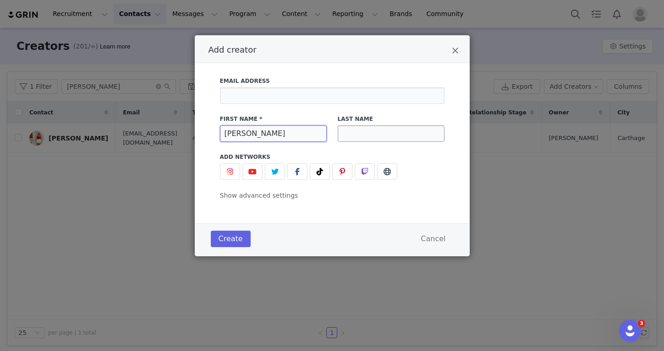
type input "Veronika"
paste input "Barabasova"
type input "Barabasova"
click at [231, 167] on span "Add creator" at bounding box center [230, 171] width 11 height 11
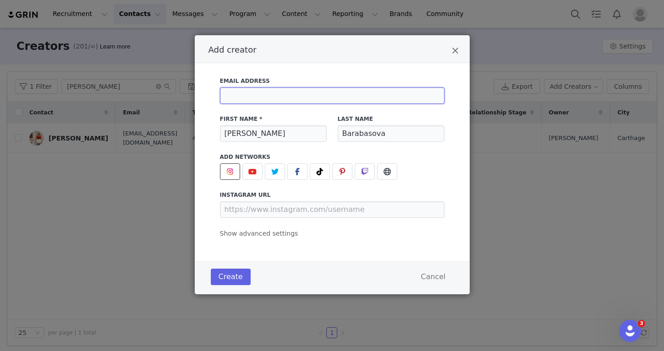
paste input "veronikabarabugc@gmail.com"
type input "veronikabarabugc@gmail.com"
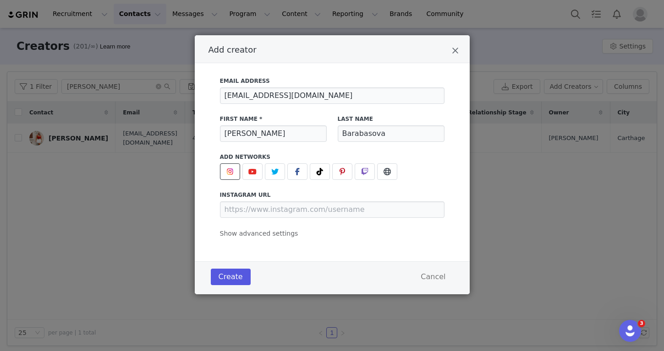
click at [242, 285] on button "Create" at bounding box center [231, 277] width 40 height 16
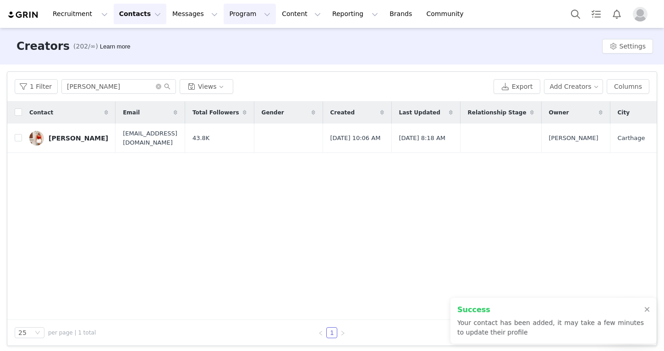
click at [232, 18] on button "Program Program" at bounding box center [250, 14] width 52 height 21
click at [232, 32] on div "Activations Partnerships Payments Affiliates" at bounding box center [244, 65] width 71 height 74
click at [232, 40] on p "Activations" at bounding box center [234, 41] width 35 height 10
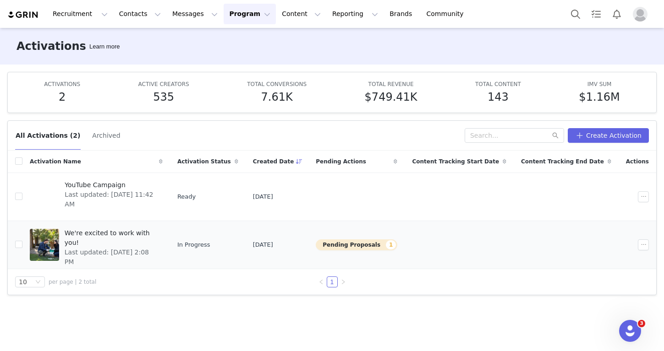
click at [151, 232] on span "We're excited to work with you!" at bounding box center [111, 238] width 93 height 19
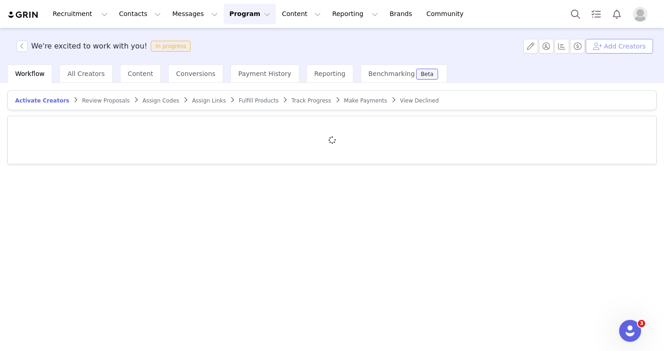
click at [636, 46] on button "Add Creators" at bounding box center [619, 46] width 67 height 15
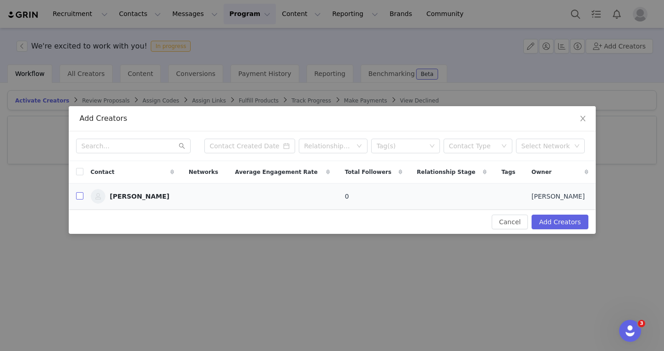
click at [82, 198] on input "checkbox" at bounding box center [79, 195] width 7 height 7
checkbox input "true"
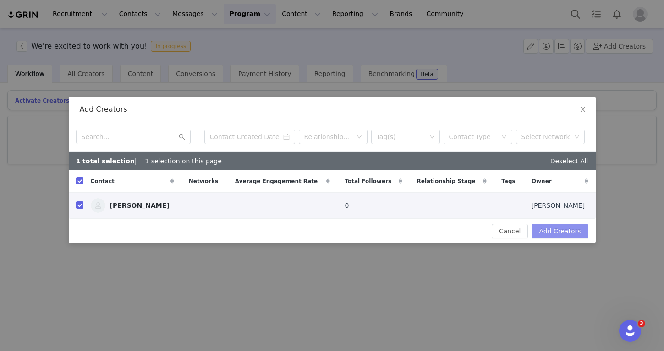
click at [574, 226] on button "Add Creators" at bounding box center [560, 231] width 56 height 15
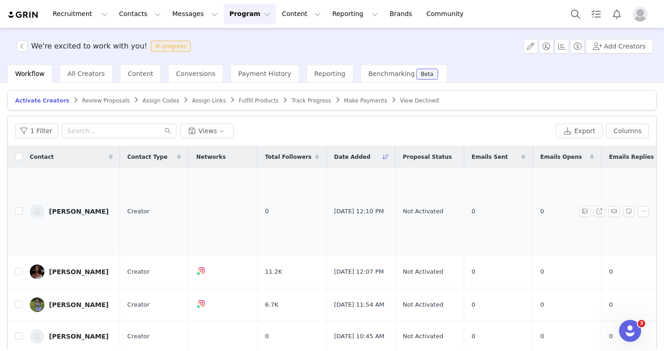
click at [74, 212] on link "Veronika Barabasova" at bounding box center [71, 211] width 83 height 15
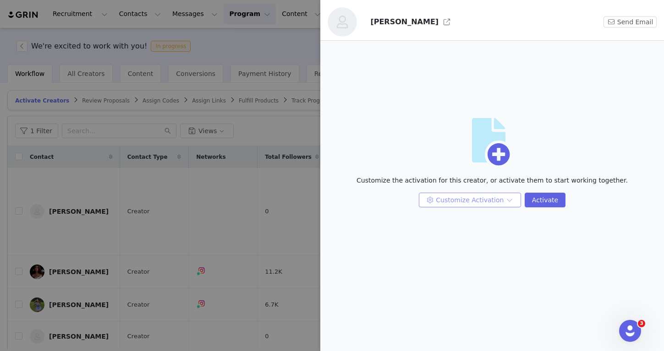
click at [440, 202] on button "Customize Activation" at bounding box center [470, 200] width 102 height 15
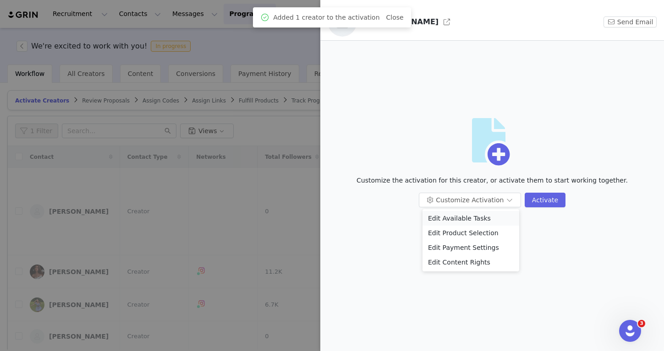
click at [446, 214] on li "Edit Available Tasks" at bounding box center [470, 218] width 97 height 15
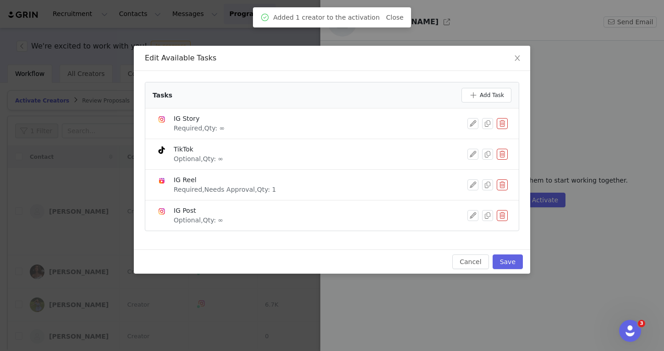
click at [505, 155] on button "button" at bounding box center [502, 154] width 11 height 11
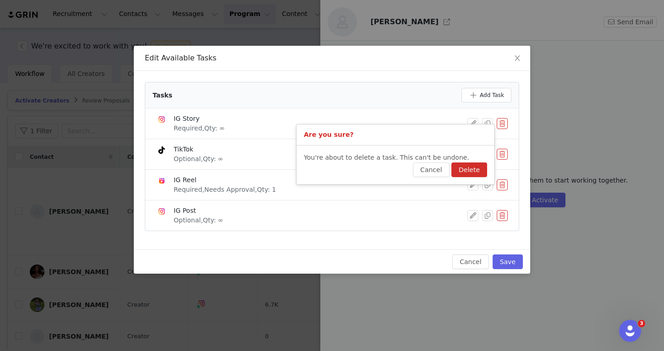
click at [475, 166] on button "Delete" at bounding box center [469, 170] width 36 height 15
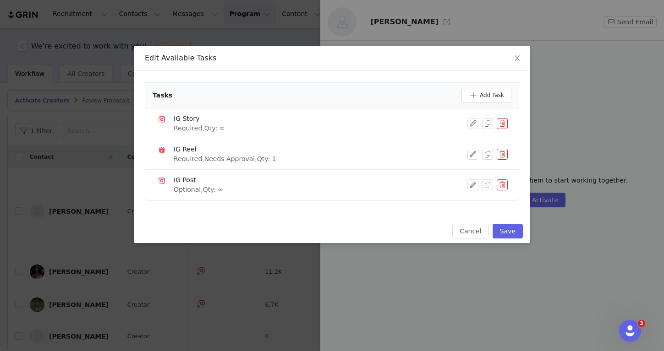
click at [498, 135] on li "IG Story Required, Qty: ∞" at bounding box center [331, 124] width 373 height 31
click at [499, 127] on button "button" at bounding box center [502, 123] width 11 height 11
click at [471, 142] on button "Delete" at bounding box center [469, 139] width 36 height 15
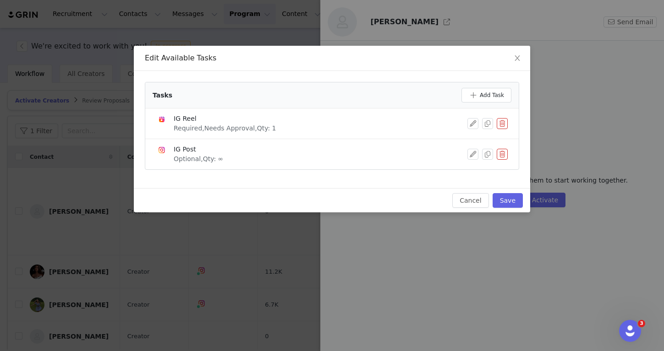
click at [499, 125] on button "button" at bounding box center [502, 123] width 11 height 11
click at [485, 133] on button "Delete" at bounding box center [469, 139] width 36 height 15
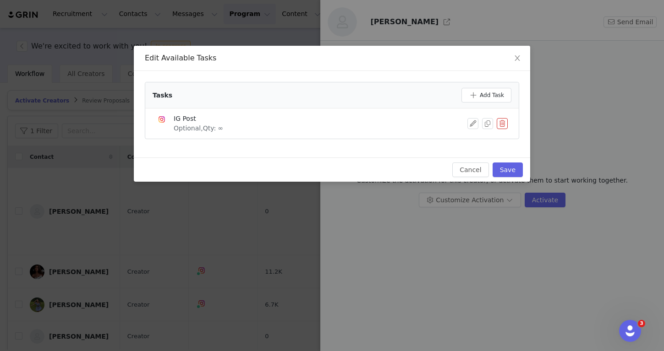
click at [504, 126] on button "button" at bounding box center [502, 123] width 11 height 11
click at [479, 141] on button "Delete" at bounding box center [469, 139] width 36 height 15
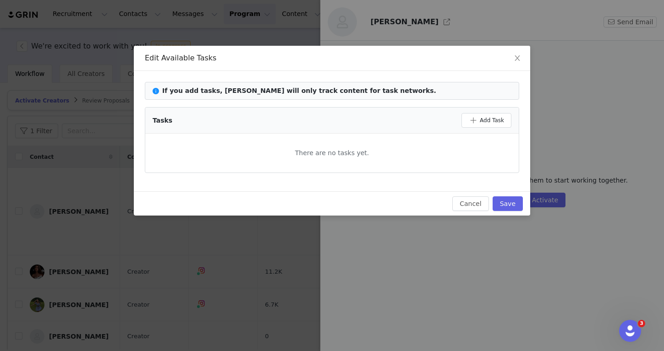
drag, startPoint x: 493, startPoint y: 104, endPoint x: 493, endPoint y: 110, distance: 5.0
click at [493, 104] on div "If you add tasks, GRIN will only track content for task networks. Tasks Add Tas…" at bounding box center [332, 127] width 374 height 91
click at [493, 113] on button "Add Task" at bounding box center [486, 120] width 50 height 15
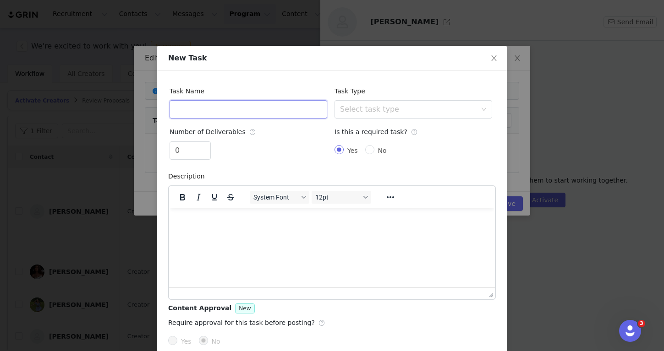
click at [298, 110] on input "text" at bounding box center [249, 109] width 158 height 18
click at [405, 107] on div "Select task type" at bounding box center [408, 109] width 137 height 9
type input "UGC Video"
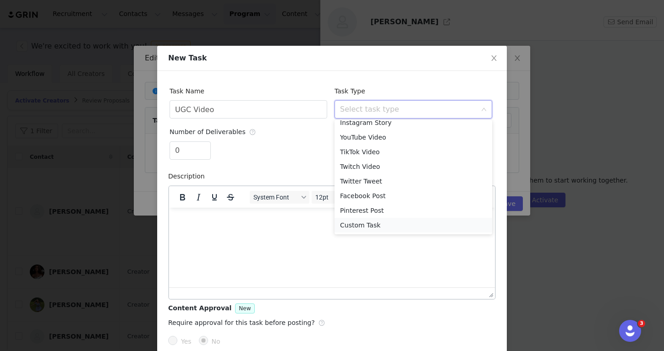
scroll to position [36, 0]
click at [371, 221] on li "Custom Task" at bounding box center [414, 225] width 158 height 15
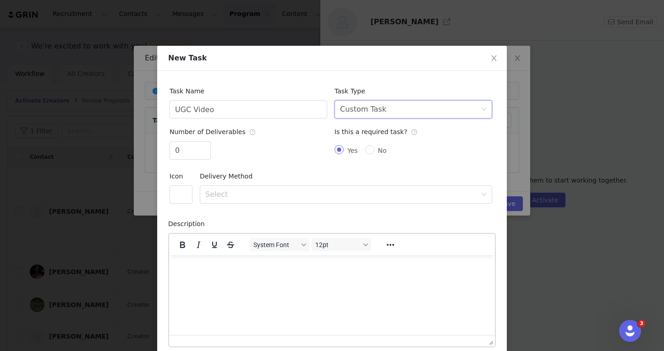
scroll to position [0, 0]
type input "1"
click at [208, 145] on span "Increase Value" at bounding box center [206, 147] width 10 height 11
click at [225, 192] on div "Select" at bounding box center [340, 194] width 271 height 9
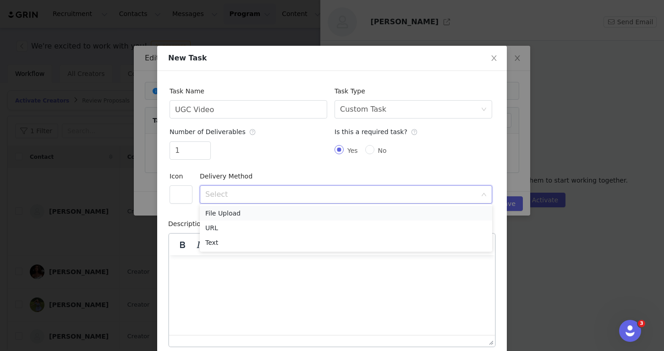
click at [228, 210] on li "File Upload" at bounding box center [346, 213] width 292 height 15
click at [281, 142] on div "1" at bounding box center [249, 153] width 158 height 22
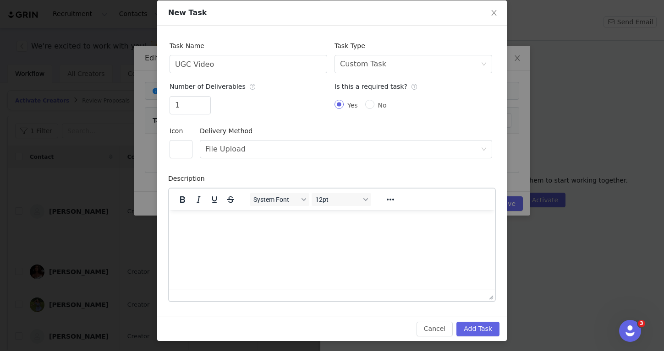
scroll to position [45, 0]
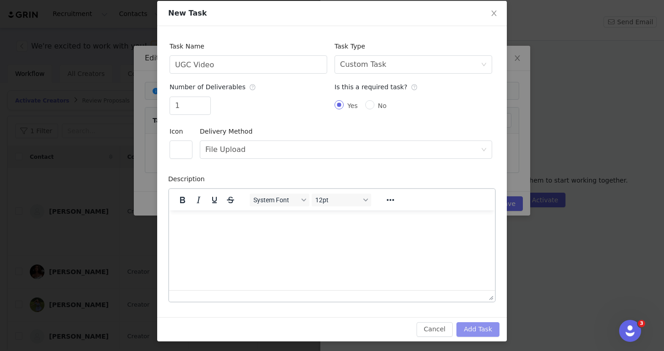
click at [475, 328] on button "Add Task" at bounding box center [477, 330] width 43 height 15
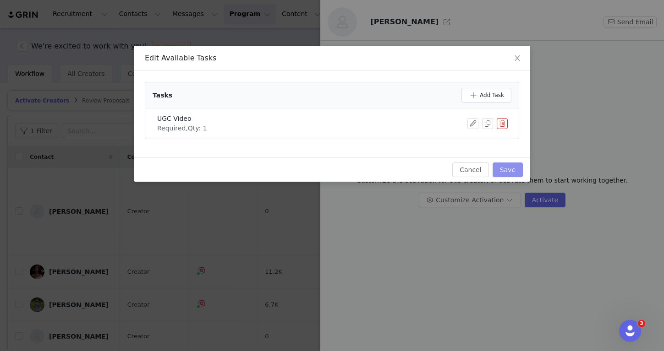
click at [520, 170] on button "Save" at bounding box center [508, 170] width 30 height 15
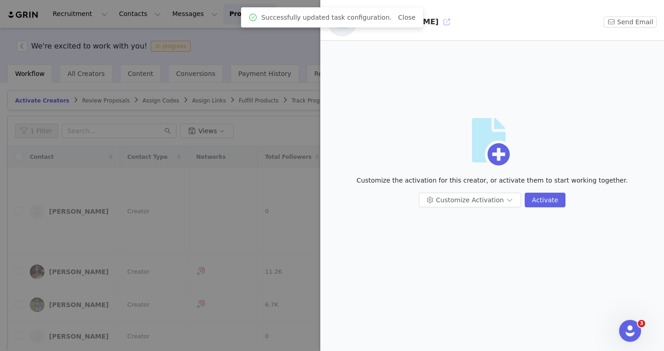
click at [450, 22] on button "button" at bounding box center [446, 22] width 15 height 15
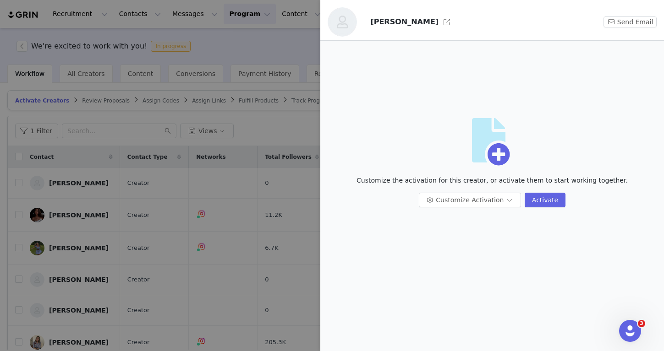
click at [261, 71] on div at bounding box center [332, 175] width 664 height 351
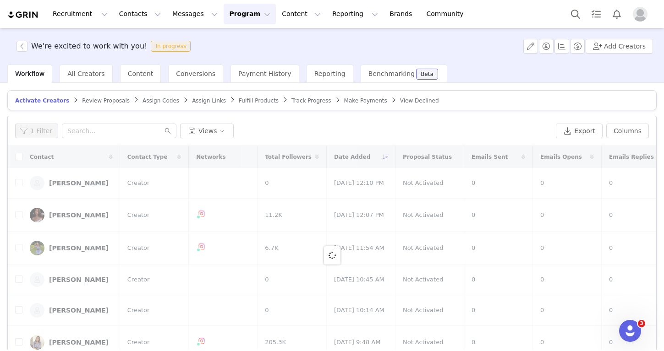
click at [22, 40] on div "We're excited to work with you! In progress Add Creators" at bounding box center [332, 46] width 664 height 37
click at [22, 44] on button "button" at bounding box center [21, 46] width 11 height 11
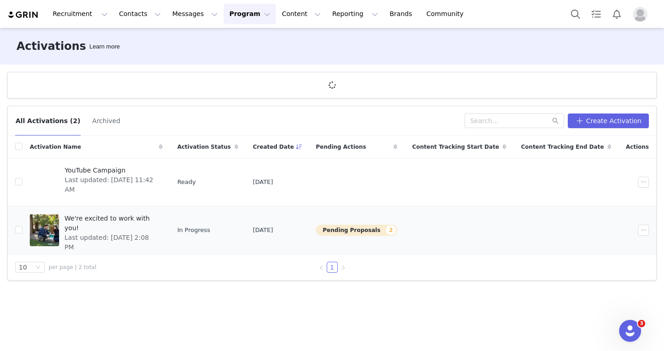
click at [87, 218] on span "We're excited to work with you!" at bounding box center [111, 223] width 93 height 19
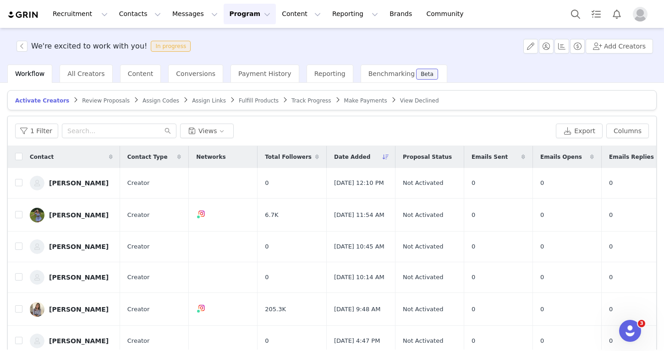
click at [109, 97] on link "Review Proposals" at bounding box center [106, 100] width 48 height 7
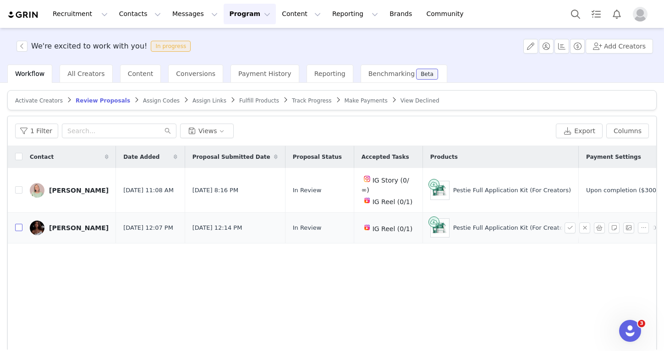
click at [20, 224] on input "checkbox" at bounding box center [18, 227] width 7 height 7
checkbox input "true"
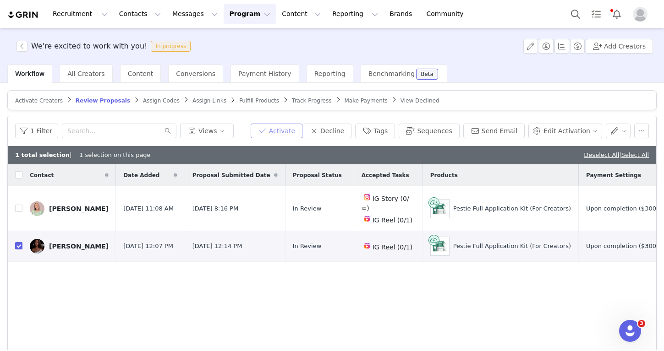
click at [280, 135] on button "Activate" at bounding box center [277, 131] width 52 height 15
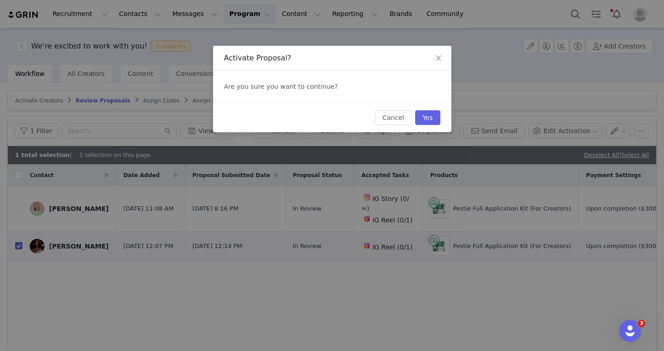
click at [441, 121] on div "Cancel Yes" at bounding box center [332, 118] width 238 height 30
click at [435, 121] on button "Yes" at bounding box center [427, 117] width 25 height 15
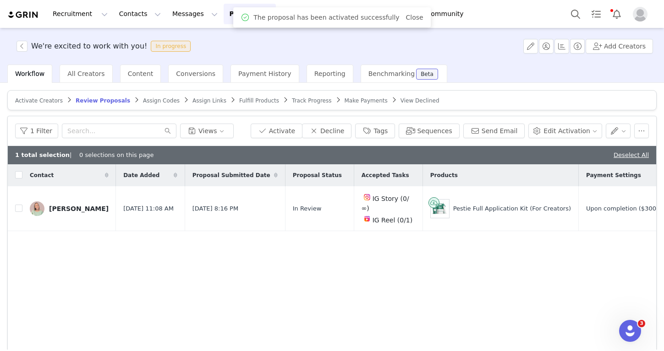
click at [162, 99] on span "Assign Codes" at bounding box center [161, 101] width 37 height 6
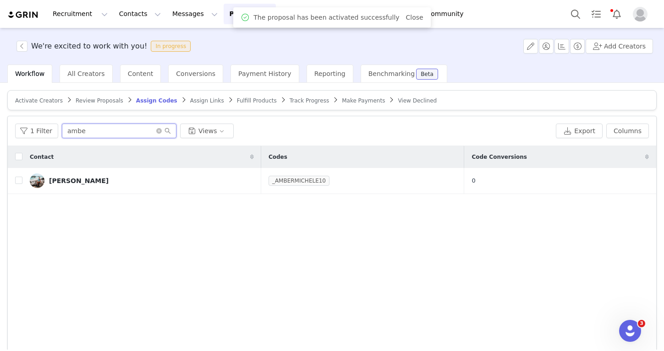
click at [119, 126] on input "ambe" at bounding box center [119, 131] width 115 height 15
type input "lord"
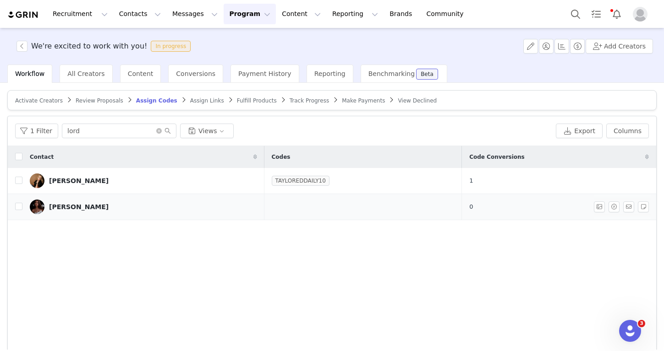
drag, startPoint x: 120, startPoint y: 126, endPoint x: 25, endPoint y: 210, distance: 126.6
click at [25, 210] on td "Lorrayne Santos" at bounding box center [143, 207] width 242 height 26
click at [18, 210] on input "checkbox" at bounding box center [18, 206] width 7 height 7
checkbox input "true"
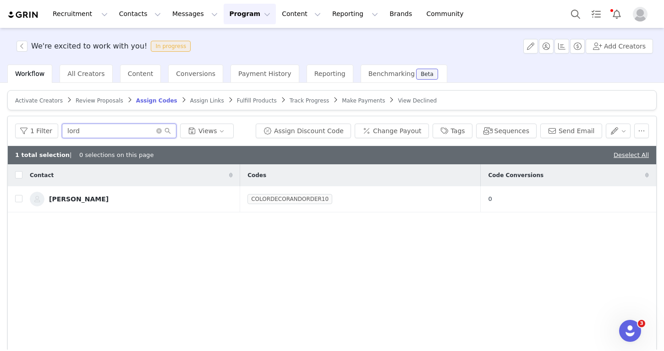
click at [137, 132] on input "lord" at bounding box center [119, 131] width 115 height 15
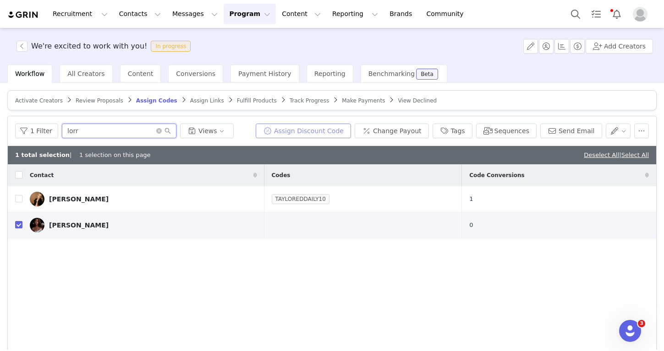
type input "lorr"
click at [291, 127] on button "Assign Discount Code" at bounding box center [303, 131] width 95 height 15
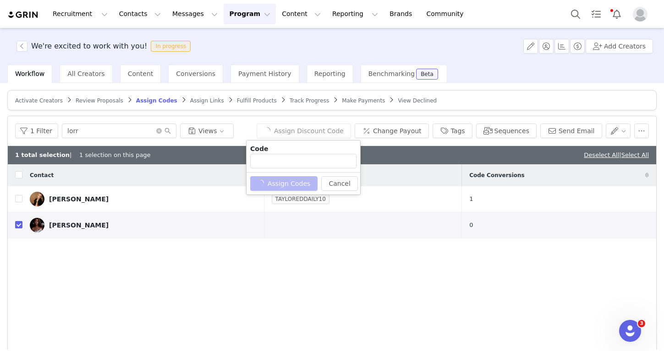
type input "ITSONLYLORRAYNE10"
click at [293, 181] on button "Assign Codes" at bounding box center [278, 183] width 57 height 15
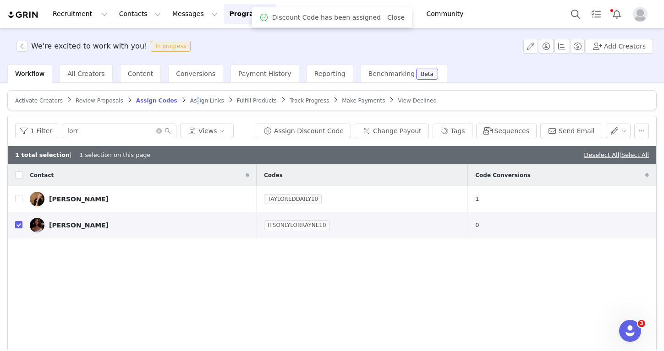
click at [190, 99] on span "Assign Links" at bounding box center [207, 101] width 34 height 6
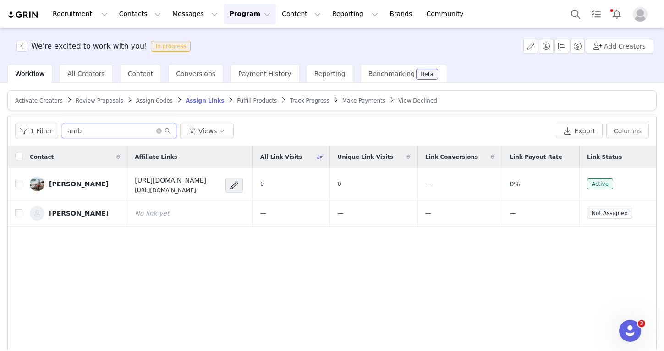
click at [142, 127] on input "amb" at bounding box center [119, 131] width 115 height 15
type input "lorr"
click at [19, 216] on input "checkbox" at bounding box center [18, 212] width 7 height 7
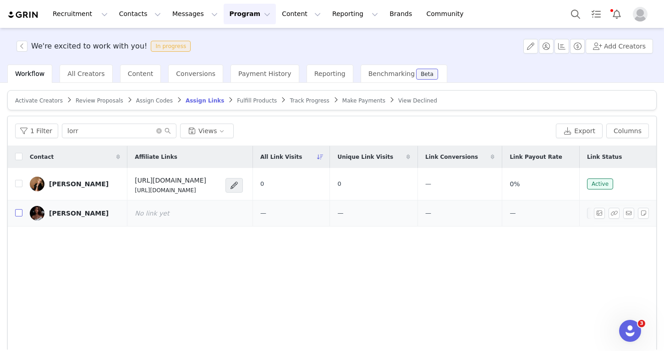
checkbox input "true"
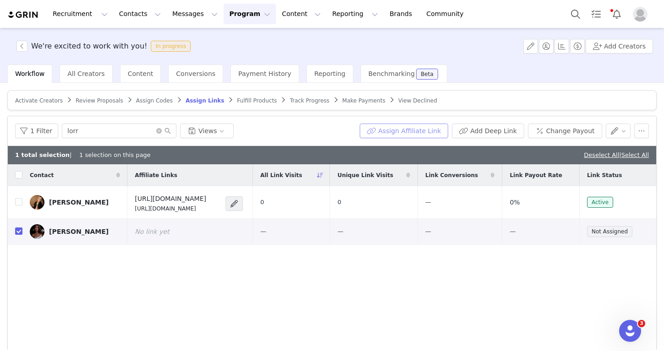
click at [389, 126] on button "Assign Affiliate Link" at bounding box center [404, 131] width 88 height 15
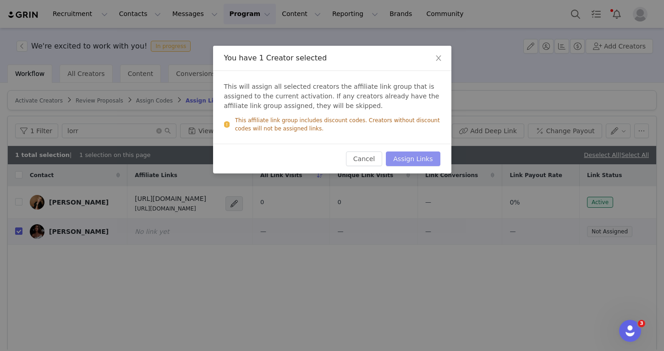
click at [425, 154] on button "Assign Links" at bounding box center [413, 159] width 54 height 15
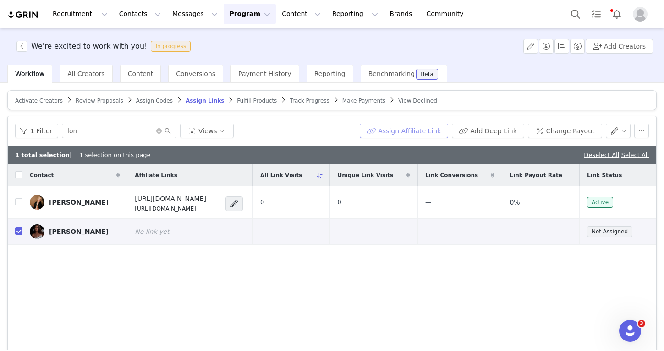
click at [385, 128] on button "Assign Affiliate Link" at bounding box center [404, 131] width 88 height 15
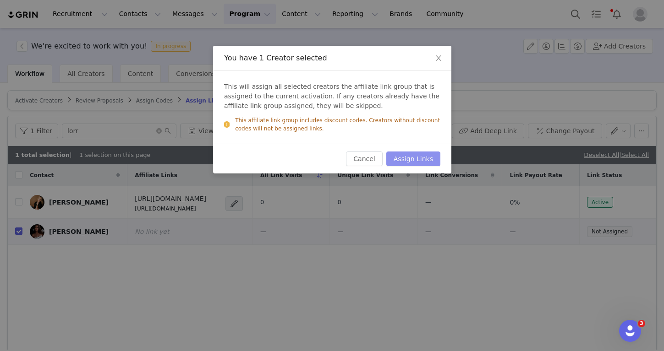
click at [405, 160] on button "Assign Links" at bounding box center [413, 159] width 54 height 15
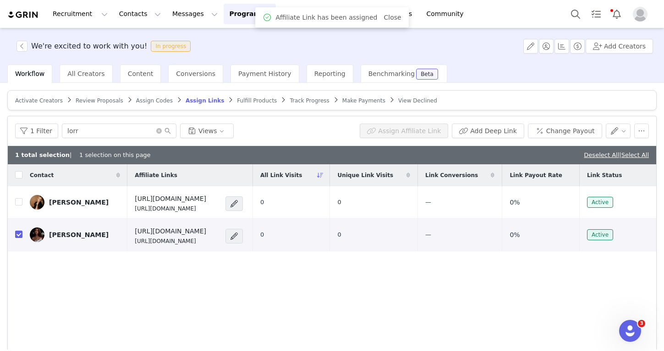
click at [255, 99] on span "Fulfill Products" at bounding box center [257, 101] width 40 height 6
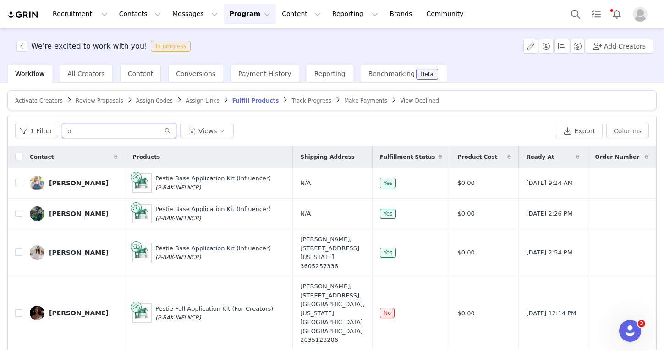
click at [98, 132] on input "o" at bounding box center [119, 131] width 115 height 15
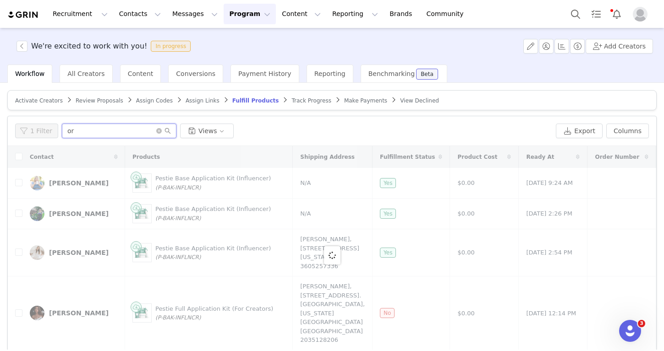
type input "o"
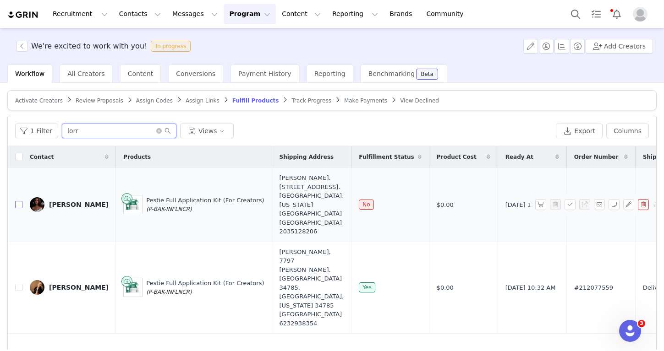
type input "lorr"
click at [20, 204] on input "checkbox" at bounding box center [18, 204] width 7 height 7
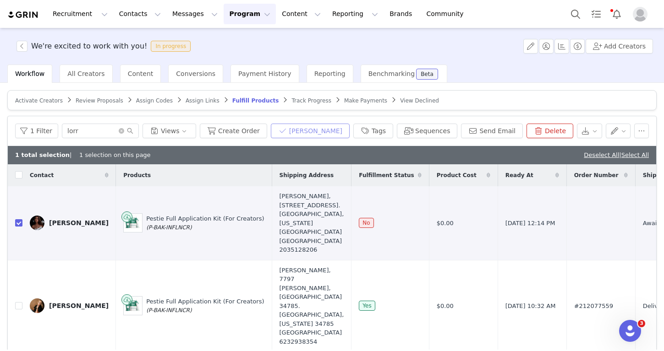
click at [324, 136] on button "Mark Fulfilled" at bounding box center [310, 131] width 79 height 15
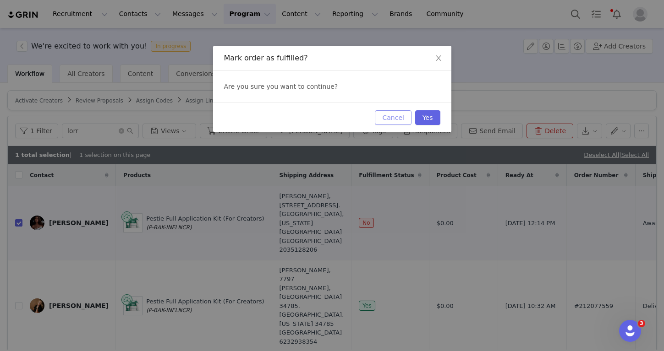
click at [405, 121] on button "Cancel" at bounding box center [393, 117] width 36 height 15
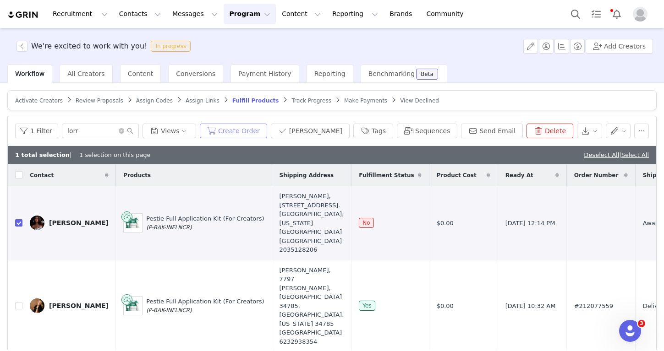
click at [267, 130] on button "Create Order" at bounding box center [233, 131] width 67 height 15
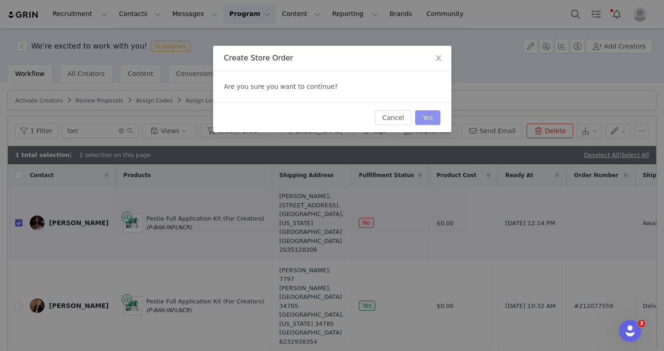
click at [428, 118] on button "Yes" at bounding box center [427, 117] width 25 height 15
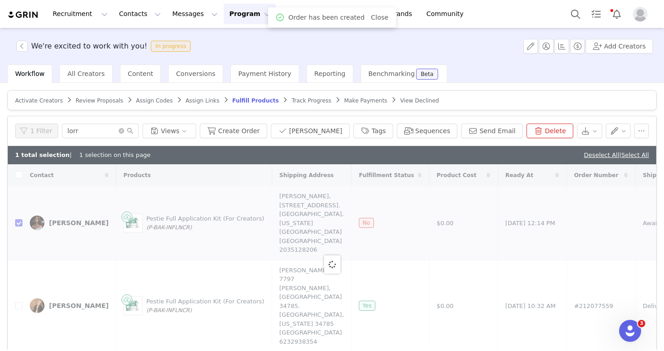
checkbox input "false"
checkbox input "true"
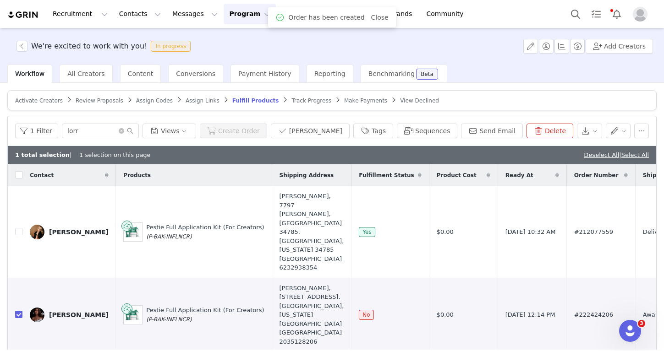
click at [316, 135] on button "Mark Fulfilled" at bounding box center [310, 131] width 79 height 15
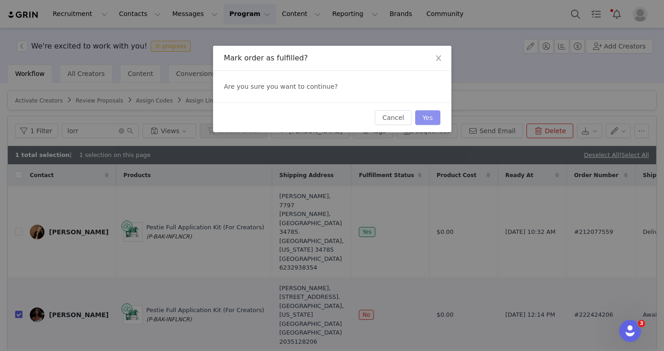
click at [429, 119] on button "Yes" at bounding box center [427, 117] width 25 height 15
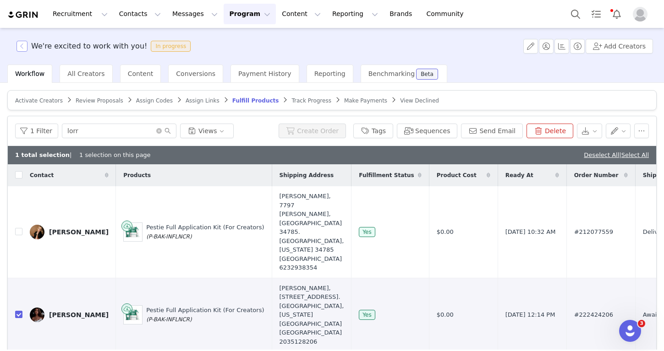
click at [21, 49] on button "button" at bounding box center [21, 46] width 11 height 11
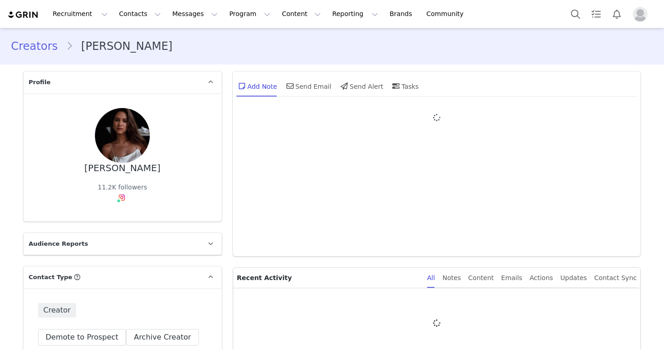
type input "+1 ([GEOGRAPHIC_DATA])"
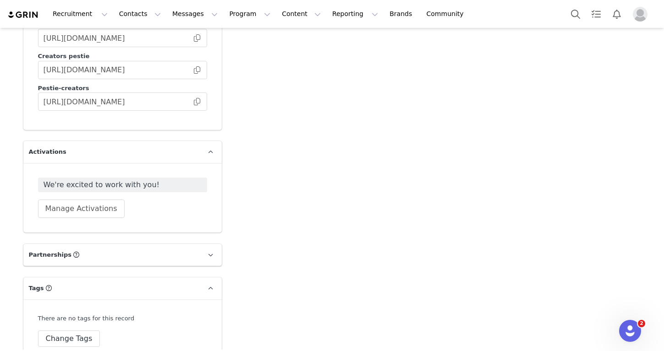
scroll to position [1482, 0]
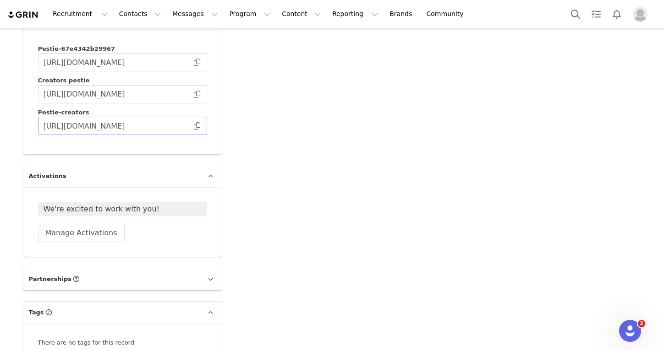
click at [196, 126] on span at bounding box center [196, 126] width 9 height 0
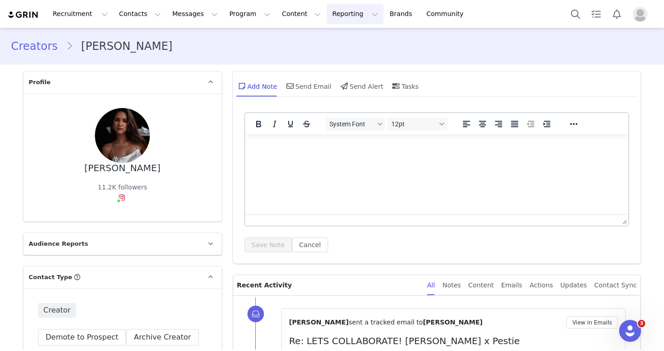
scroll to position [0, 0]
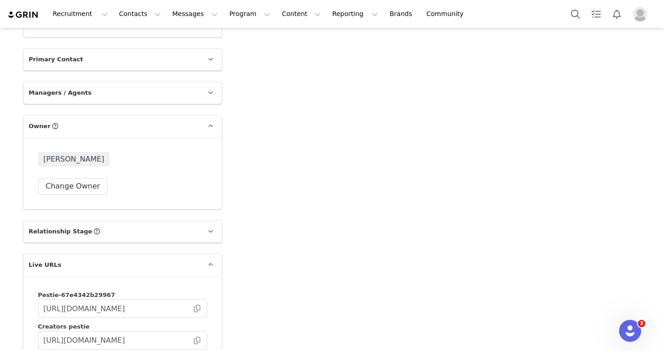
scroll to position [1326, 0]
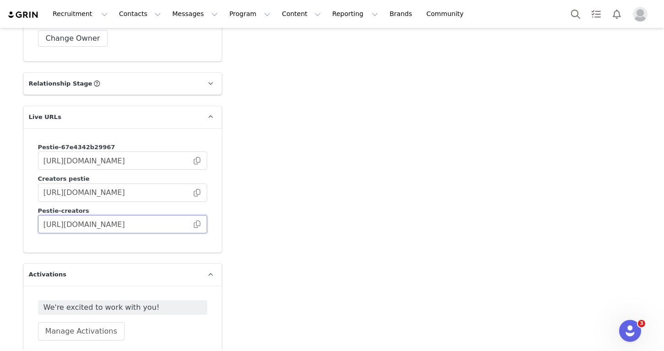
click at [202, 230] on input "[URL][DOMAIN_NAME]" at bounding box center [122, 224] width 169 height 18
click at [198, 228] on input "[URL][DOMAIN_NAME]" at bounding box center [122, 224] width 169 height 18
click at [198, 225] on span at bounding box center [196, 225] width 9 height 0
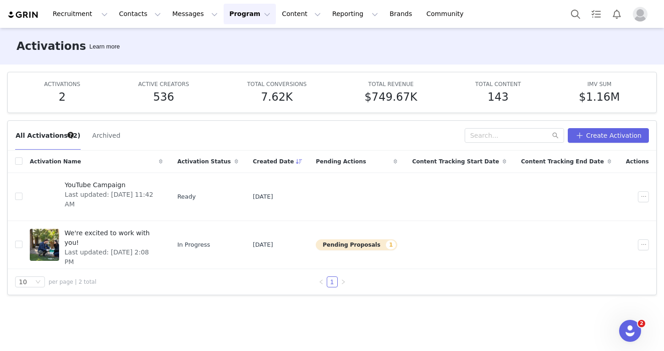
click at [175, 0] on div "Recruitment Recruitment Creator Search Curated Lists Landing Pages Web Extensio…" at bounding box center [332, 14] width 664 height 28
click at [157, 229] on span "We're excited to work with you!" at bounding box center [111, 238] width 93 height 19
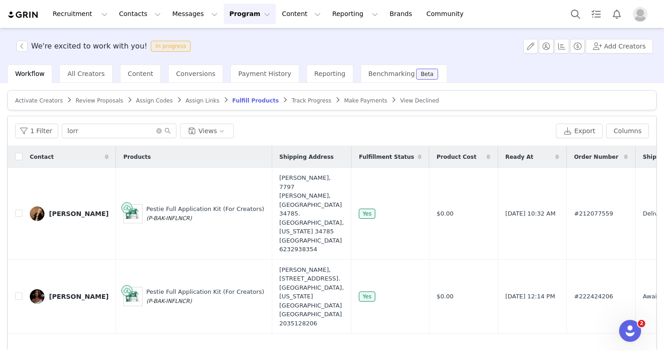
click at [50, 99] on span "Activate Creators" at bounding box center [39, 101] width 48 height 6
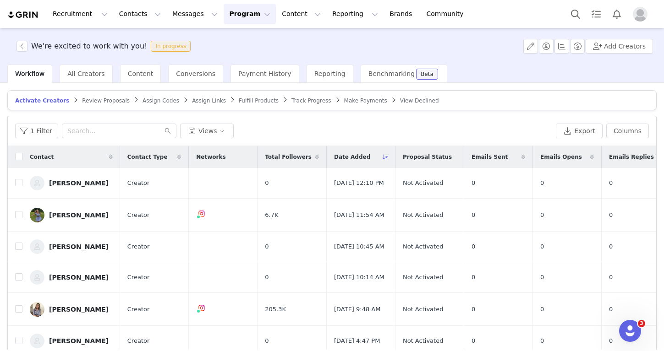
click at [97, 107] on article "Activate Creators Review Proposals Assign Codes Assign Links Fulfill Products T…" at bounding box center [331, 100] width 649 height 20
click at [95, 105] on article "Activate Creators Review Proposals Assign Codes Assign Links Fulfill Products T…" at bounding box center [331, 100] width 649 height 20
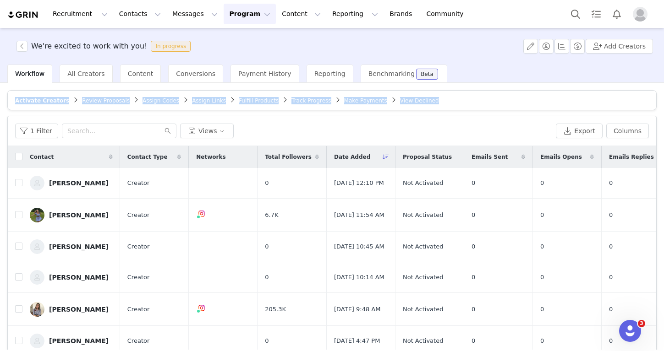
click at [95, 104] on article "Activate Creators Review Proposals Assign Codes Assign Links Fulfill Products T…" at bounding box center [331, 100] width 649 height 20
click at [95, 104] on div "Review Proposals" at bounding box center [106, 100] width 48 height 7
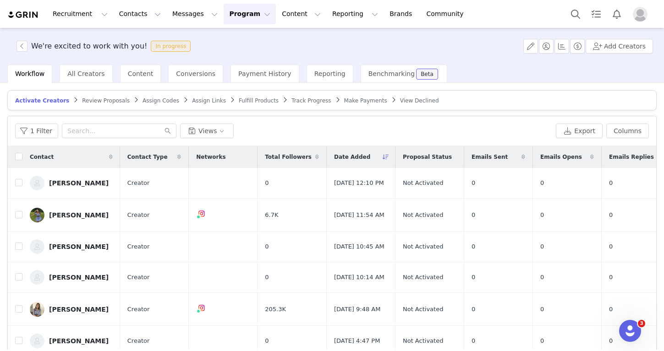
click at [95, 104] on div "Review Proposals" at bounding box center [106, 100] width 48 height 7
click at [95, 99] on span "Review Proposals" at bounding box center [106, 101] width 48 height 6
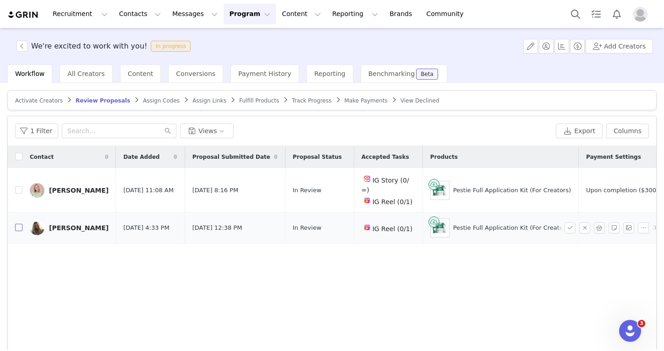
click at [19, 224] on input "checkbox" at bounding box center [18, 227] width 7 height 7
checkbox input "true"
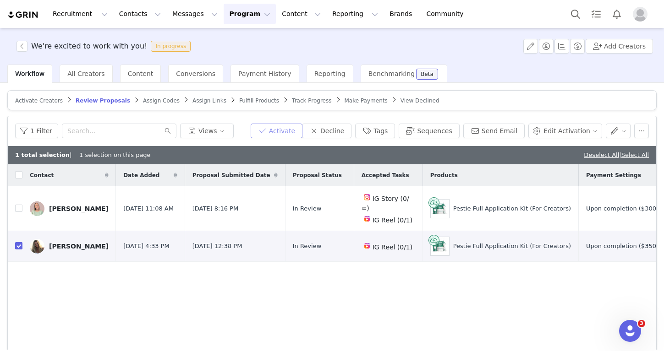
click at [273, 134] on button "Activate" at bounding box center [277, 131] width 52 height 15
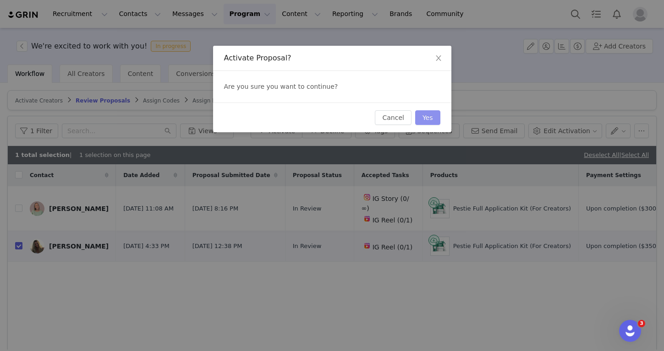
click at [427, 121] on button "Yes" at bounding box center [427, 117] width 25 height 15
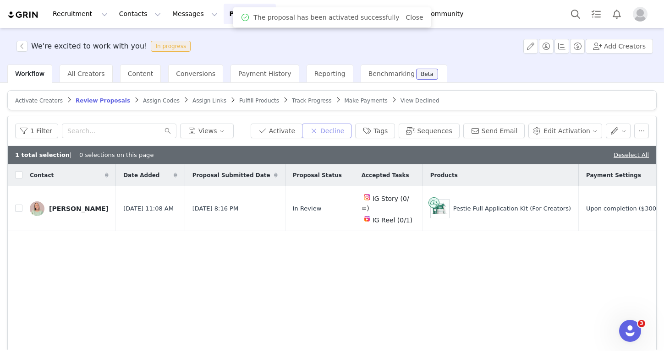
click at [348, 133] on button "Decline" at bounding box center [326, 131] width 49 height 15
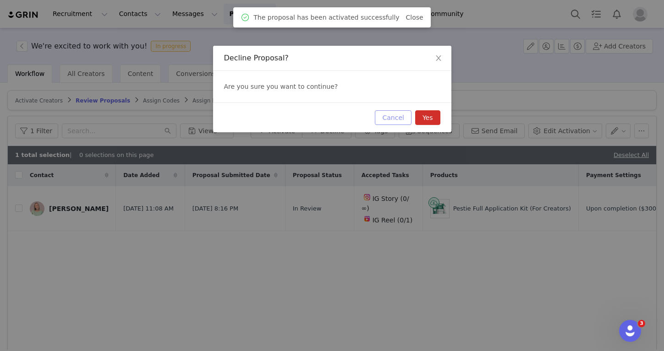
click at [384, 116] on button "Cancel" at bounding box center [393, 117] width 36 height 15
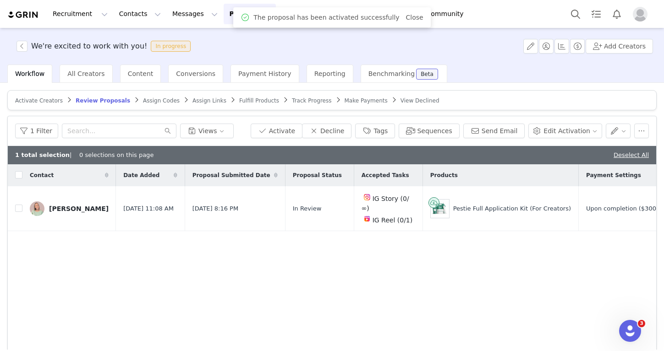
click at [154, 98] on span "Assign Codes" at bounding box center [161, 101] width 37 height 6
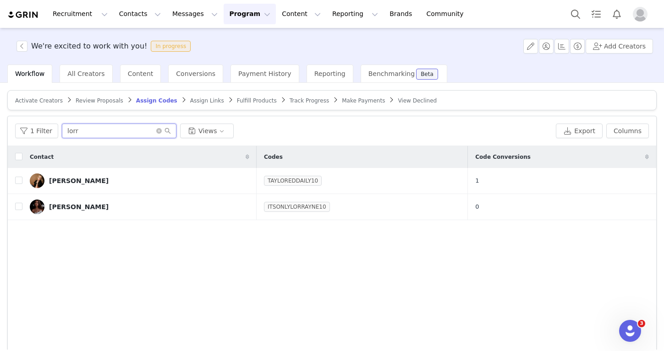
click at [112, 136] on input "lorr" at bounding box center [119, 131] width 115 height 15
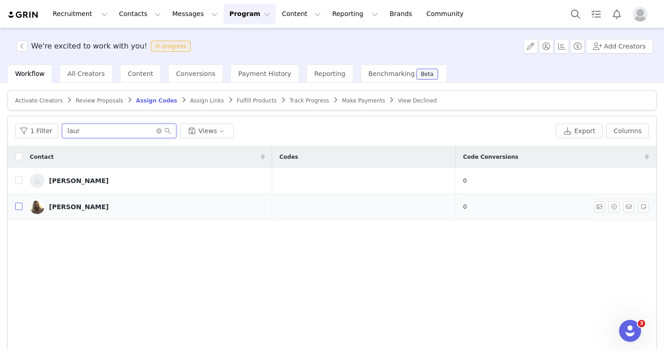
type input "laur"
click at [21, 210] on input "checkbox" at bounding box center [18, 206] width 7 height 7
checkbox input "true"
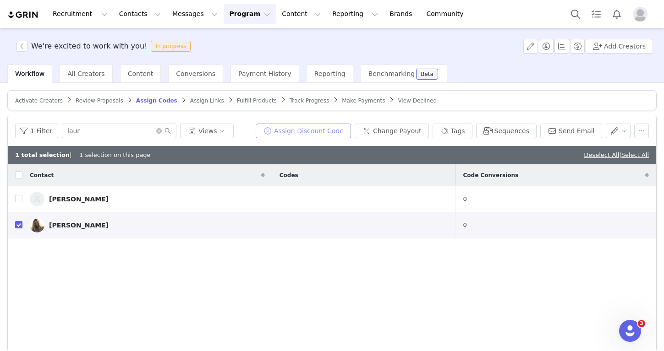
click at [318, 127] on button "Assign Discount Code" at bounding box center [303, 131] width 95 height 15
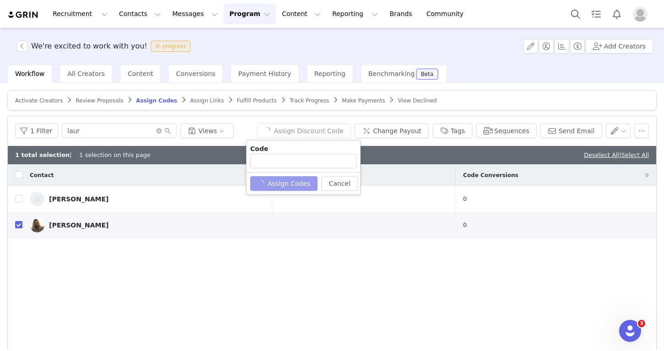
type input "LAURENKELLYMIRANDA10"
click at [291, 186] on button "Assign Codes" at bounding box center [278, 183] width 57 height 15
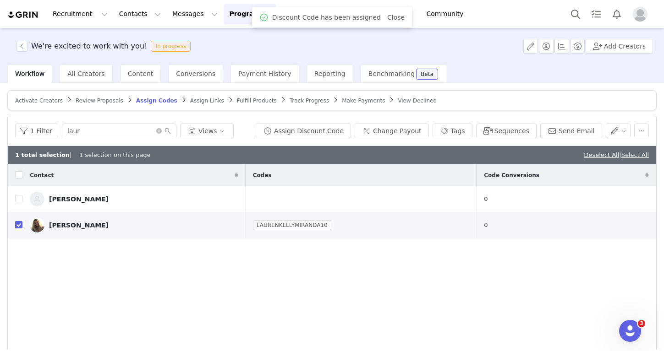
click at [197, 102] on span "Assign Links" at bounding box center [207, 101] width 34 height 6
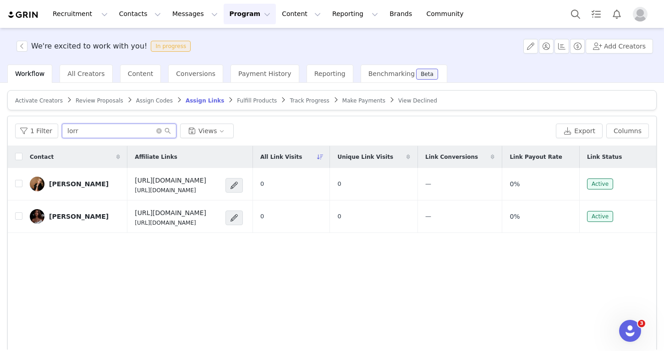
click at [109, 136] on input "lorr" at bounding box center [119, 131] width 115 height 15
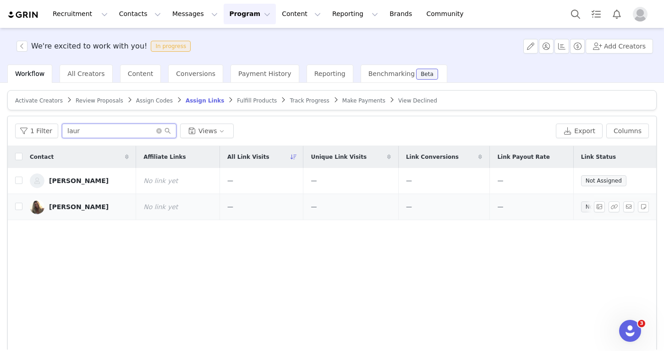
type input "laur"
click at [23, 208] on td "Lauren Miranda" at bounding box center [79, 207] width 114 height 26
click at [20, 208] on input "checkbox" at bounding box center [18, 206] width 7 height 7
checkbox input "true"
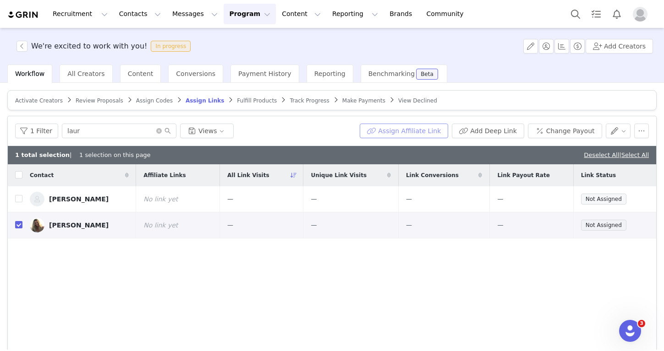
click at [415, 130] on button "Assign Affiliate Link" at bounding box center [404, 131] width 88 height 15
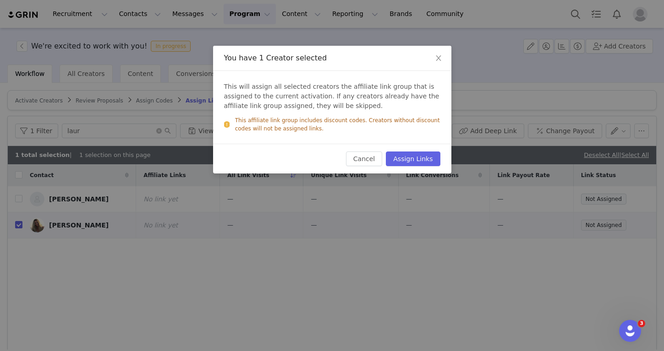
click at [417, 149] on div "Cancel Assign Links" at bounding box center [332, 159] width 238 height 30
click at [417, 154] on button "Assign Links" at bounding box center [413, 159] width 54 height 15
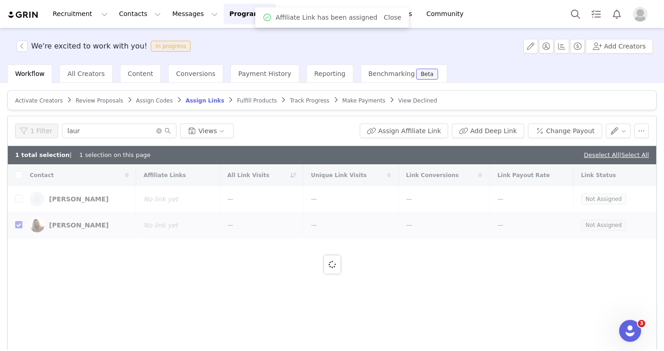
checkbox input "true"
checkbox input "false"
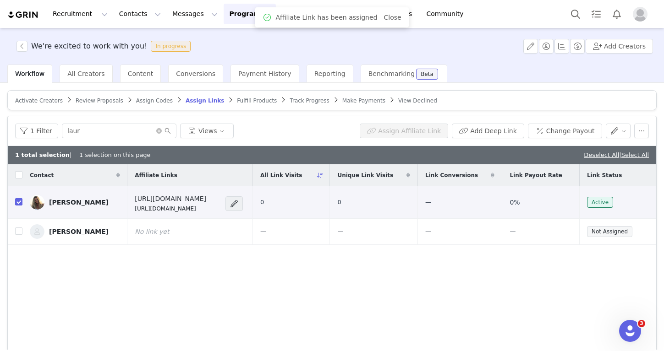
click at [255, 104] on div "Fulfill Products" at bounding box center [257, 100] width 40 height 7
click at [253, 99] on span "Fulfill Products" at bounding box center [257, 101] width 40 height 6
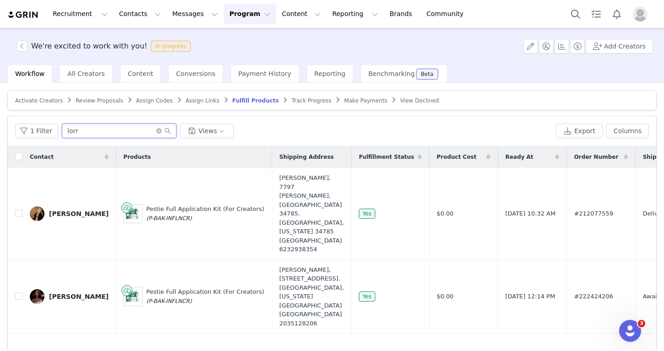
click at [110, 132] on input "lorr" at bounding box center [119, 131] width 115 height 15
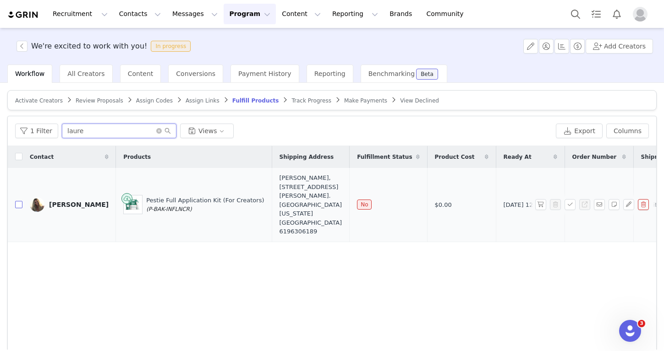
type input "laure"
click at [18, 203] on input "checkbox" at bounding box center [18, 204] width 7 height 7
checkbox input "true"
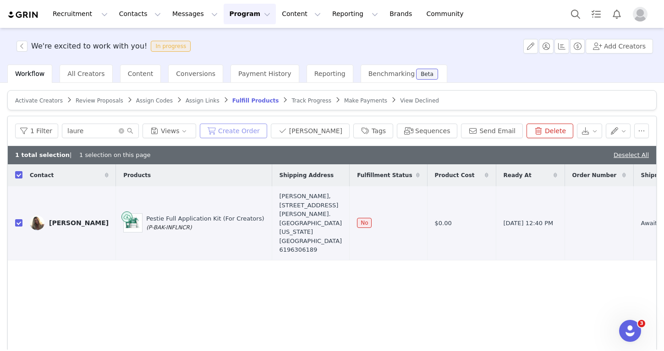
click at [267, 134] on button "Create Order" at bounding box center [233, 131] width 67 height 15
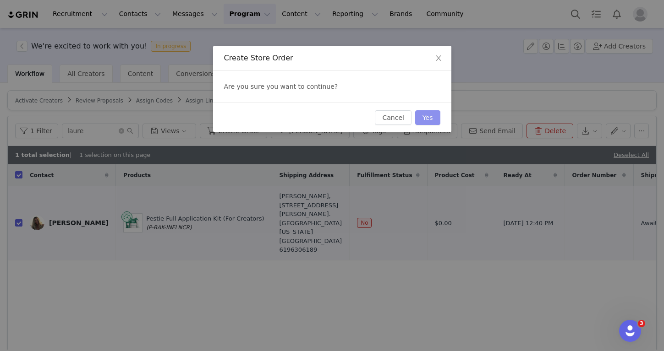
click at [435, 115] on button "Yes" at bounding box center [427, 117] width 25 height 15
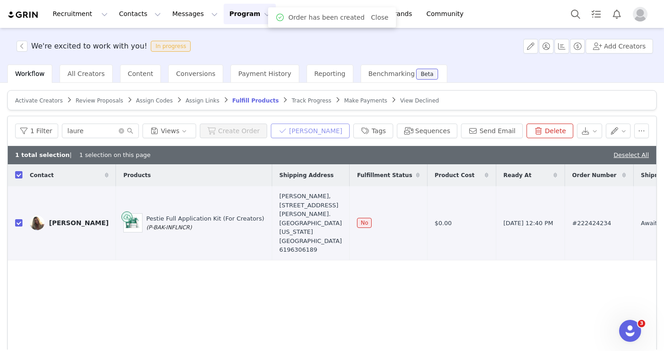
click at [348, 126] on button "Mark Fulfilled" at bounding box center [310, 131] width 79 height 15
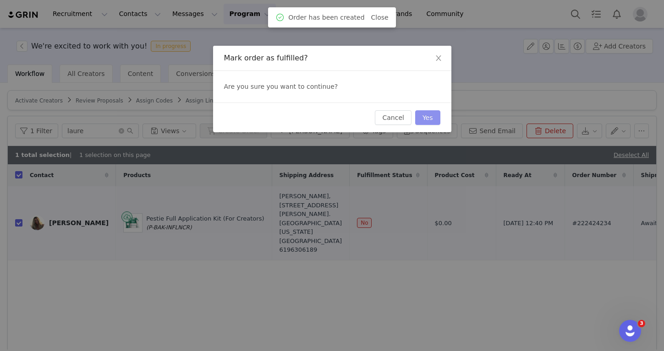
click at [433, 119] on button "Yes" at bounding box center [427, 117] width 25 height 15
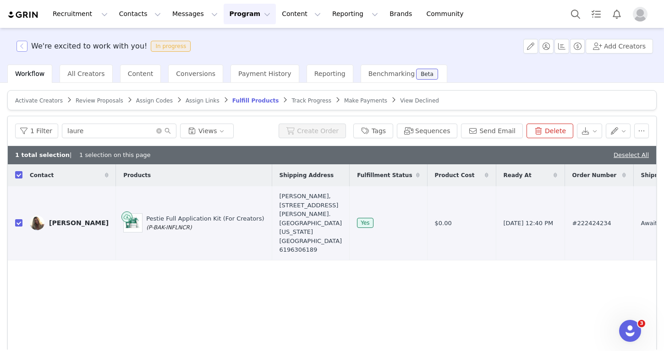
click at [21, 45] on button "button" at bounding box center [21, 46] width 11 height 11
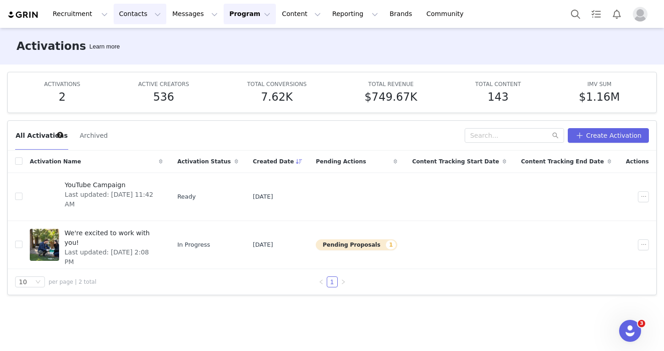
click at [139, 11] on button "Contacts Contacts" at bounding box center [140, 14] width 53 height 21
